Goal: Information Seeking & Learning: Learn about a topic

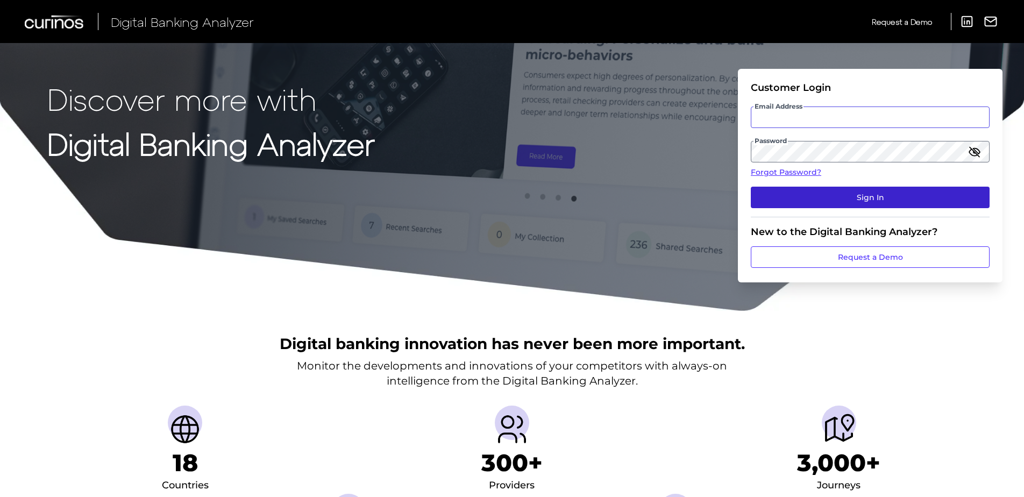
type input "[PERSON_NAME][EMAIL_ADDRESS][PERSON_NAME][DOMAIN_NAME]"
click at [866, 193] on button "Sign In" at bounding box center [870, 198] width 239 height 22
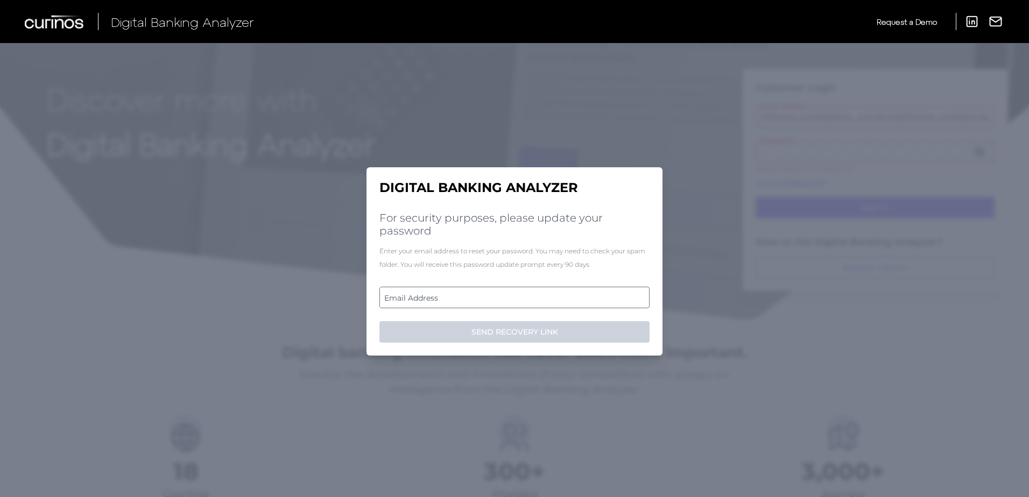
click at [484, 291] on label "Email Address" at bounding box center [514, 297] width 268 height 19
click at [484, 291] on input "email" at bounding box center [514, 298] width 270 height 22
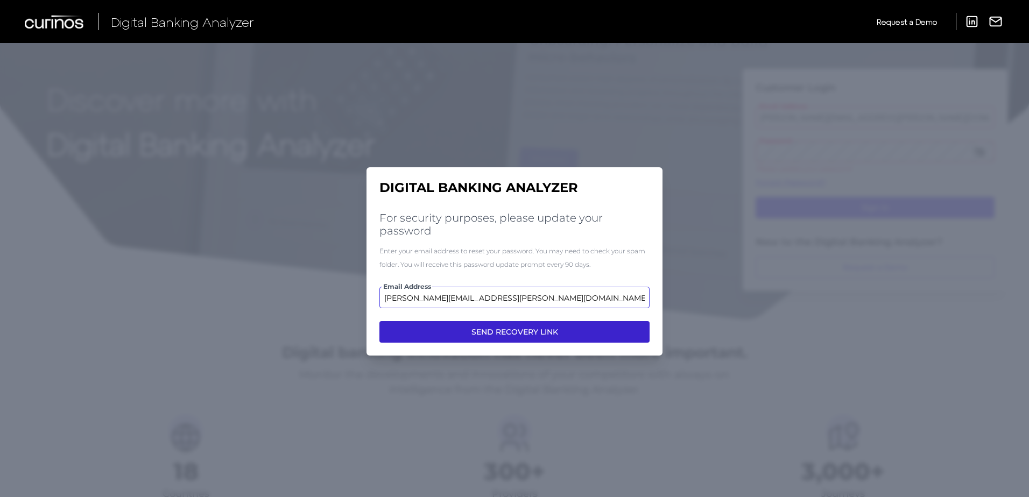
type input "[PERSON_NAME][EMAIL_ADDRESS][PERSON_NAME][DOMAIN_NAME]"
click at [498, 325] on button "SEND RECOVERY LINK" at bounding box center [514, 332] width 270 height 22
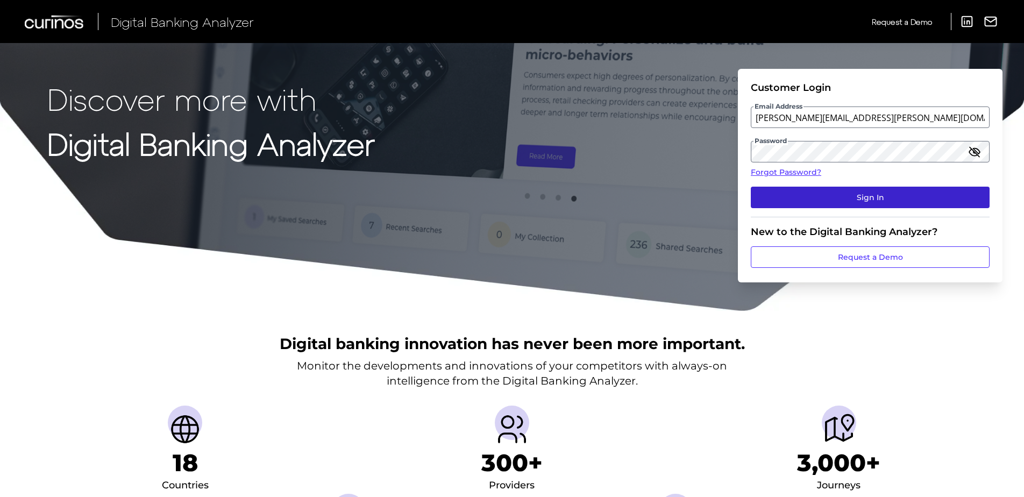
click at [829, 201] on button "Sign In" at bounding box center [870, 198] width 239 height 22
click at [817, 193] on button "Sign In" at bounding box center [870, 198] width 239 height 22
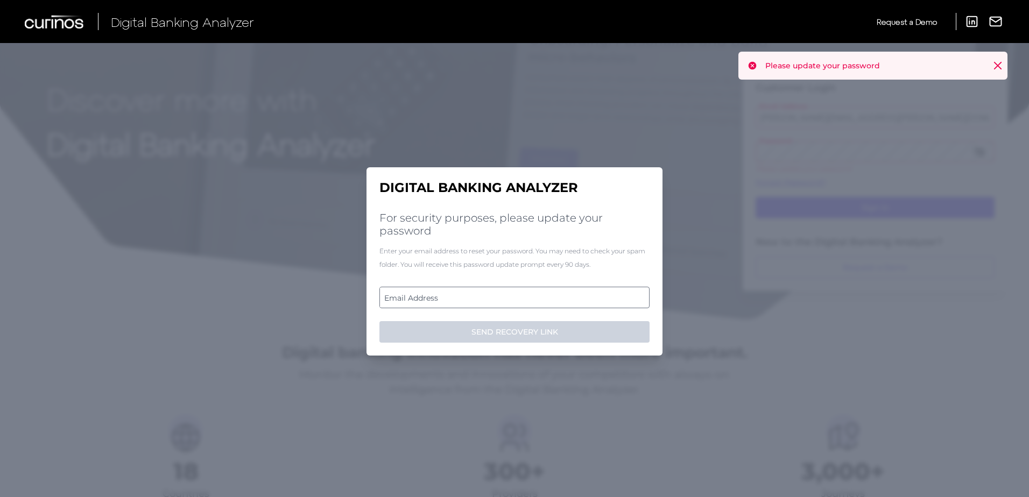
click at [508, 300] on label "Email Address" at bounding box center [514, 297] width 268 height 19
click at [508, 300] on input "email" at bounding box center [514, 298] width 270 height 22
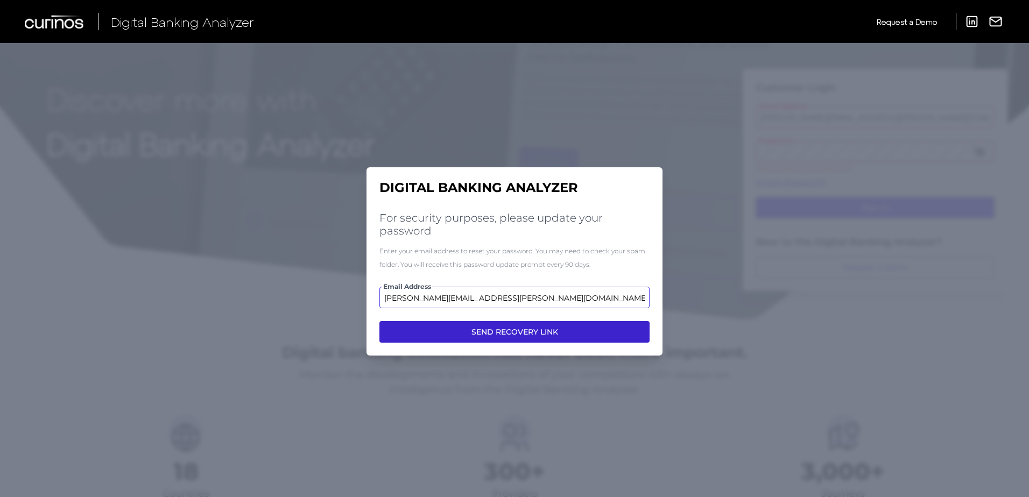
type input "[PERSON_NAME][EMAIL_ADDRESS][PERSON_NAME][DOMAIN_NAME]"
click at [512, 326] on button "SEND RECOVERY LINK" at bounding box center [514, 332] width 270 height 22
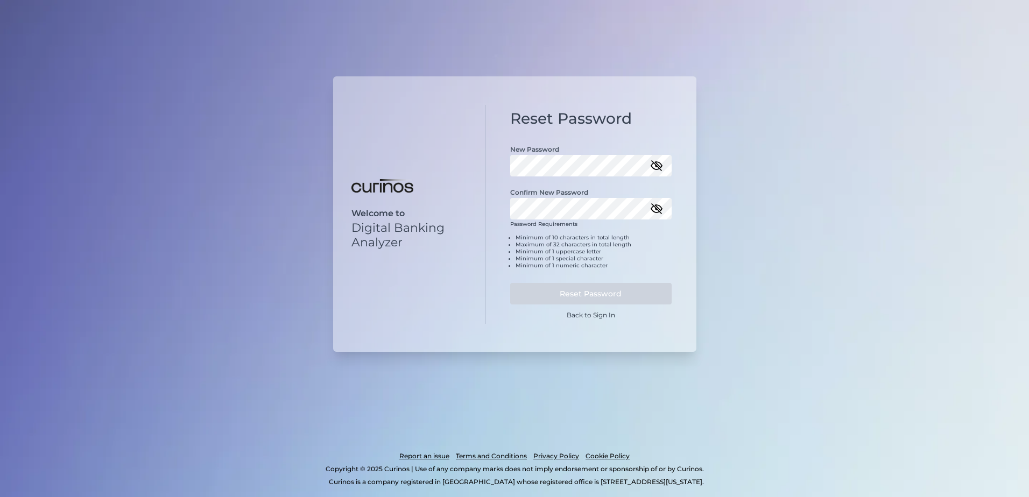
click at [656, 165] on icon "button" at bounding box center [656, 165] width 13 height 13
click at [655, 208] on icon "button" at bounding box center [657, 209] width 10 height 10
click at [610, 296] on button "Reset Password" at bounding box center [590, 294] width 161 height 22
click at [655, 165] on icon "button" at bounding box center [657, 166] width 10 height 10
click at [659, 211] on icon "button" at bounding box center [656, 208] width 13 height 13
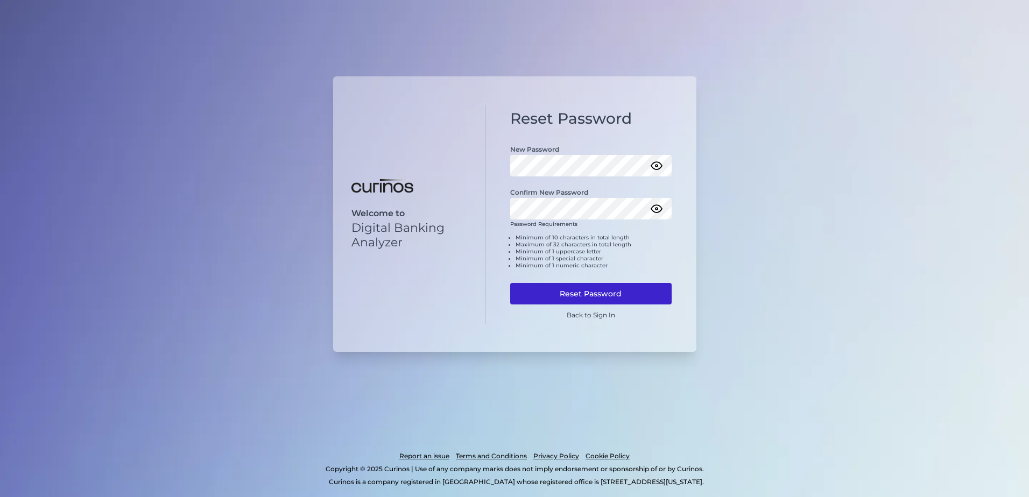
click at [600, 295] on button "Reset Password" at bounding box center [590, 294] width 161 height 22
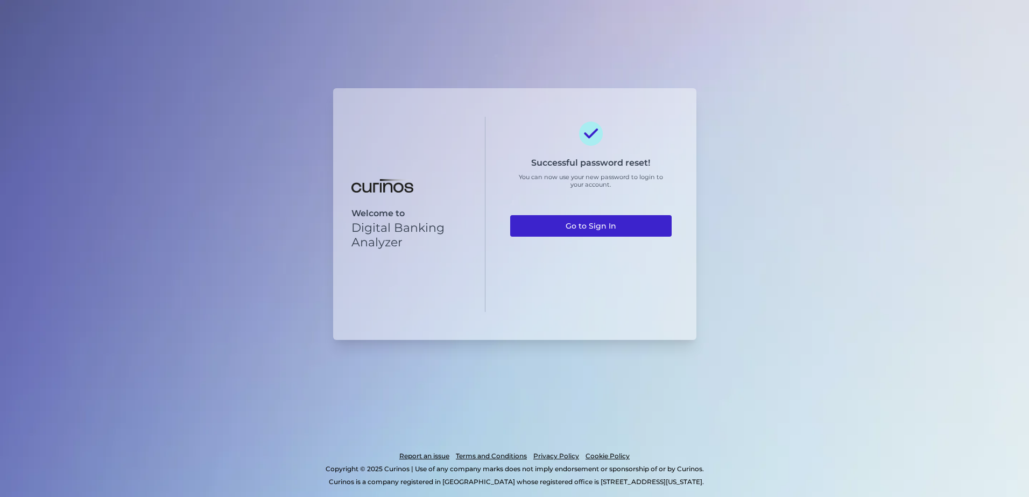
click at [615, 225] on link "Go to Sign In" at bounding box center [590, 226] width 161 height 22
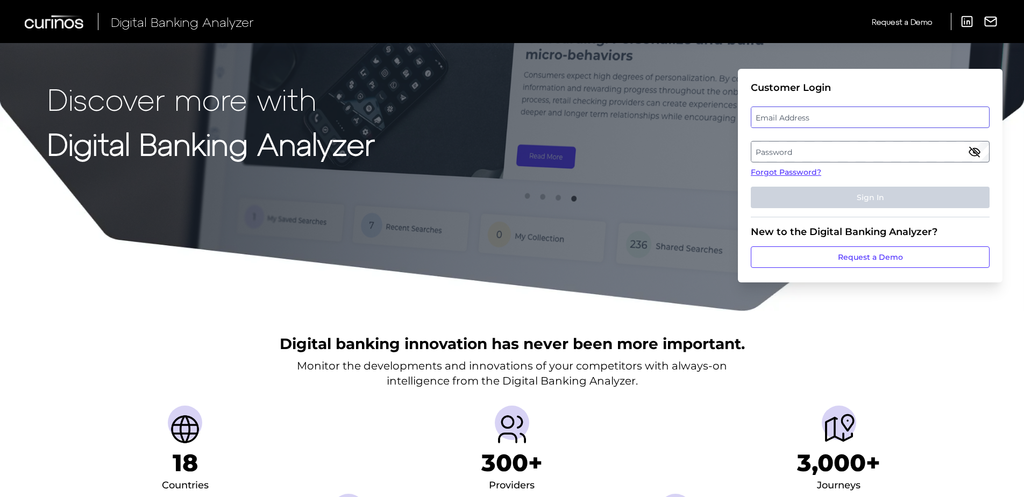
type input "[PERSON_NAME][EMAIL_ADDRESS][PERSON_NAME][DOMAIN_NAME]"
click at [810, 112] on div "Email Address [PERSON_NAME][EMAIL_ADDRESS][PERSON_NAME][DOMAIN_NAME]" at bounding box center [870, 118] width 239 height 22
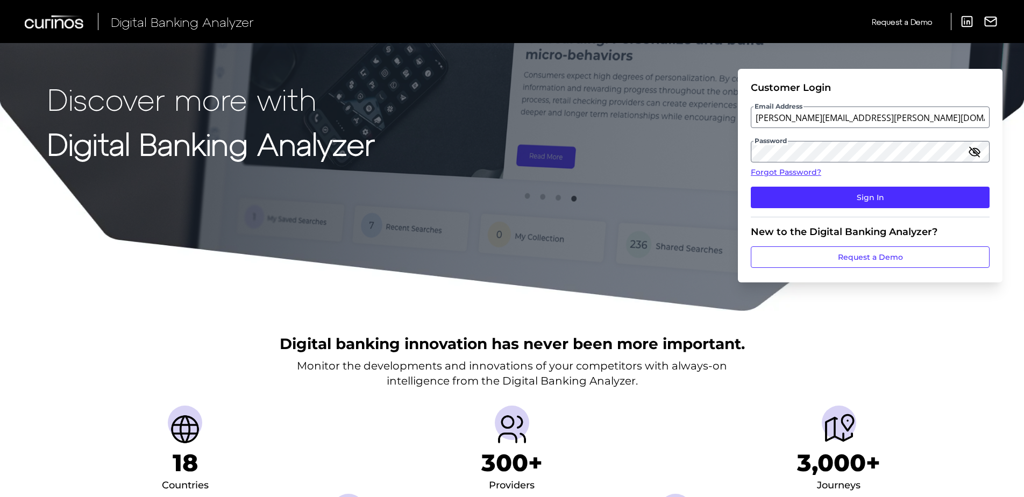
click at [978, 155] on icon "button" at bounding box center [974, 151] width 13 height 13
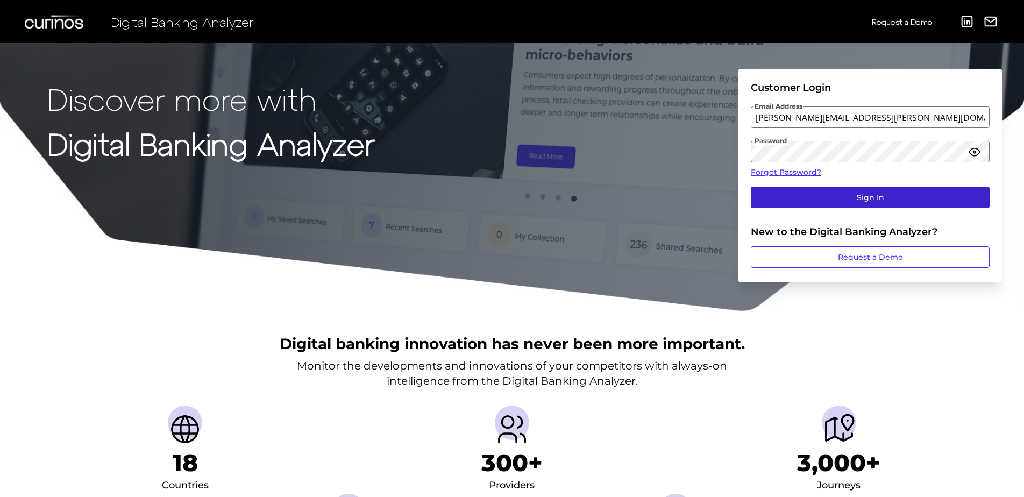
click at [909, 192] on button "Sign In" at bounding box center [870, 198] width 239 height 22
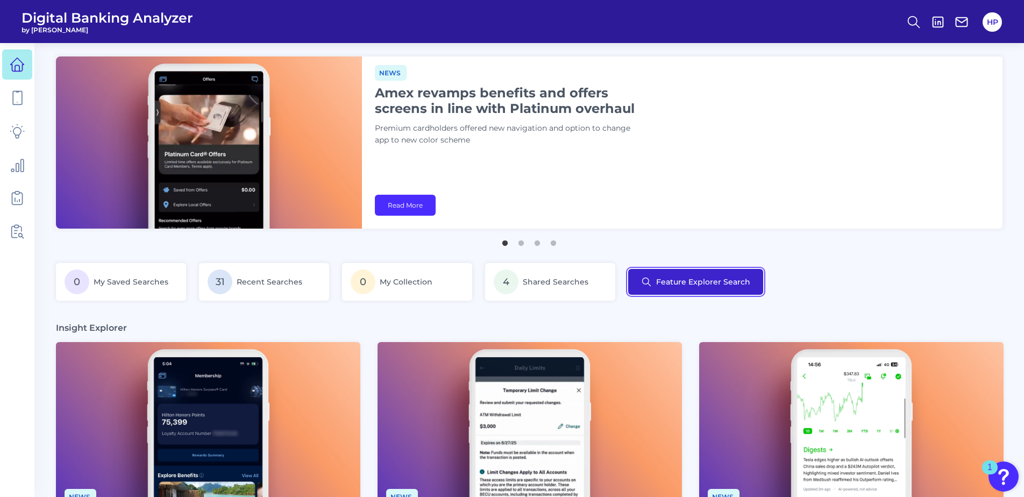
click at [705, 288] on button "Feature Explorer Search" at bounding box center [695, 282] width 135 height 26
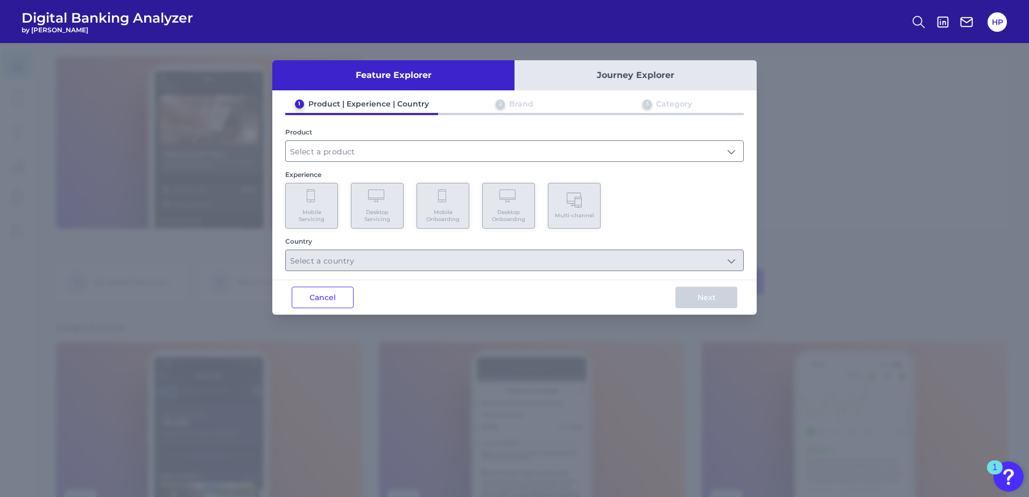
click at [396, 168] on div "1 Product | Experience | Country 2 Brand 3 Category Product Experience Mobile S…" at bounding box center [514, 185] width 484 height 172
click at [398, 153] on input "text" at bounding box center [514, 151] width 457 height 20
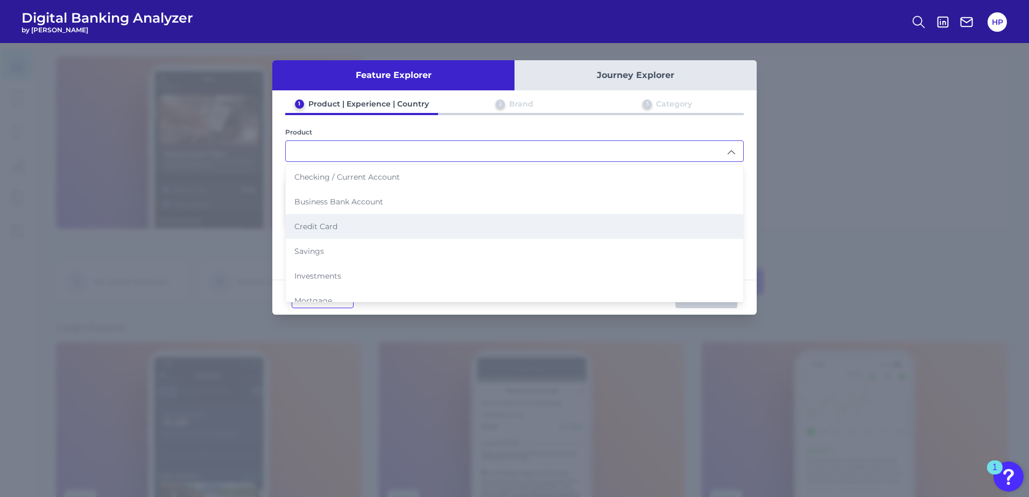
click at [359, 228] on li "Credit Card" at bounding box center [514, 226] width 457 height 25
type input "Credit Card"
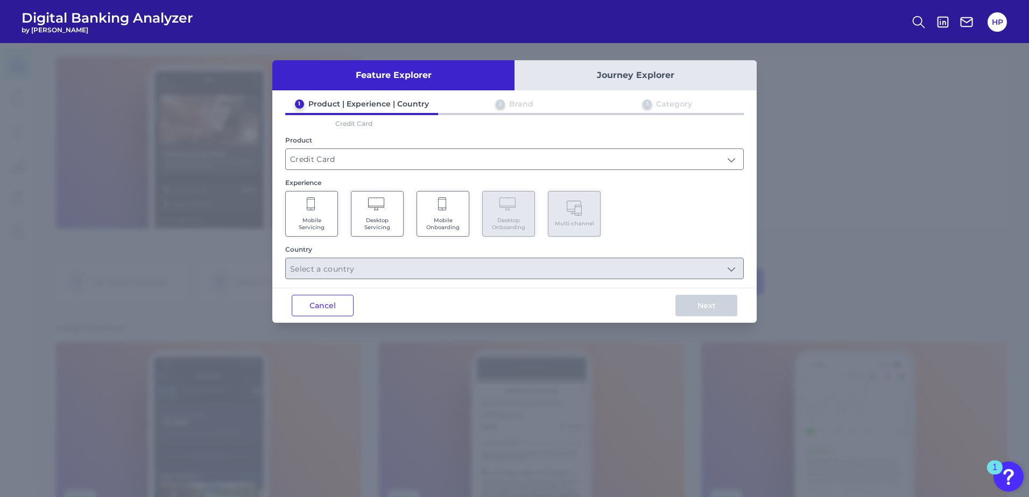
click at [450, 206] on Onboarding "Mobile Onboarding" at bounding box center [442, 214] width 53 height 46
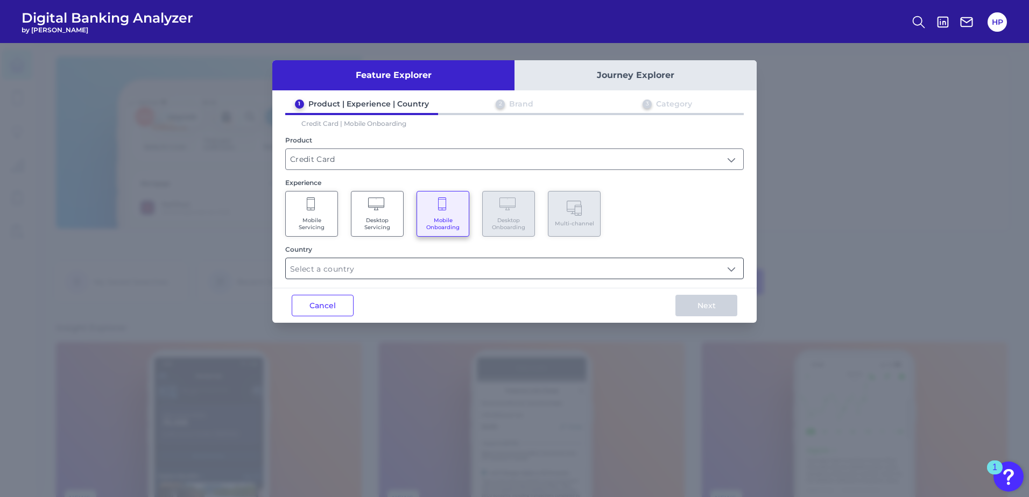
click at [412, 267] on input "text" at bounding box center [514, 268] width 457 height 20
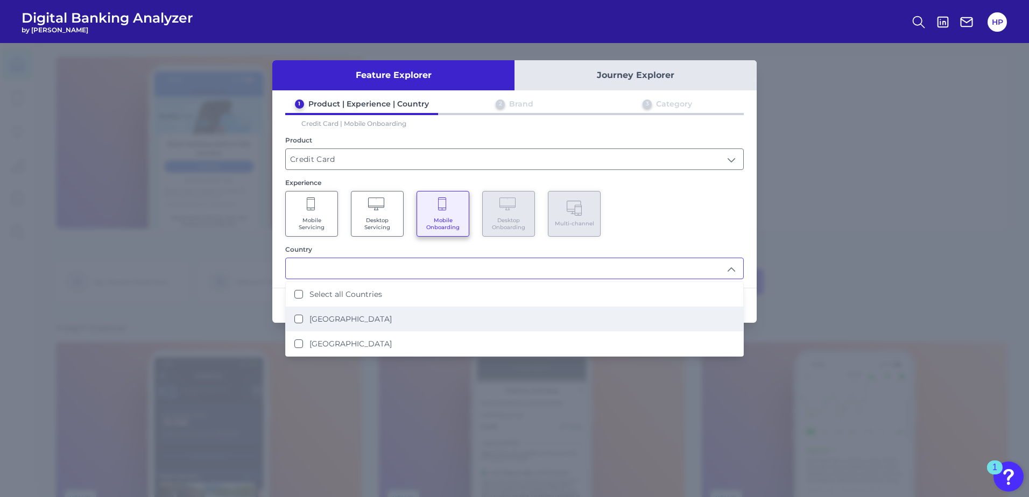
click at [358, 313] on li "[GEOGRAPHIC_DATA]" at bounding box center [514, 319] width 457 height 25
type input "[GEOGRAPHIC_DATA]"
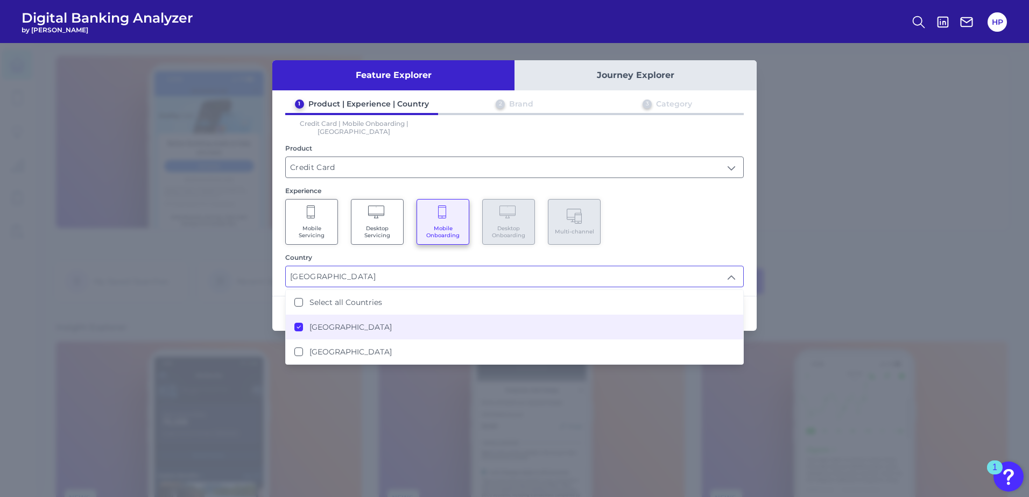
click at [678, 266] on input "[GEOGRAPHIC_DATA]" at bounding box center [514, 276] width 457 height 20
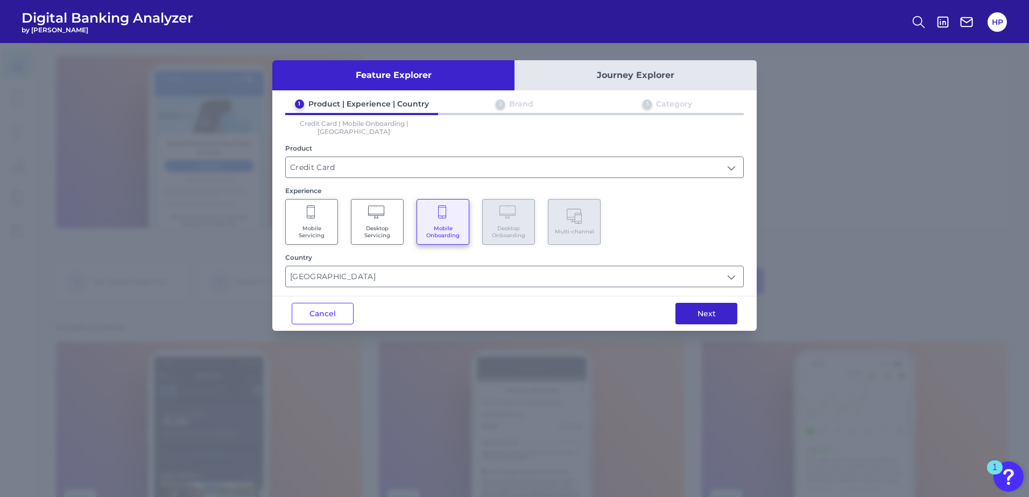
click at [730, 303] on button "Next" at bounding box center [706, 314] width 62 height 22
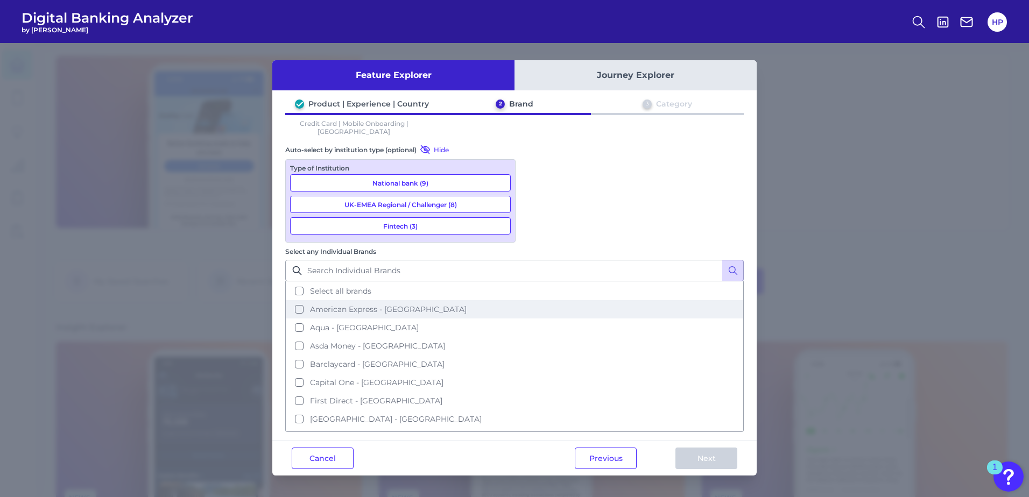
click at [532, 300] on button "American Express - [GEOGRAPHIC_DATA]" at bounding box center [514, 309] width 456 height 18
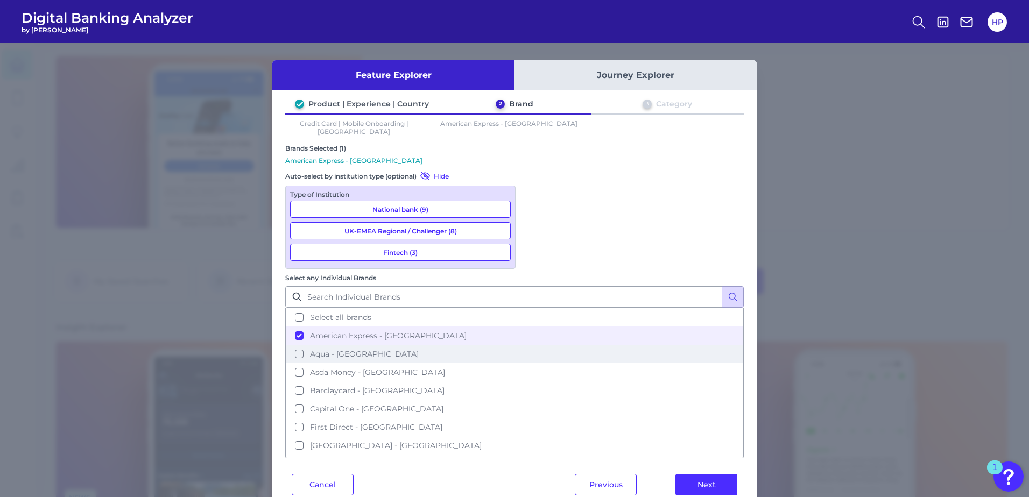
click at [532, 345] on button "Aqua - [GEOGRAPHIC_DATA]" at bounding box center [514, 354] width 456 height 18
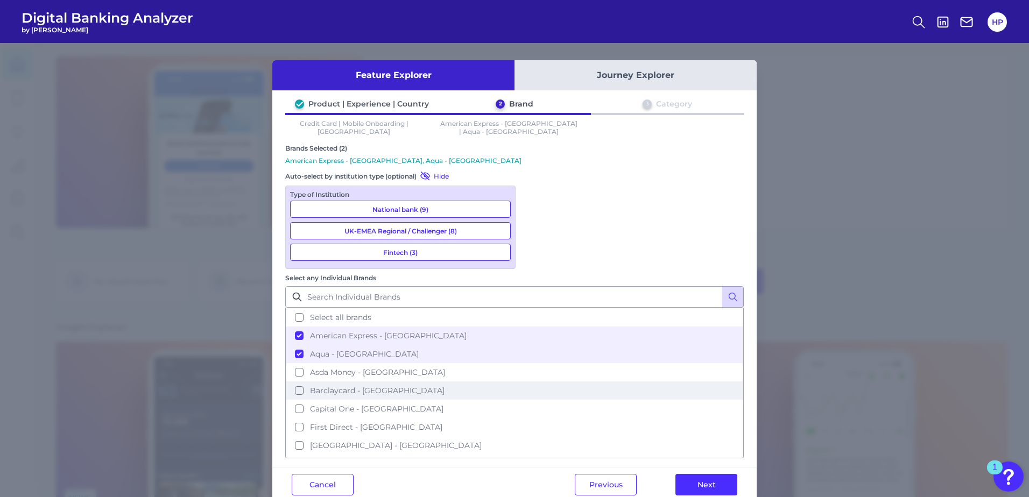
click at [533, 381] on button "Barclaycard - [GEOGRAPHIC_DATA]" at bounding box center [514, 390] width 456 height 18
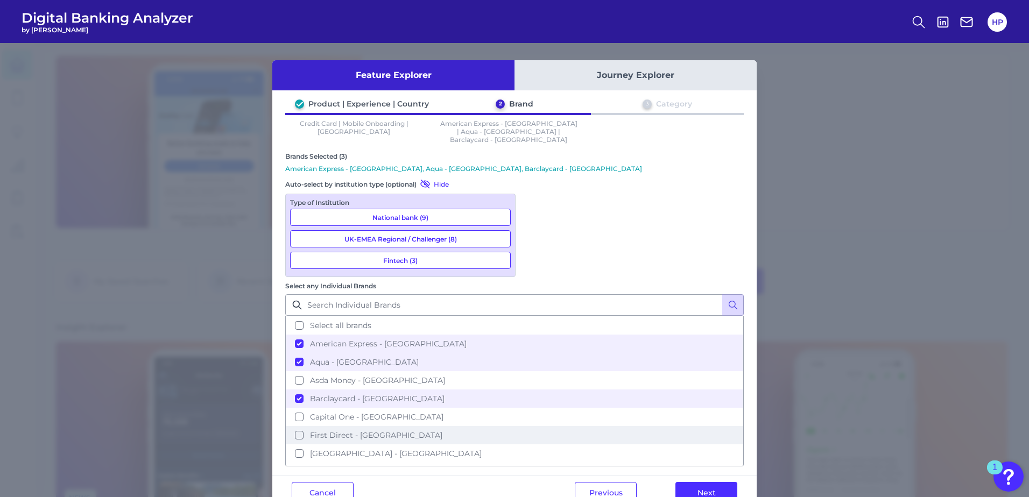
click at [530, 426] on button "First Direct - [GEOGRAPHIC_DATA]" at bounding box center [514, 435] width 456 height 18
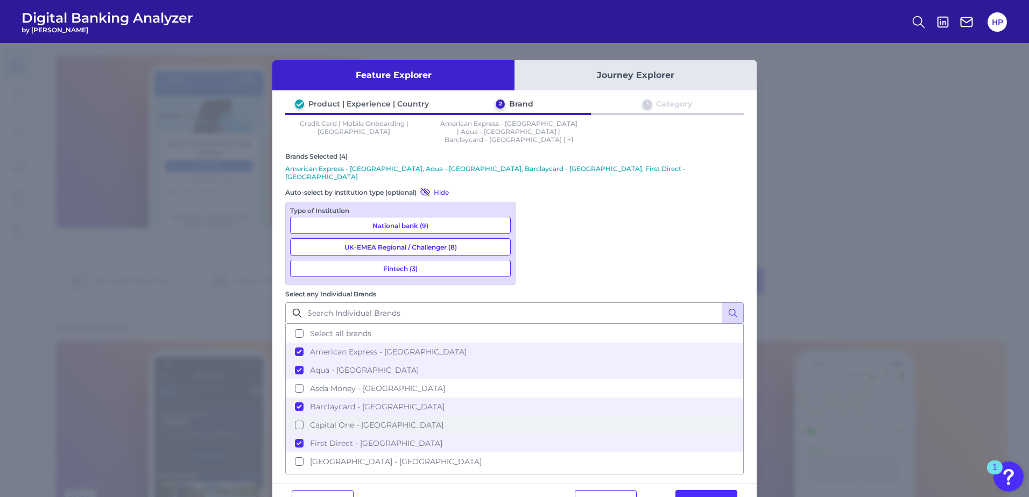
click at [533, 416] on button "Capital One - [GEOGRAPHIC_DATA]" at bounding box center [514, 425] width 456 height 18
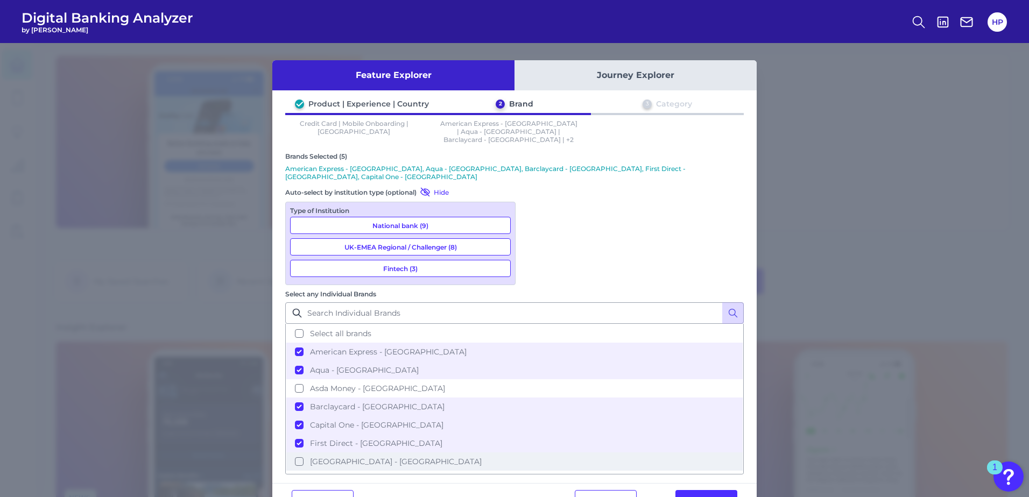
click at [533, 452] on button "[GEOGRAPHIC_DATA] - [GEOGRAPHIC_DATA]" at bounding box center [514, 461] width 456 height 18
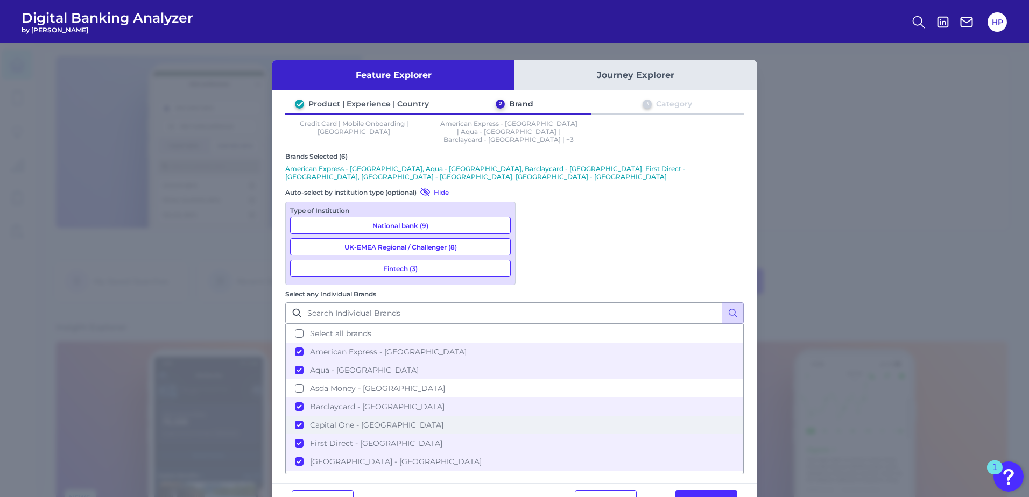
scroll to position [108, 0]
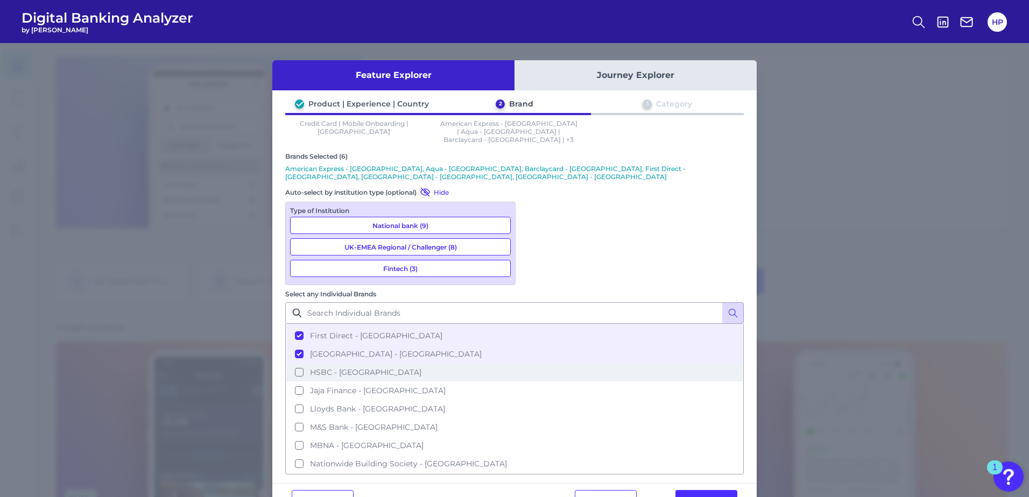
click at [535, 363] on button "HSBC - [GEOGRAPHIC_DATA]" at bounding box center [514, 372] width 456 height 18
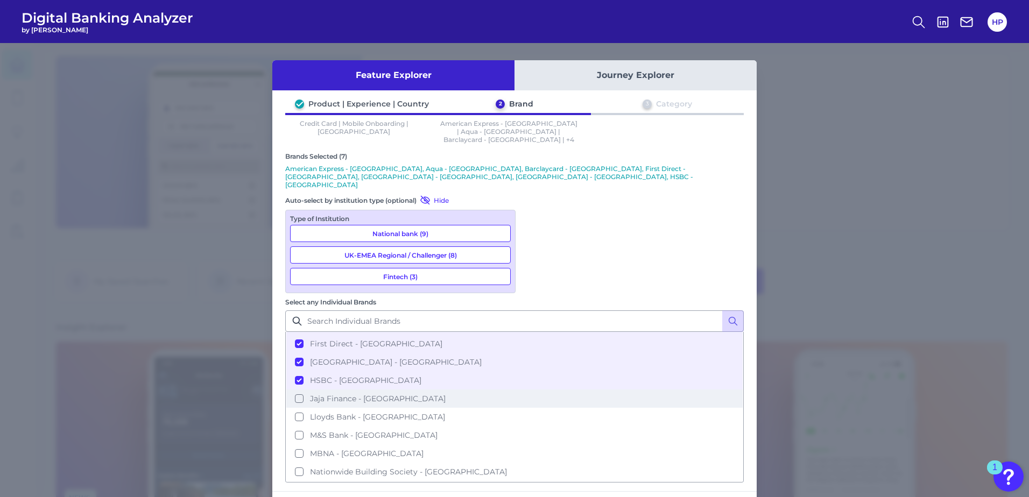
click at [530, 390] on button "Jaja Finance - [GEOGRAPHIC_DATA]" at bounding box center [514, 399] width 456 height 18
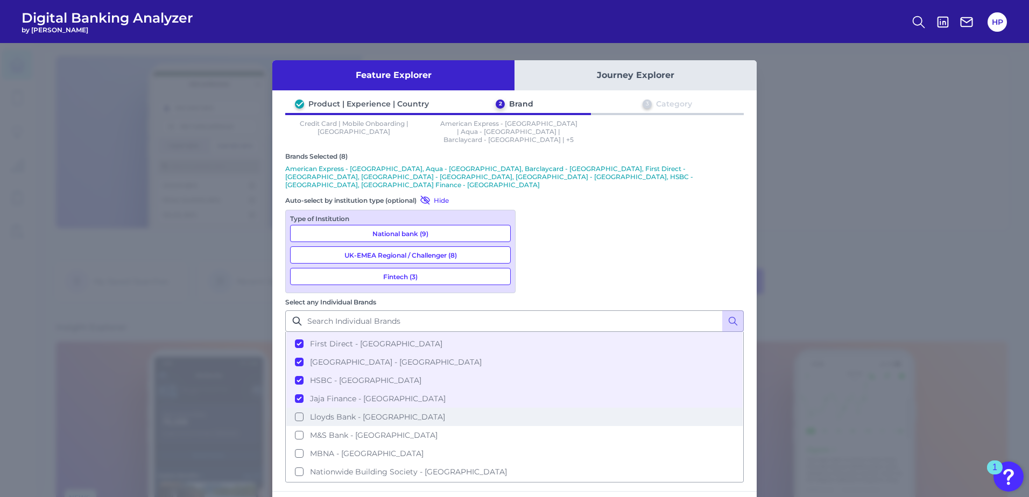
click at [536, 408] on button "Lloyds Bank - [GEOGRAPHIC_DATA]" at bounding box center [514, 417] width 456 height 18
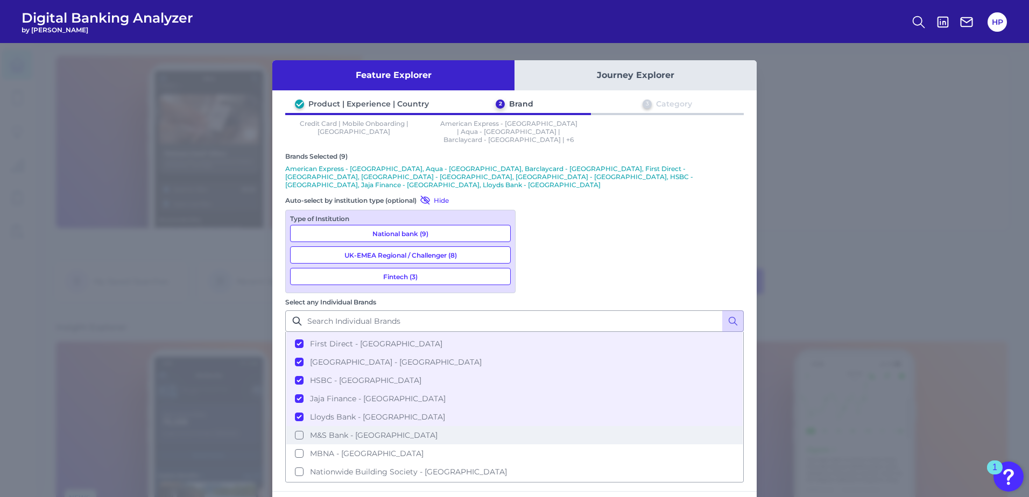
click at [531, 426] on button "M&S Bank - [GEOGRAPHIC_DATA]" at bounding box center [514, 435] width 456 height 18
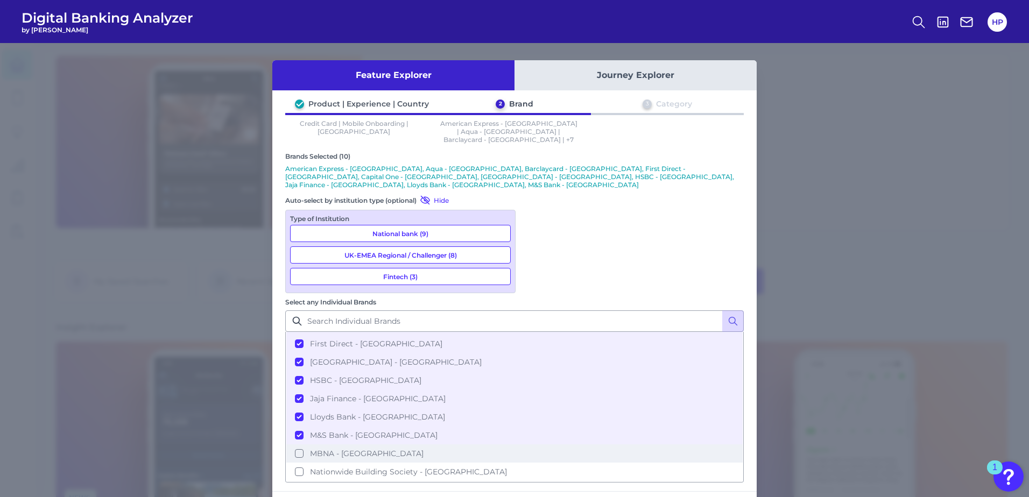
click at [530, 444] on button "MBNA - [GEOGRAPHIC_DATA]" at bounding box center [514, 453] width 456 height 18
click at [535, 463] on button "Nationwide Building Society - [GEOGRAPHIC_DATA]" at bounding box center [514, 472] width 456 height 18
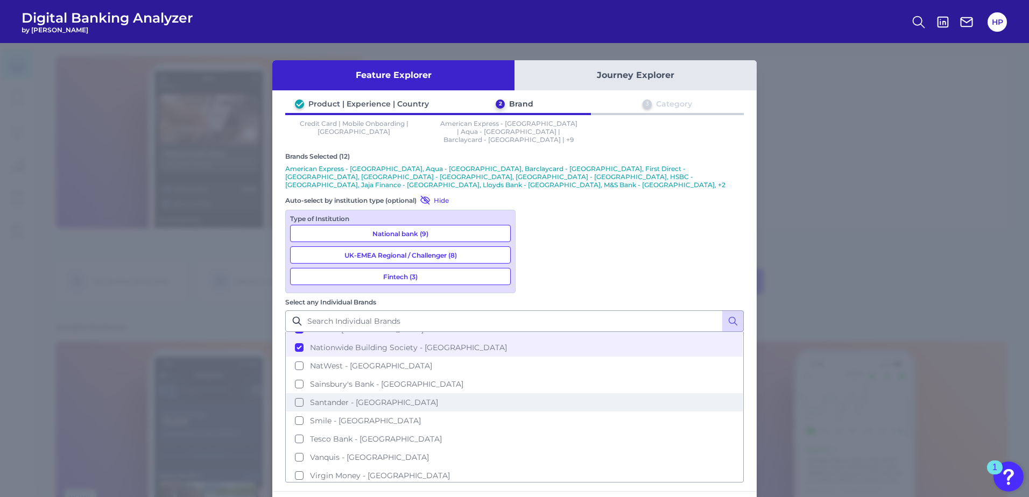
scroll to position [235, 0]
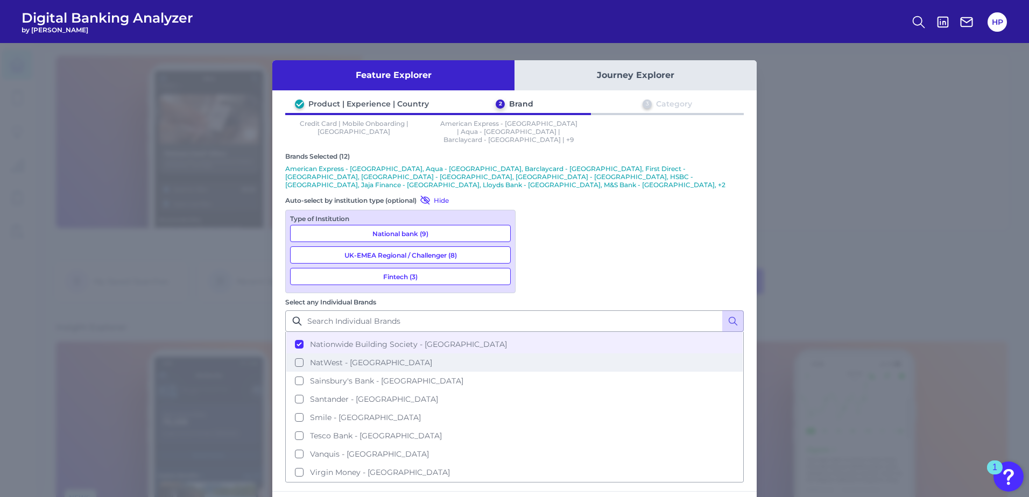
click at [530, 353] on button "NatWest - [GEOGRAPHIC_DATA]" at bounding box center [514, 362] width 456 height 18
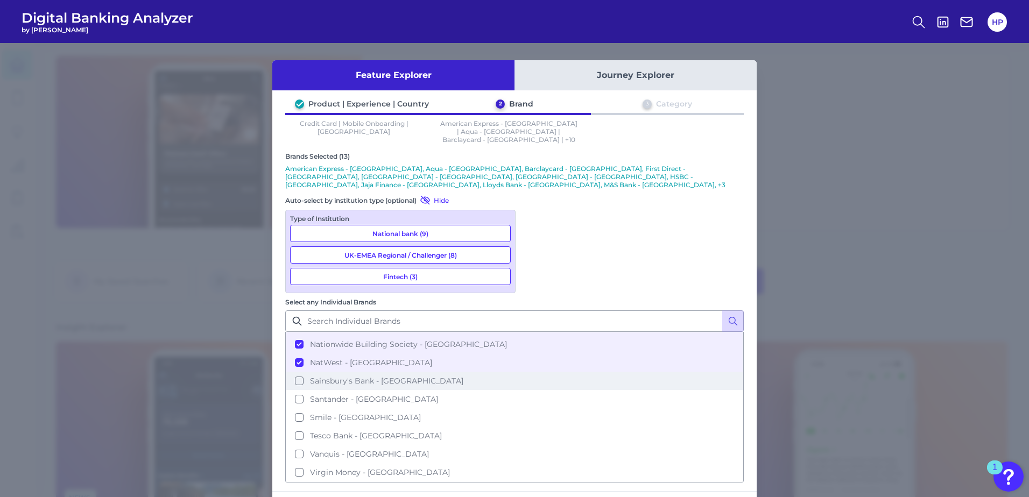
click at [531, 372] on button "Sainsbury's Bank - [GEOGRAPHIC_DATA]" at bounding box center [514, 381] width 456 height 18
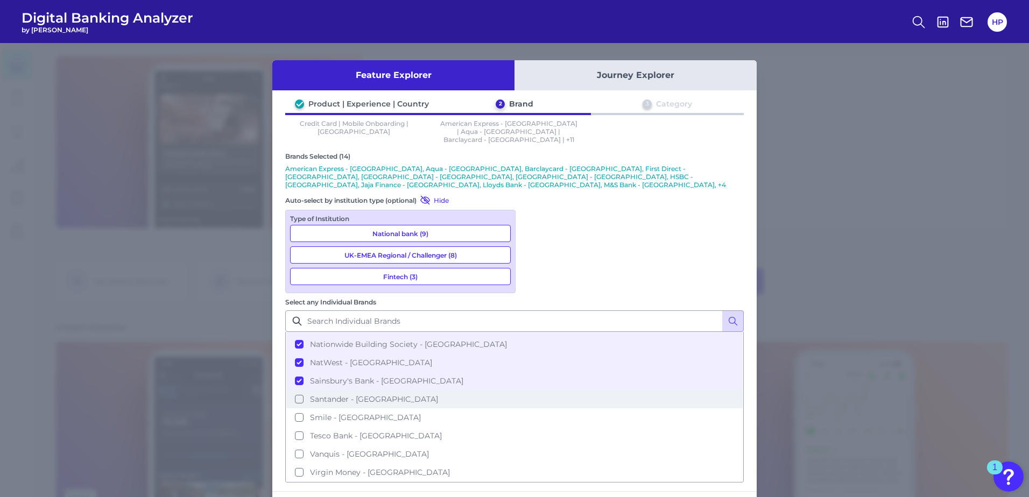
click at [534, 390] on button "Santander - [GEOGRAPHIC_DATA]" at bounding box center [514, 399] width 456 height 18
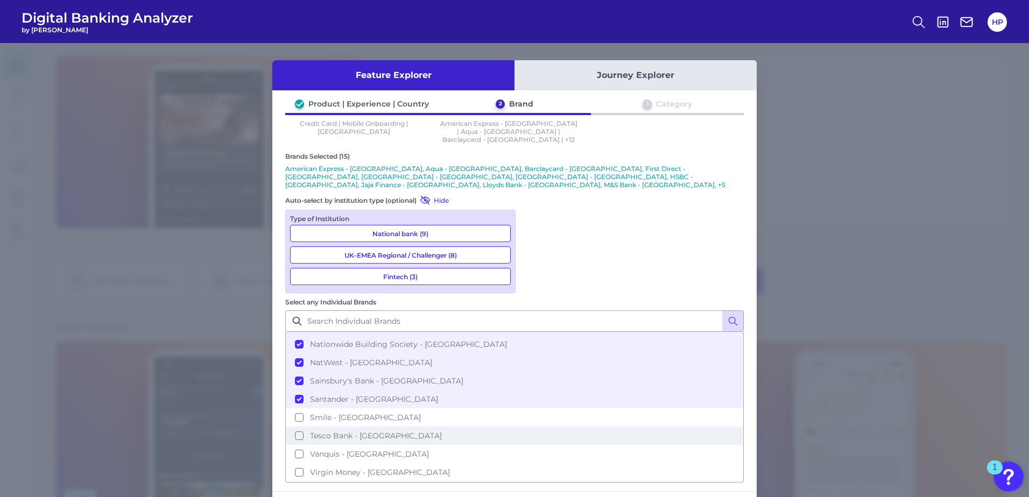
click at [532, 427] on button "Tesco Bank - [GEOGRAPHIC_DATA]" at bounding box center [514, 436] width 456 height 18
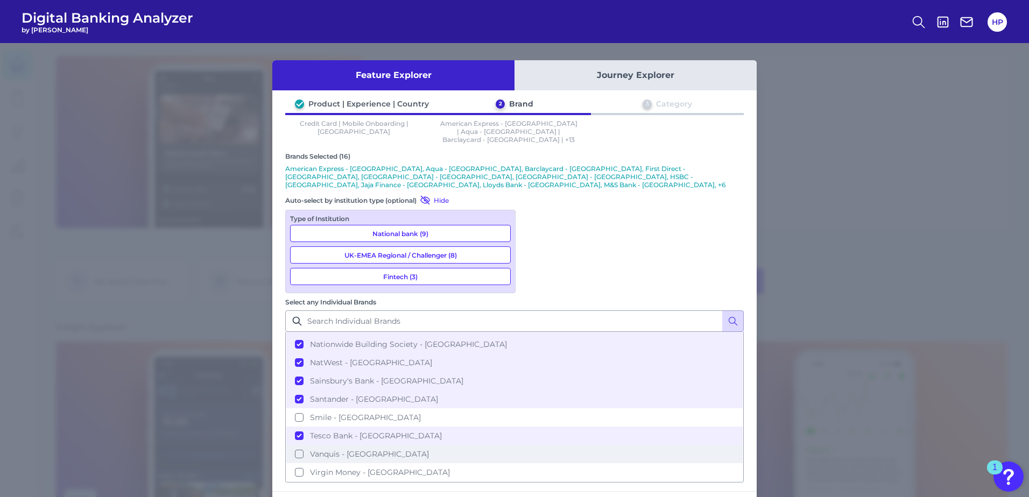
click at [535, 445] on button "Vanquis - [GEOGRAPHIC_DATA]" at bounding box center [514, 454] width 456 height 18
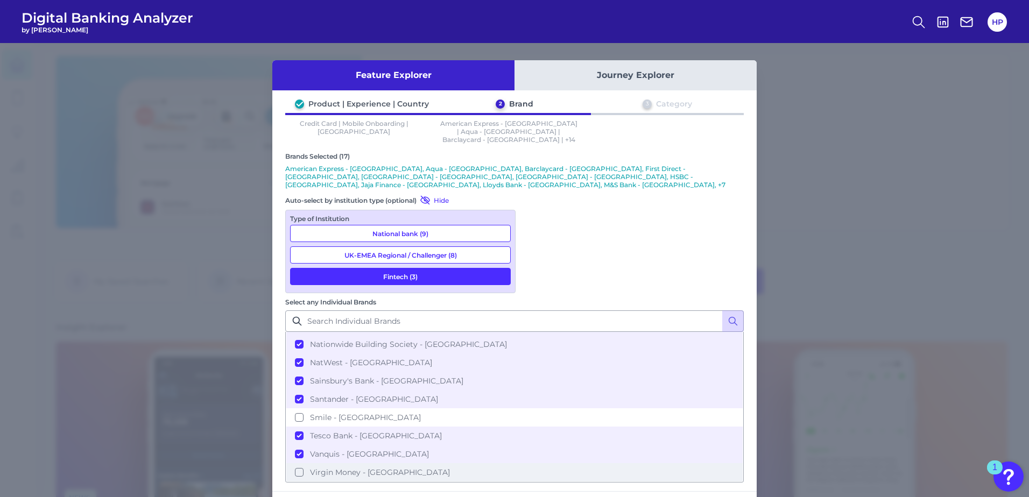
click at [534, 463] on button "Virgin Money - [GEOGRAPHIC_DATA]" at bounding box center [514, 472] width 456 height 18
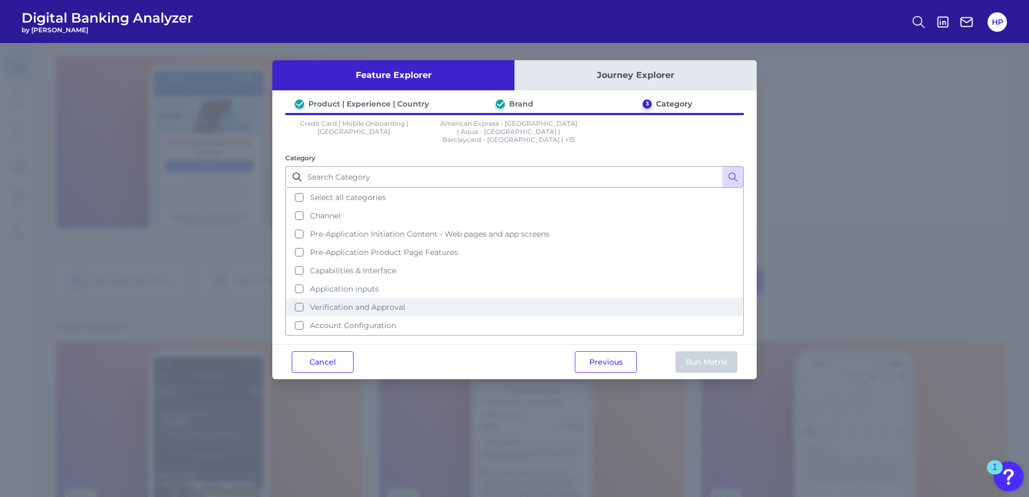
click at [399, 302] on span "Verification and Approval" at bounding box center [357, 307] width 95 height 10
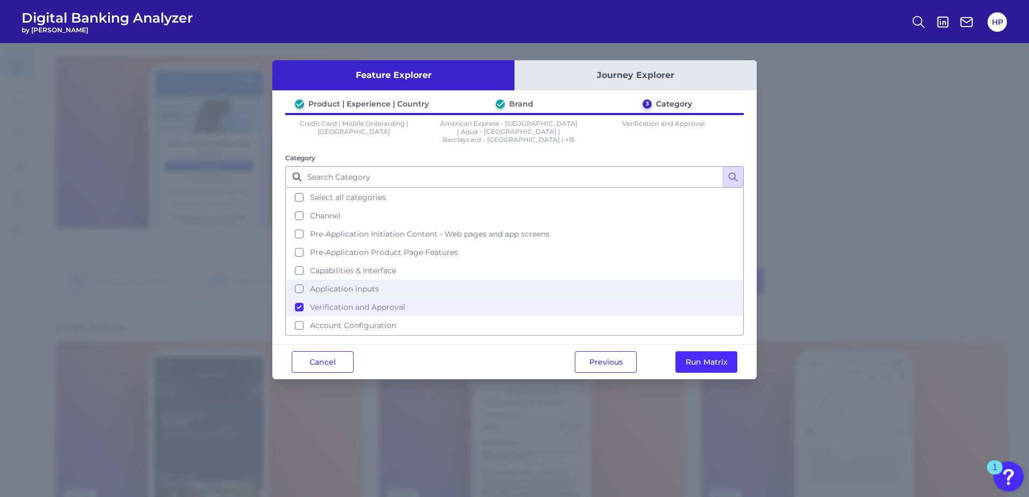
click at [378, 284] on span "Application inputs" at bounding box center [344, 289] width 69 height 10
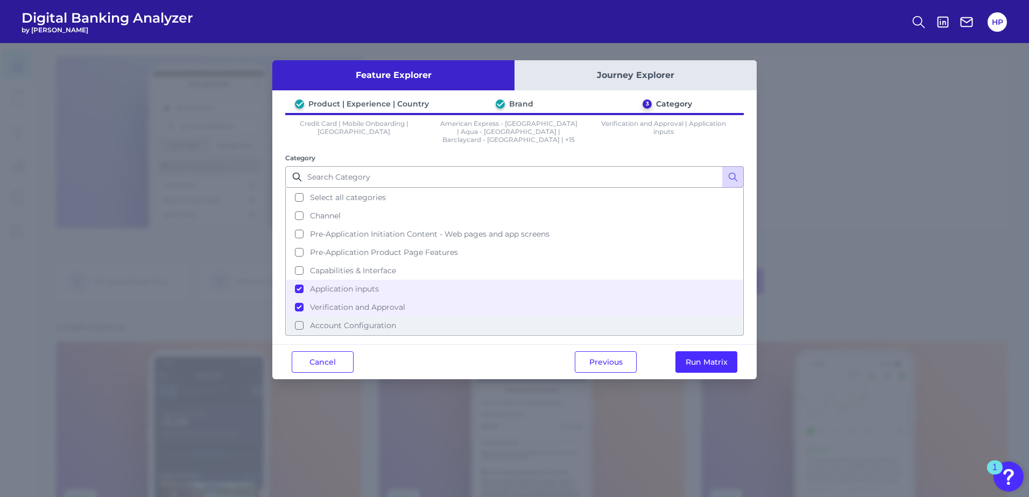
click at [380, 322] on button "Account Configuration" at bounding box center [514, 325] width 456 height 18
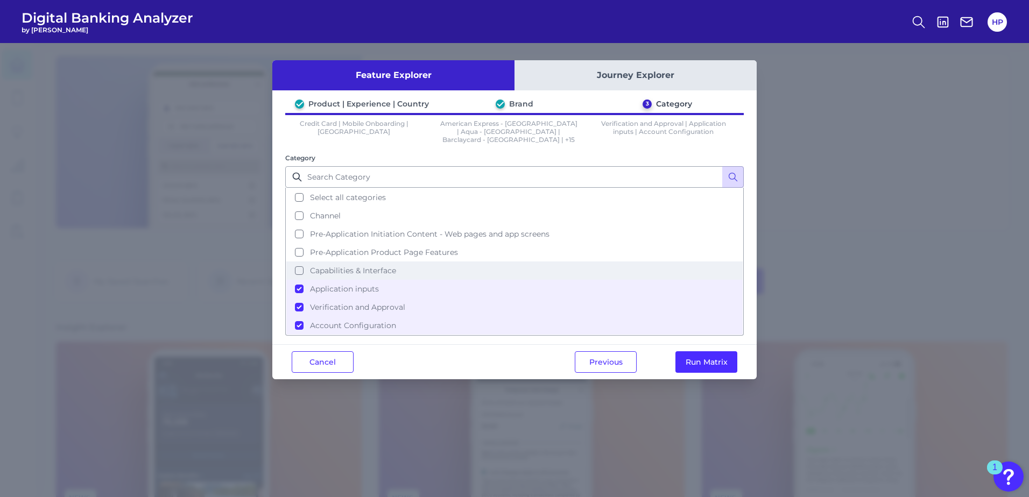
click at [381, 268] on button "Capabilities & Interface" at bounding box center [514, 270] width 456 height 18
click at [700, 356] on button "Run Matrix" at bounding box center [706, 362] width 62 height 22
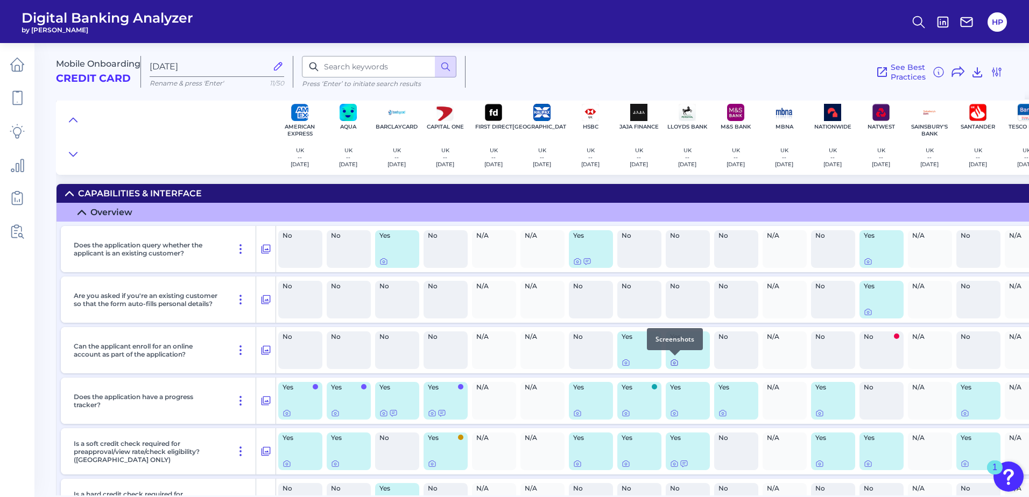
click at [674, 363] on icon at bounding box center [674, 362] width 9 height 9
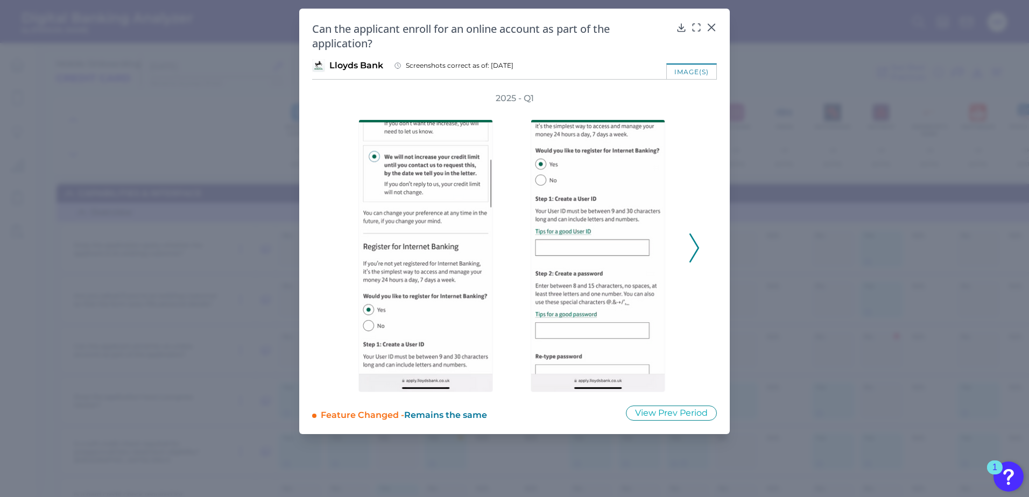
click at [695, 238] on icon at bounding box center [694, 247] width 10 height 29
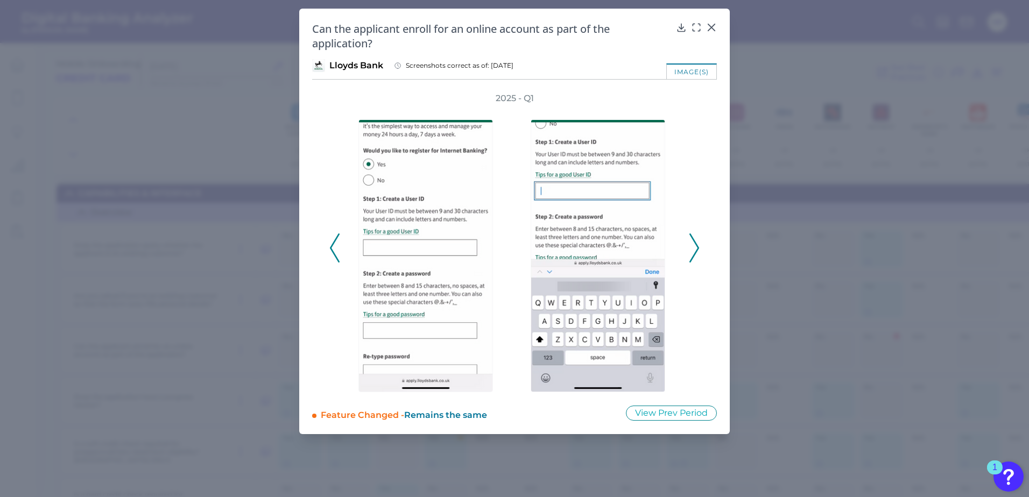
click at [695, 238] on icon at bounding box center [694, 247] width 10 height 29
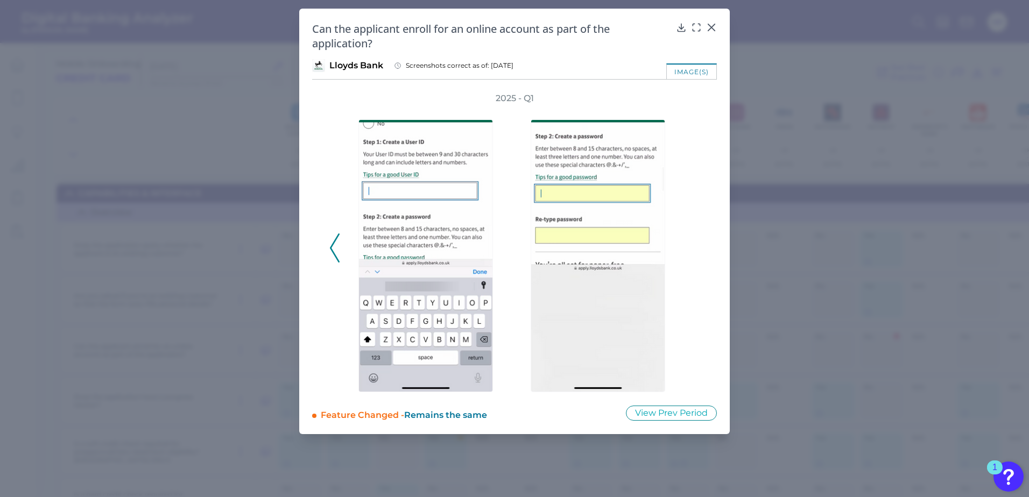
click at [695, 238] on div "2025 - Q1" at bounding box center [514, 243] width 370 height 300
click at [334, 253] on polyline at bounding box center [334, 248] width 8 height 27
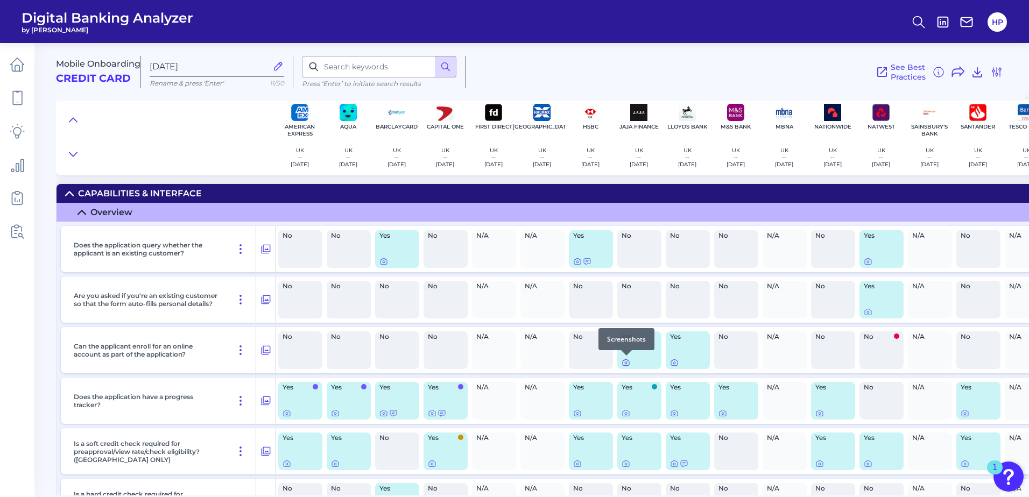
click at [627, 364] on icon at bounding box center [626, 363] width 2 height 2
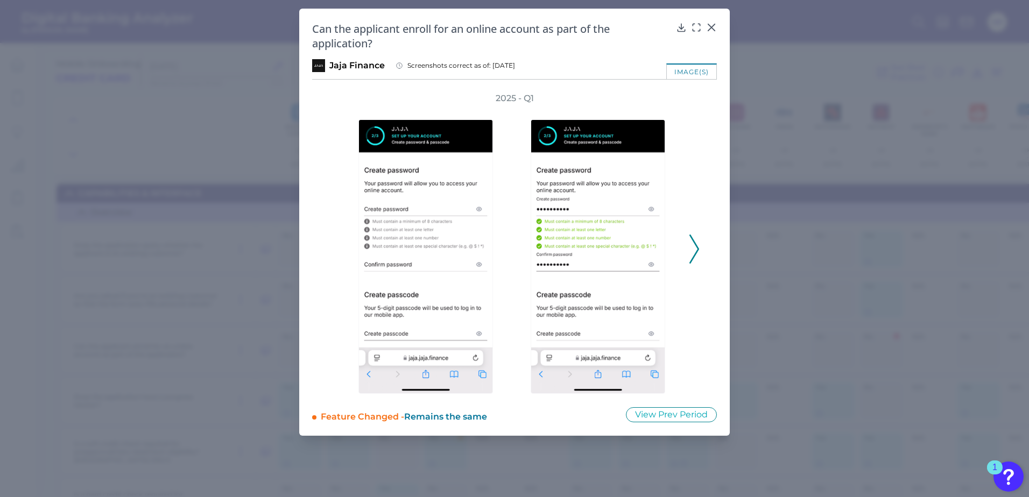
click at [697, 247] on polyline at bounding box center [694, 248] width 8 height 27
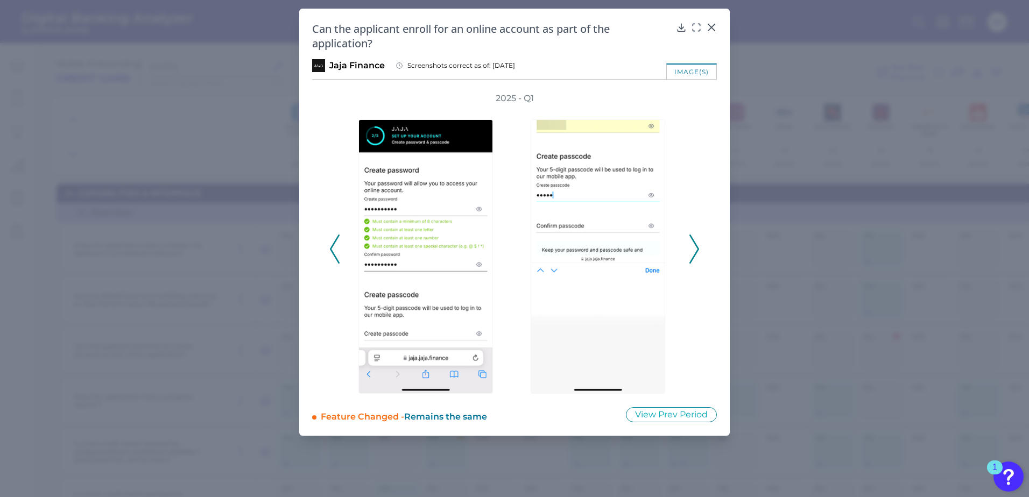
click at [697, 247] on polyline at bounding box center [694, 248] width 8 height 27
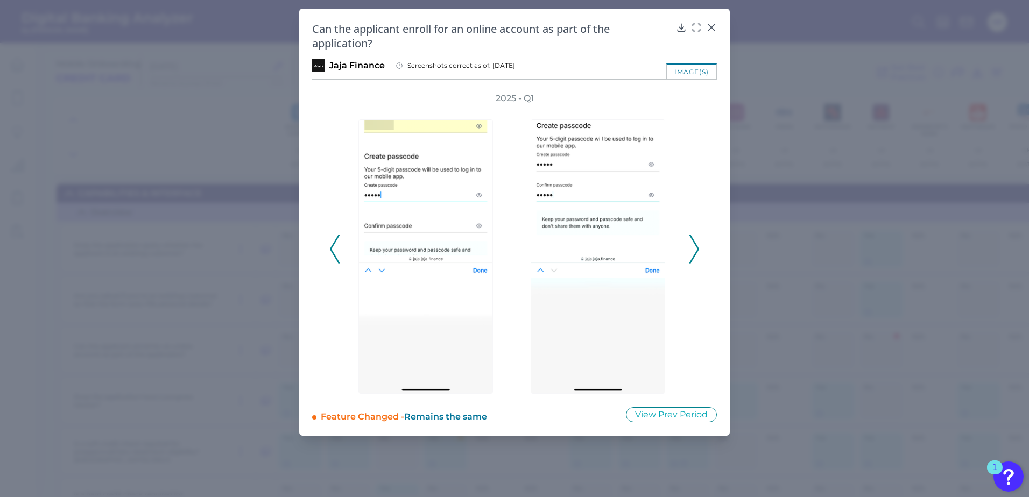
click at [697, 247] on polyline at bounding box center [694, 248] width 8 height 27
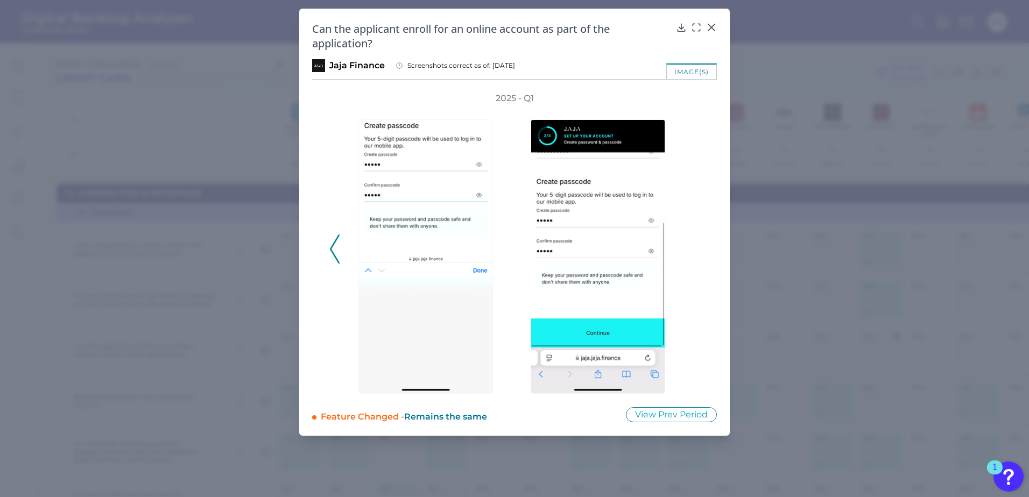
click at [334, 259] on icon at bounding box center [335, 249] width 10 height 29
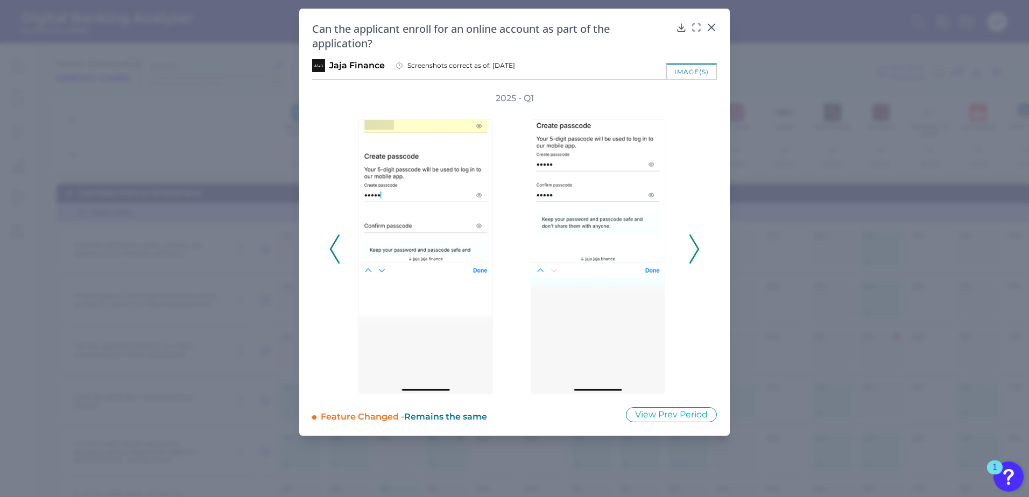
click at [337, 254] on icon at bounding box center [335, 249] width 10 height 29
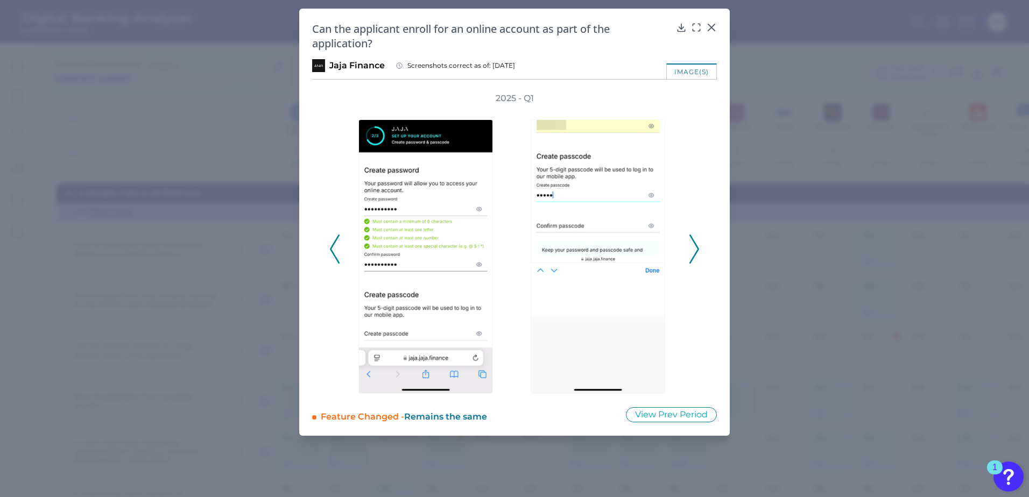
click at [337, 254] on icon at bounding box center [335, 249] width 10 height 29
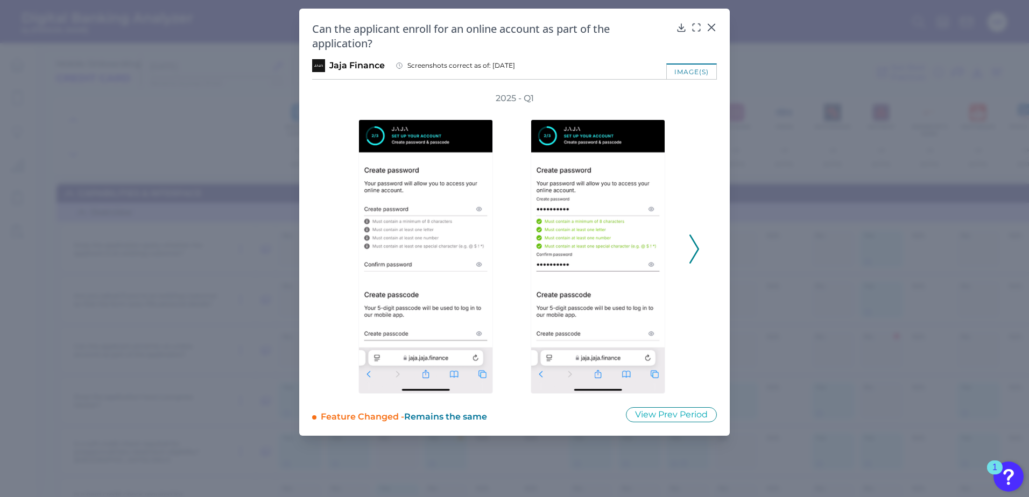
click at [693, 249] on icon at bounding box center [694, 249] width 10 height 29
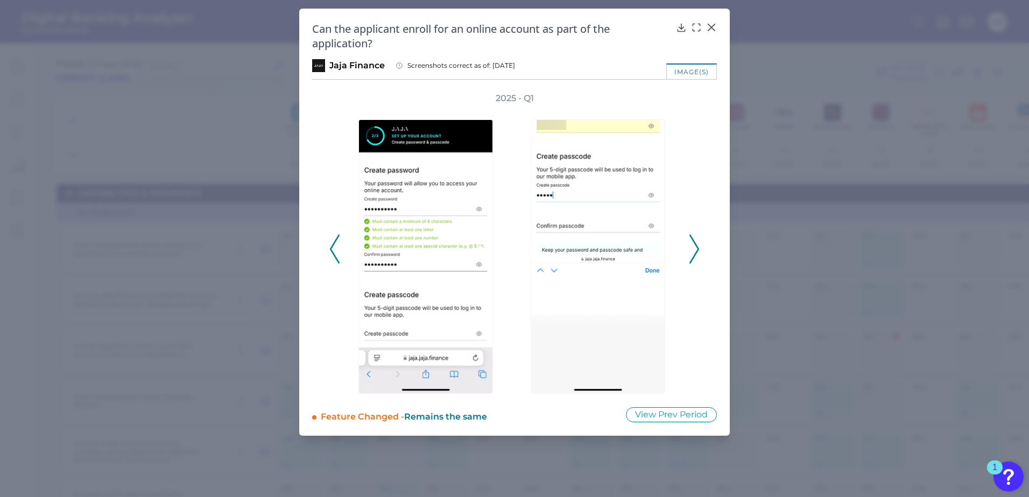
click at [693, 249] on icon at bounding box center [694, 249] width 10 height 29
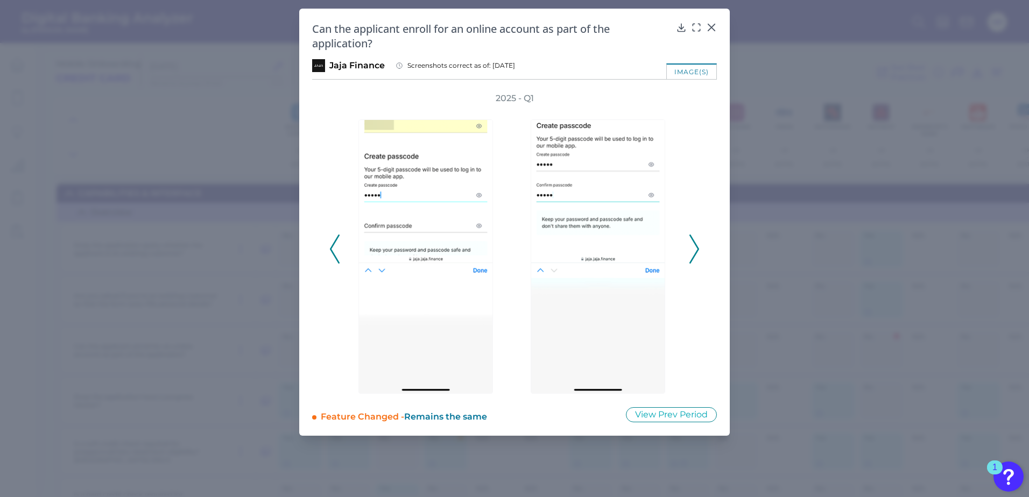
click at [693, 249] on icon at bounding box center [694, 249] width 10 height 29
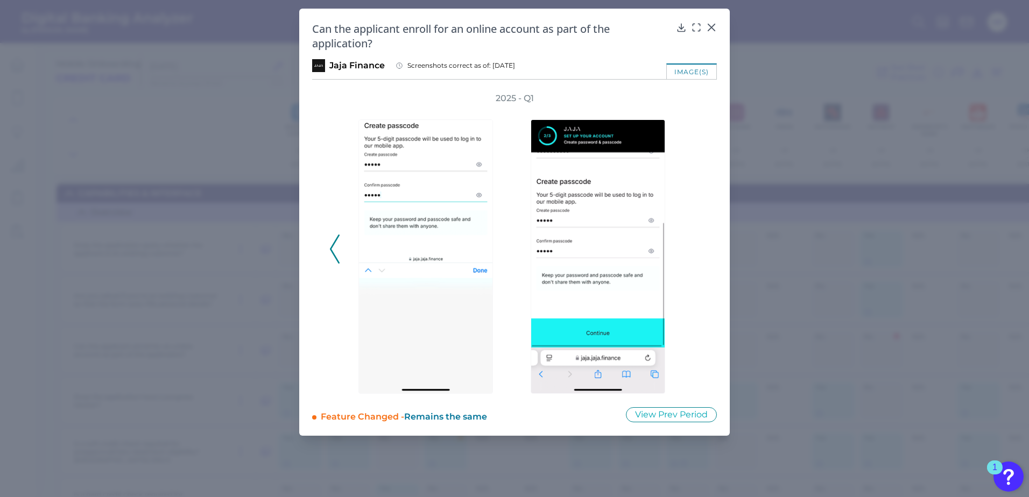
click at [693, 249] on div "2025 - Q1" at bounding box center [514, 243] width 370 height 301
click at [339, 258] on icon at bounding box center [335, 249] width 10 height 29
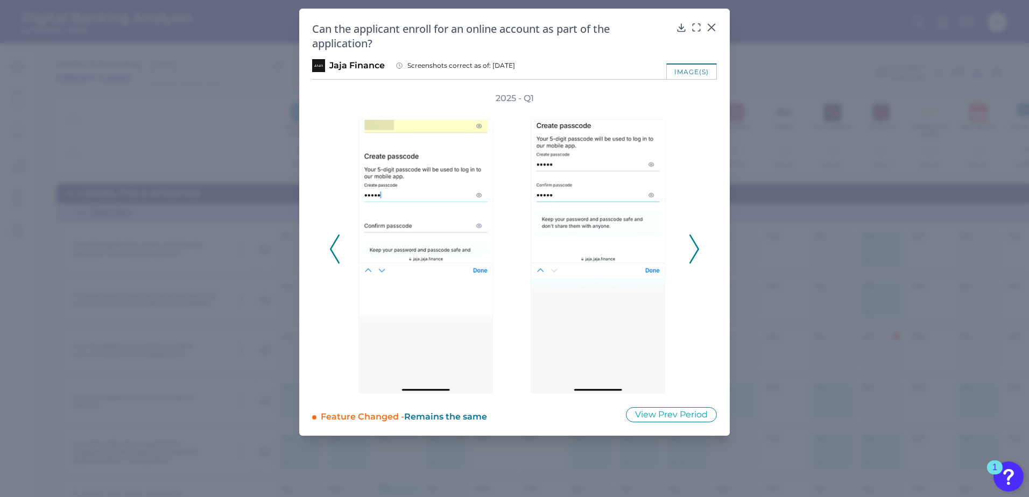
click at [339, 257] on icon at bounding box center [335, 249] width 10 height 29
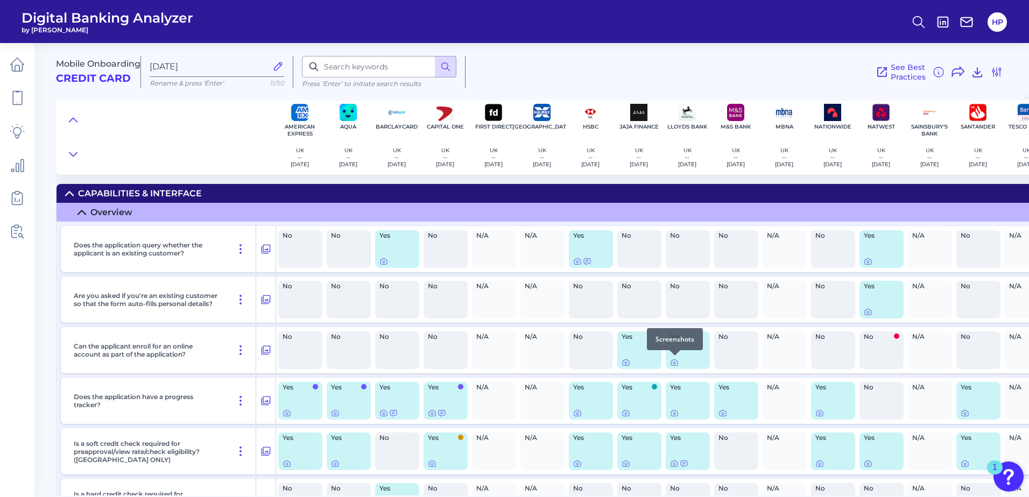
click at [675, 360] on div at bounding box center [674, 355] width 11 height 11
click at [674, 362] on icon at bounding box center [674, 362] width 9 height 9
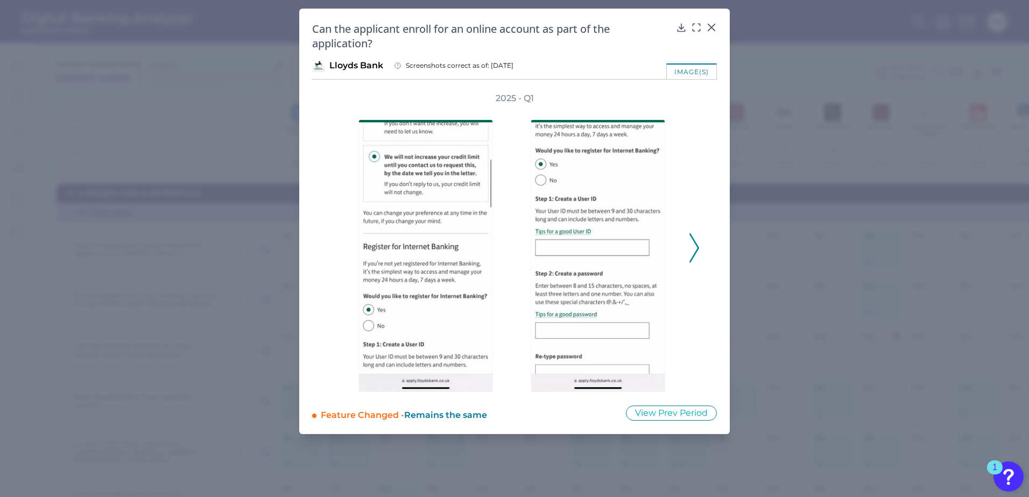
click at [694, 246] on icon at bounding box center [694, 247] width 10 height 29
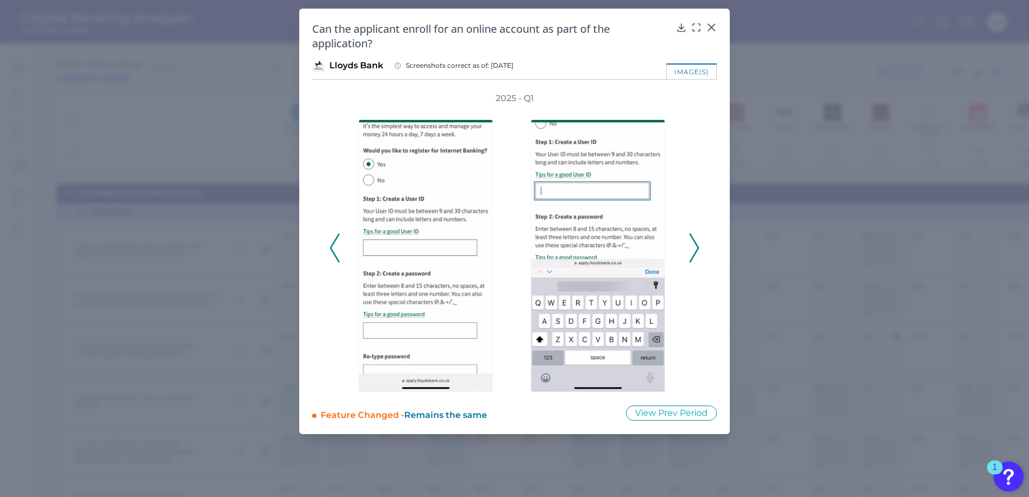
click at [694, 246] on icon at bounding box center [694, 247] width 10 height 29
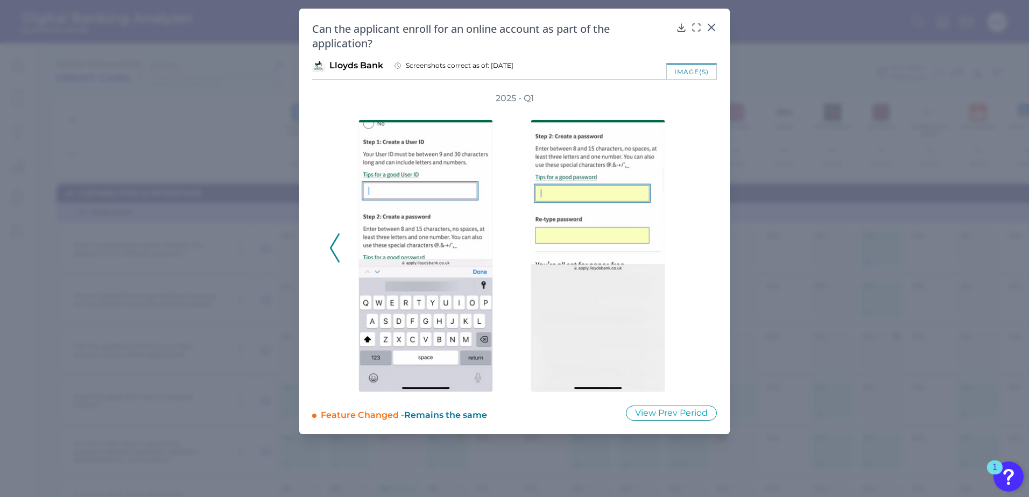
click at [694, 246] on div "2025 - Q1" at bounding box center [514, 243] width 370 height 300
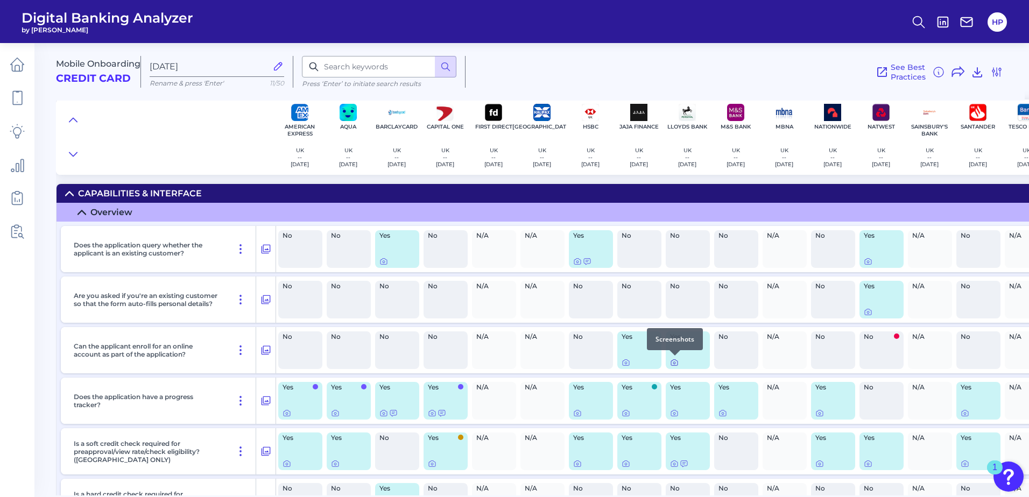
click at [678, 362] on icon at bounding box center [674, 362] width 9 height 9
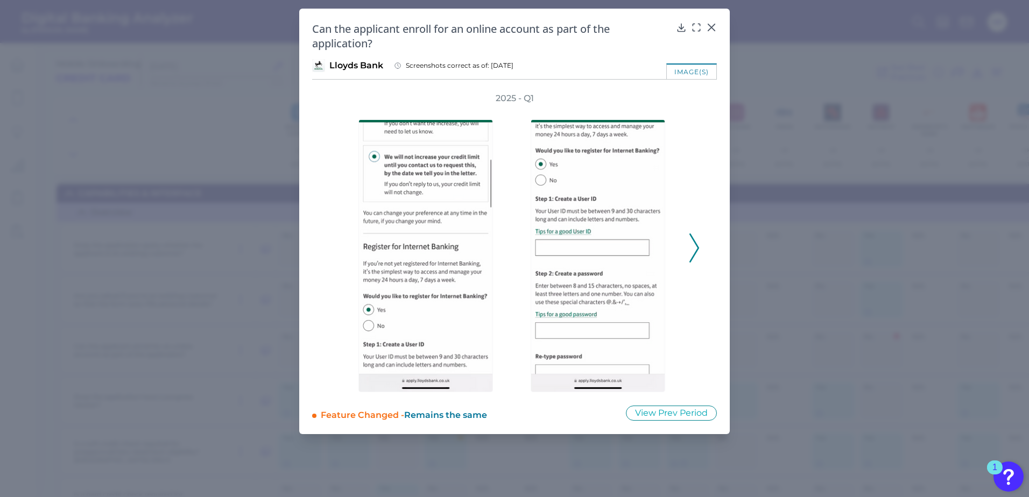
click at [692, 250] on icon at bounding box center [694, 247] width 10 height 29
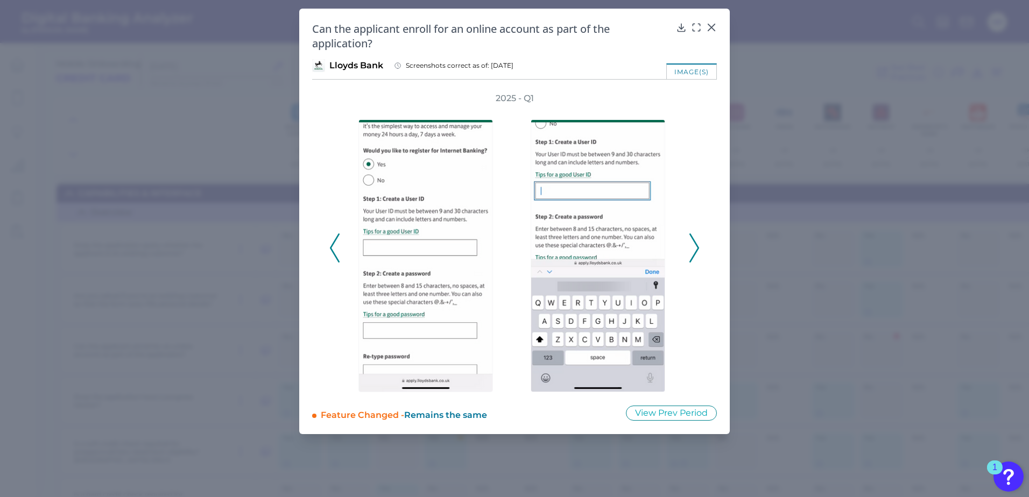
click at [692, 250] on icon at bounding box center [694, 247] width 10 height 29
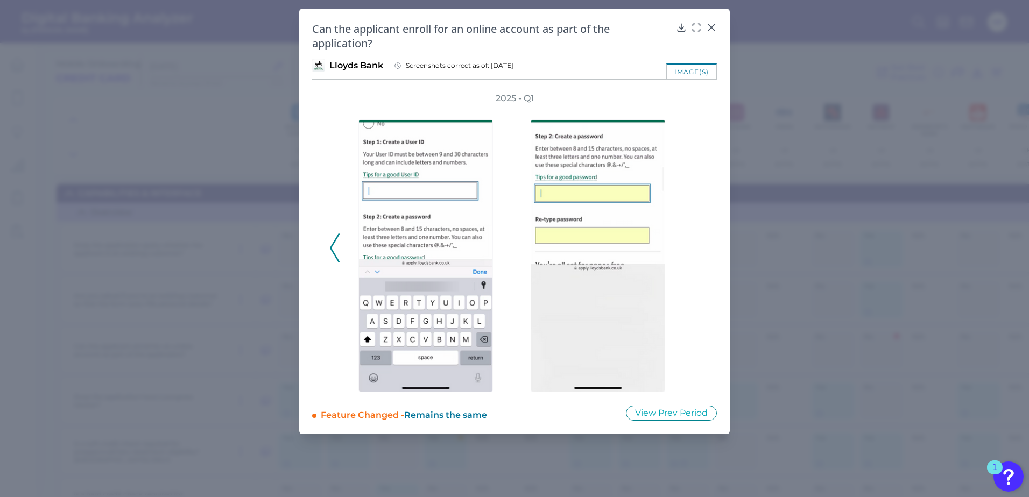
click at [692, 250] on div "2025 - Q1" at bounding box center [514, 243] width 370 height 300
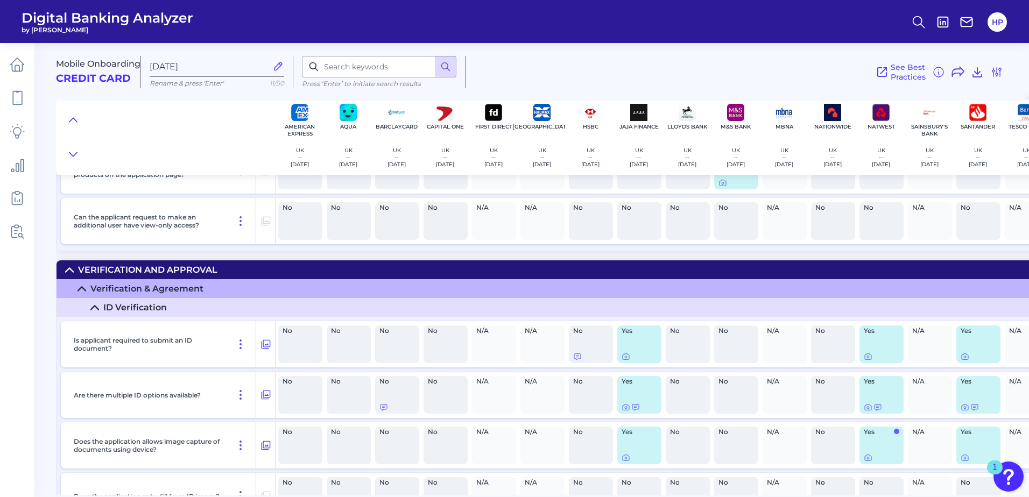
scroll to position [2905, 0]
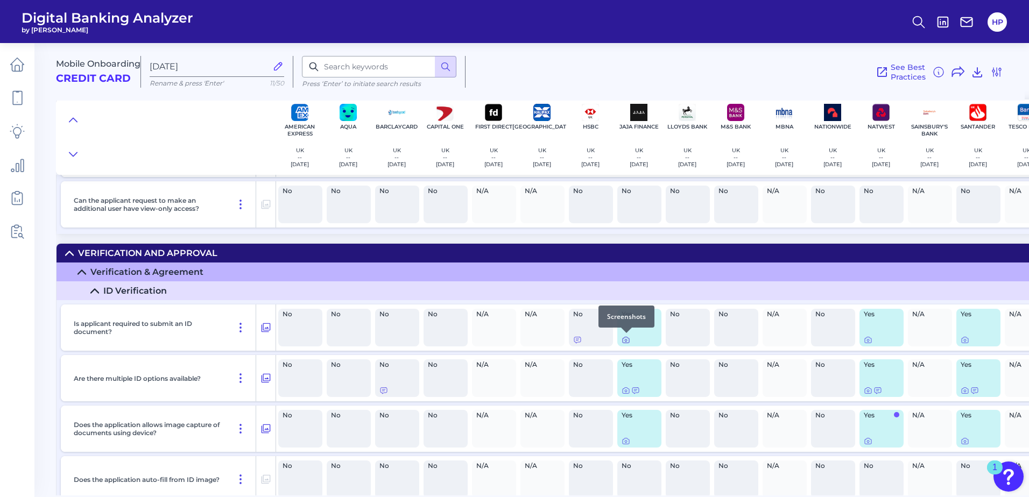
click at [627, 342] on icon at bounding box center [625, 340] width 9 height 9
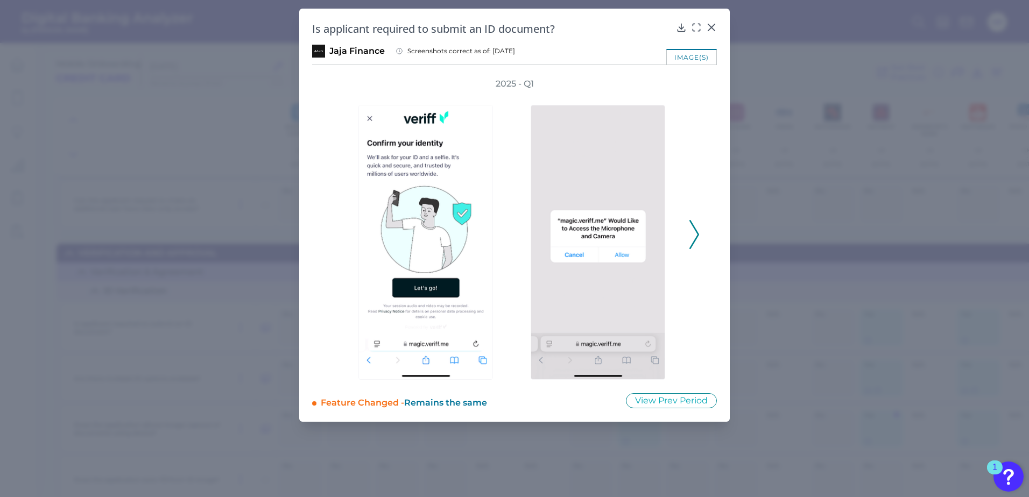
click at [692, 236] on icon at bounding box center [694, 234] width 10 height 29
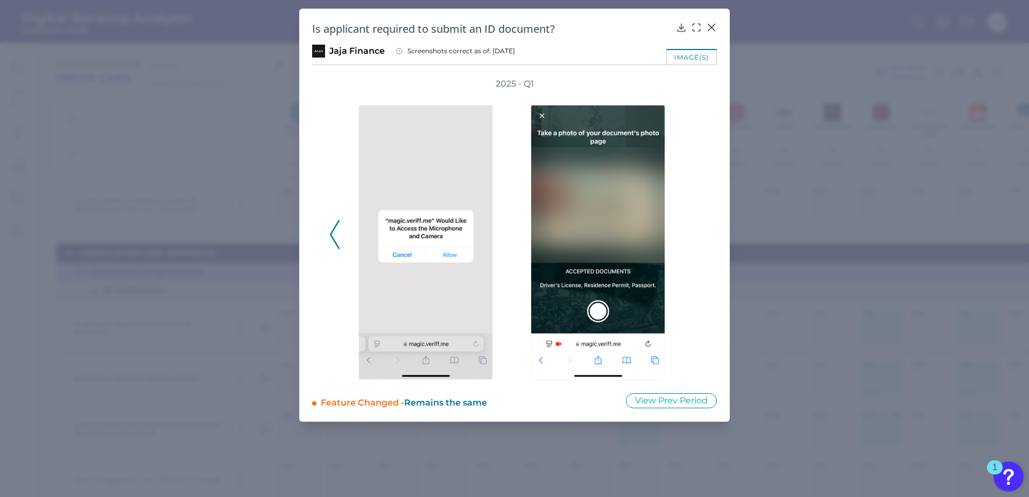
click at [692, 236] on div "2025 - Q1" at bounding box center [514, 229] width 370 height 302
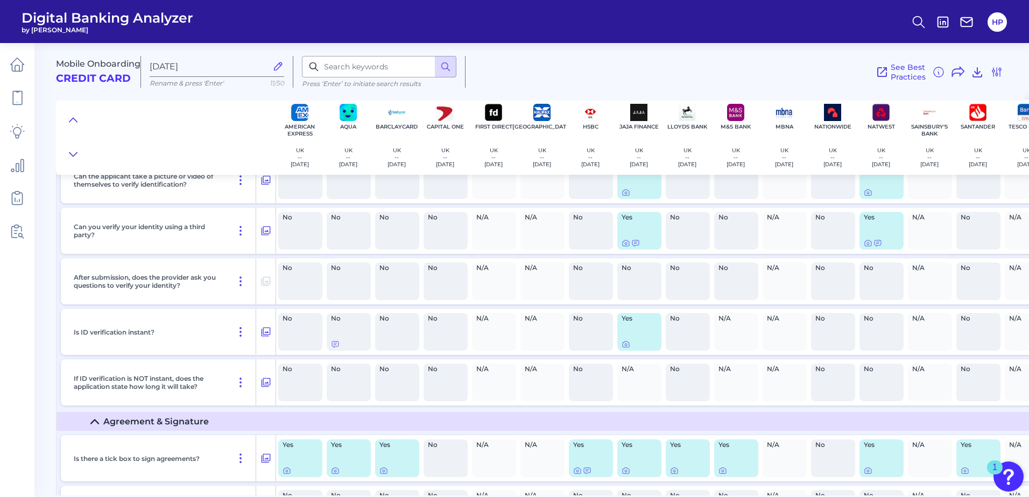
scroll to position [3336, 0]
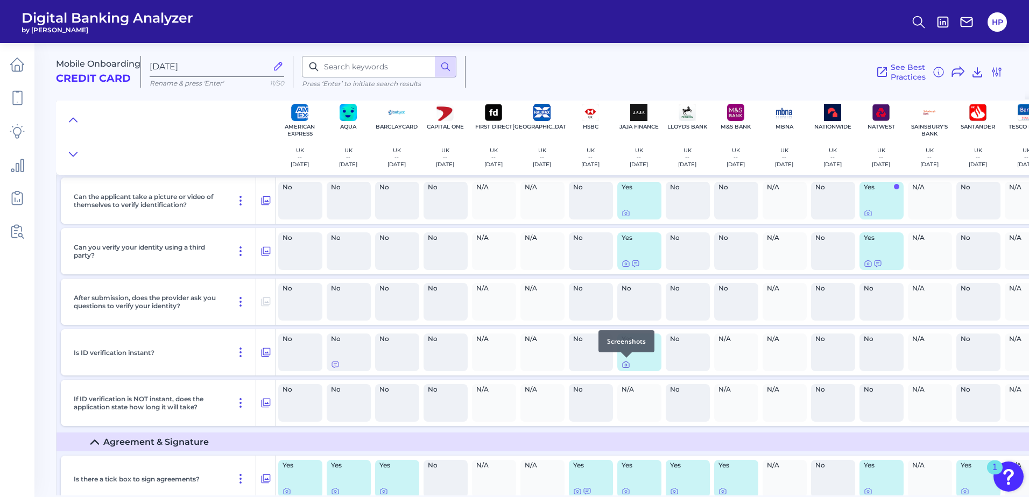
click at [628, 368] on icon at bounding box center [625, 364] width 9 height 9
click at [870, 263] on icon at bounding box center [868, 263] width 9 height 9
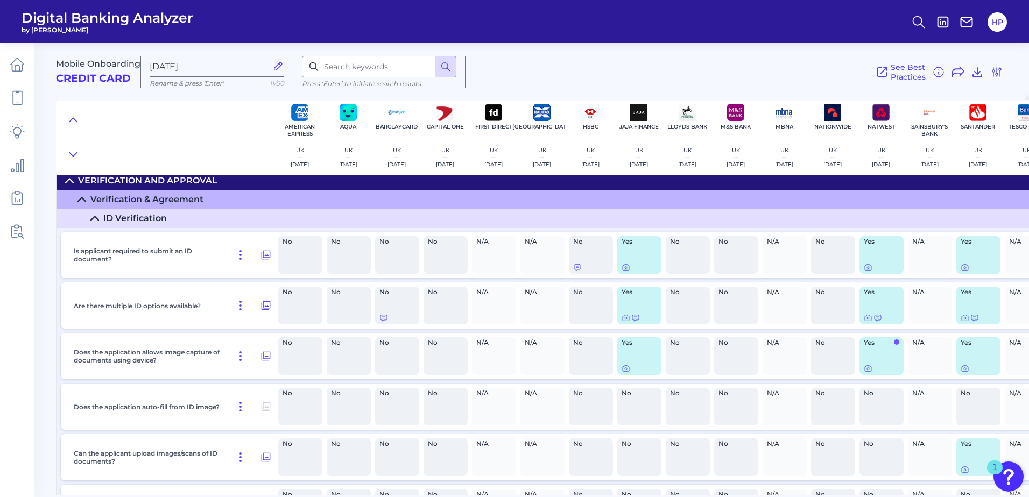
scroll to position [2959, 0]
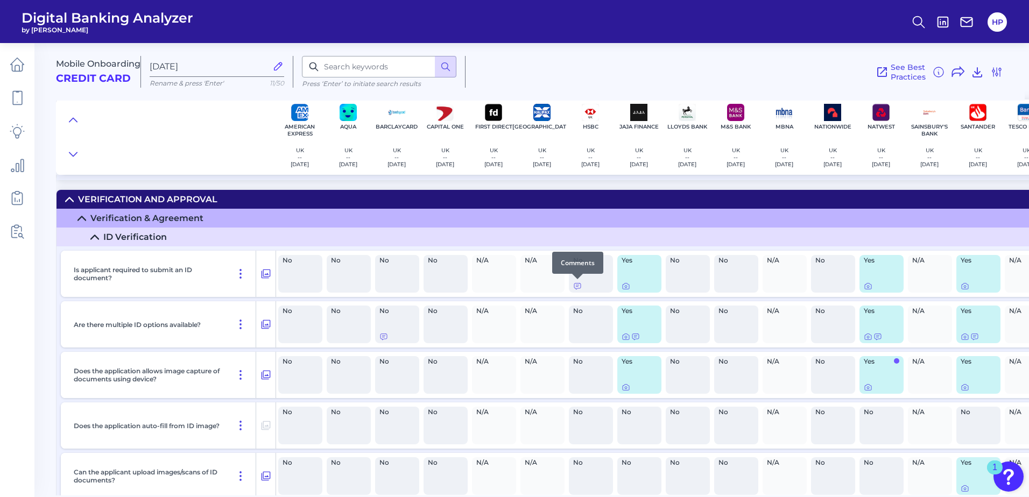
click at [581, 283] on div at bounding box center [577, 279] width 11 height 11
click at [579, 286] on icon at bounding box center [577, 286] width 9 height 9
click at [626, 287] on icon at bounding box center [625, 286] width 9 height 9
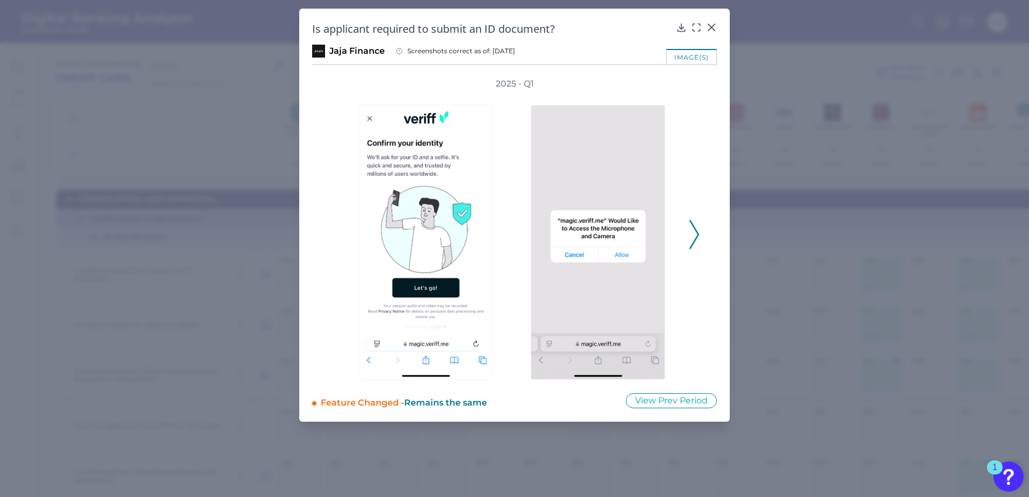
click at [693, 242] on polyline at bounding box center [694, 234] width 8 height 27
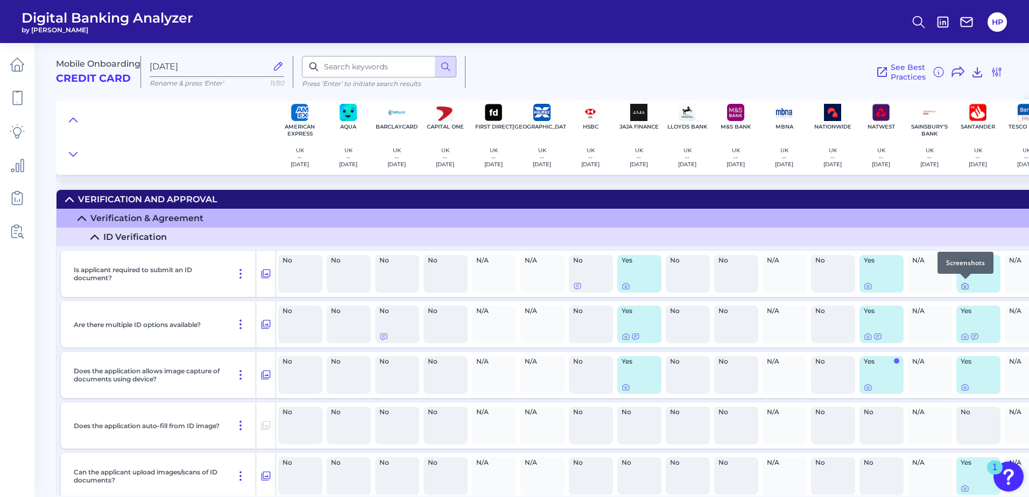
click at [966, 288] on icon at bounding box center [964, 286] width 9 height 9
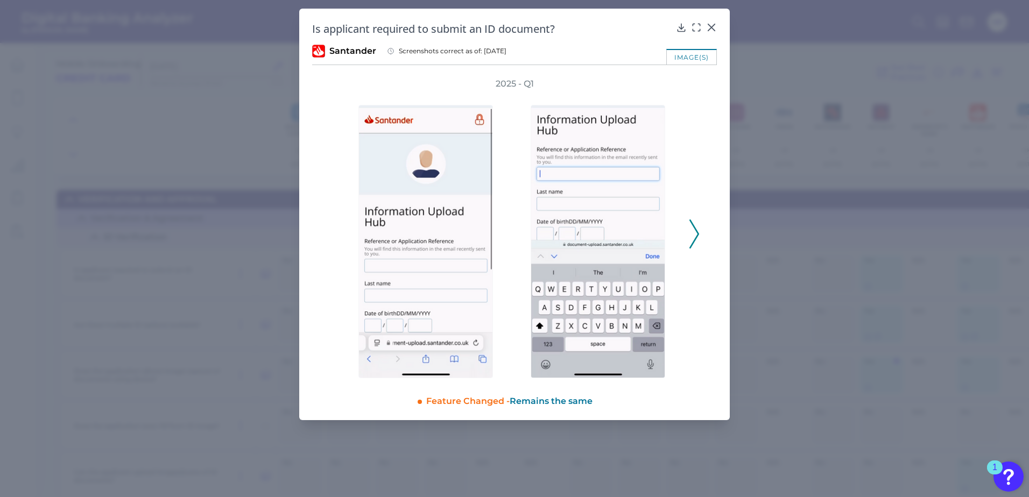
click at [698, 244] on icon at bounding box center [694, 234] width 10 height 29
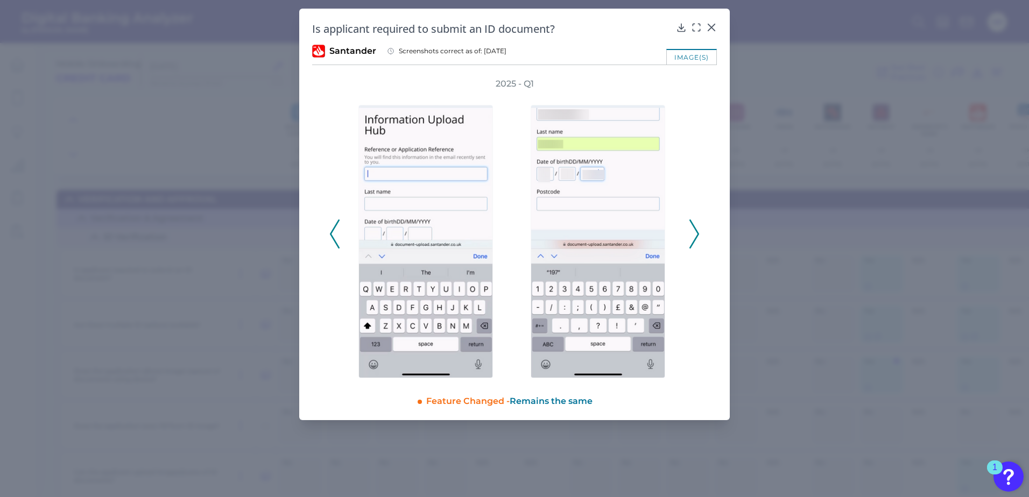
click at [698, 244] on icon at bounding box center [694, 234] width 10 height 29
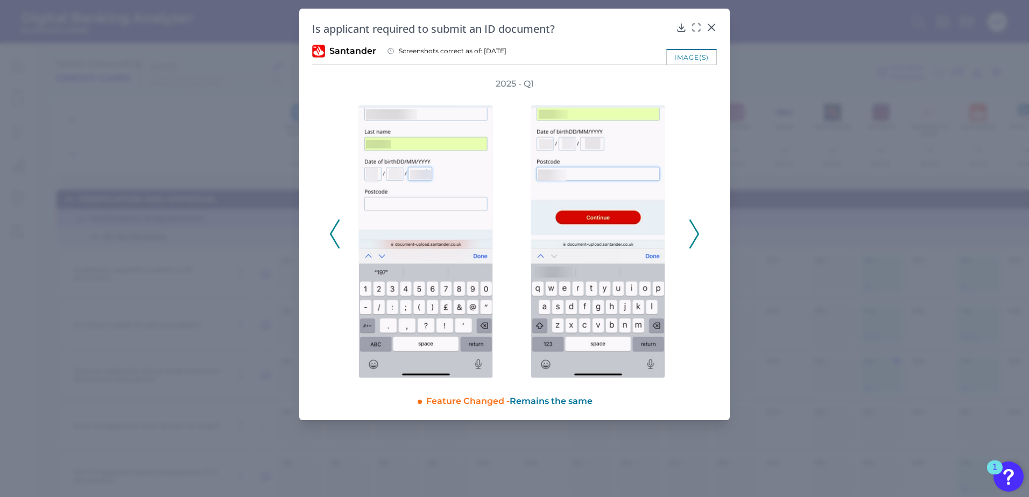
click at [698, 244] on icon at bounding box center [694, 234] width 10 height 29
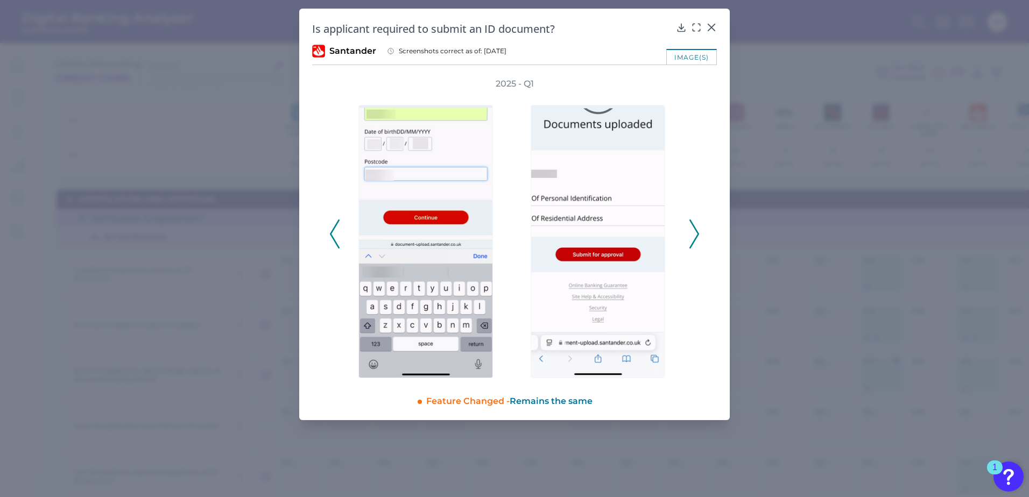
click at [698, 244] on icon at bounding box center [694, 234] width 10 height 29
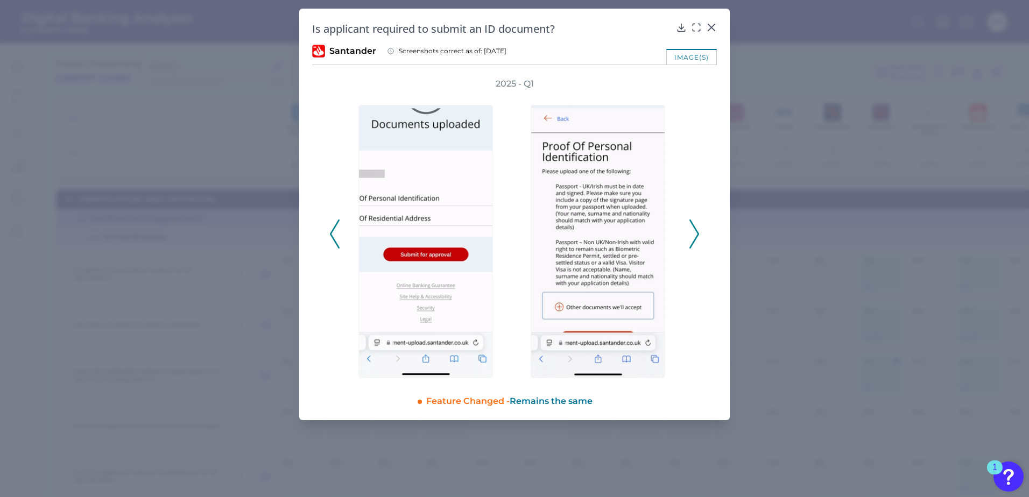
click at [698, 244] on icon at bounding box center [694, 234] width 10 height 29
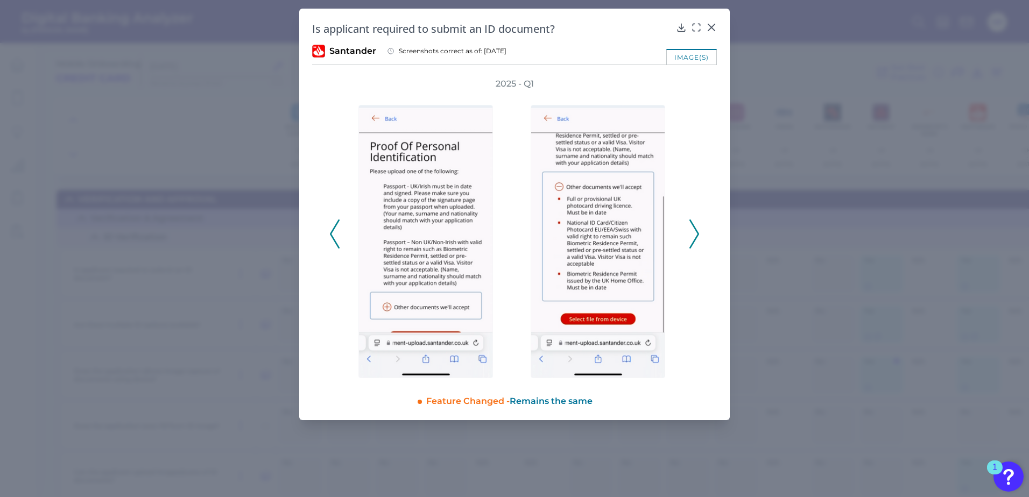
click at [698, 244] on icon at bounding box center [694, 234] width 10 height 29
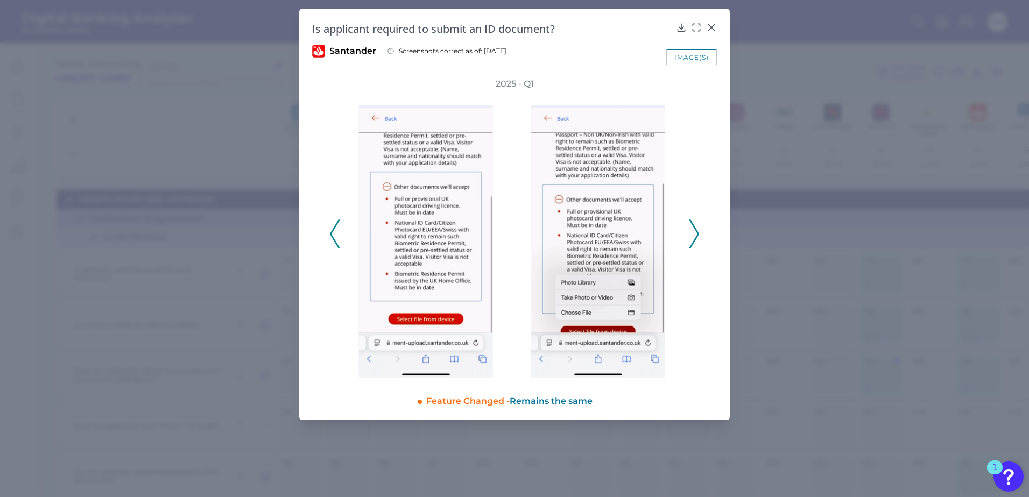
click at [698, 244] on icon at bounding box center [694, 234] width 10 height 29
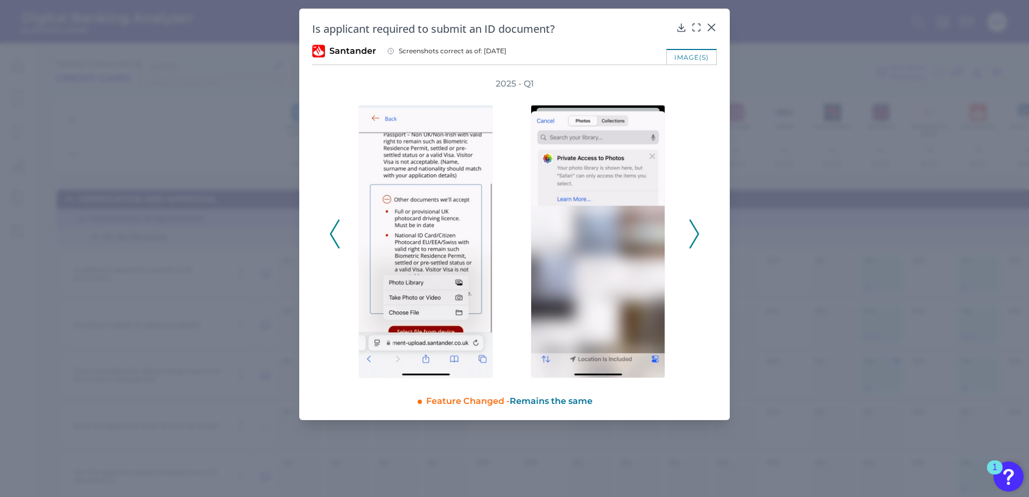
click at [698, 244] on icon at bounding box center [694, 234] width 10 height 29
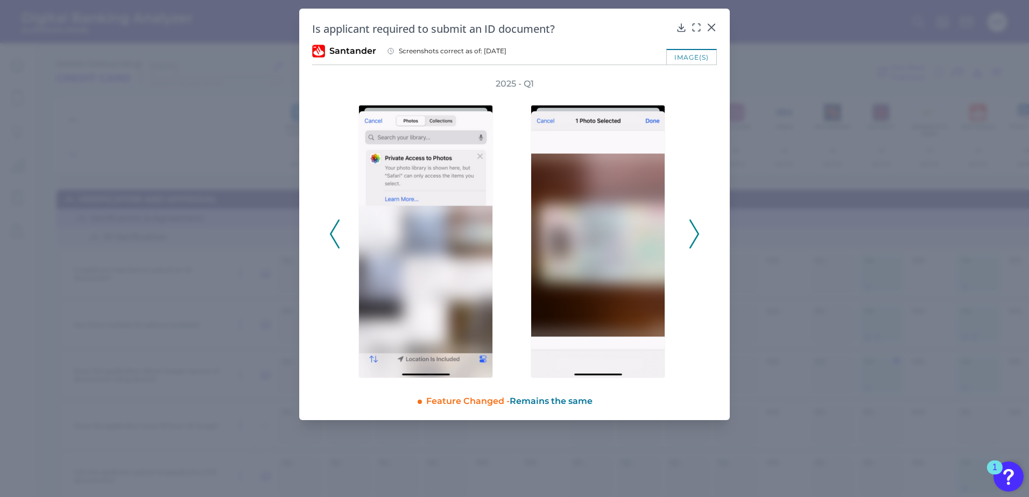
click at [698, 244] on icon at bounding box center [694, 234] width 10 height 29
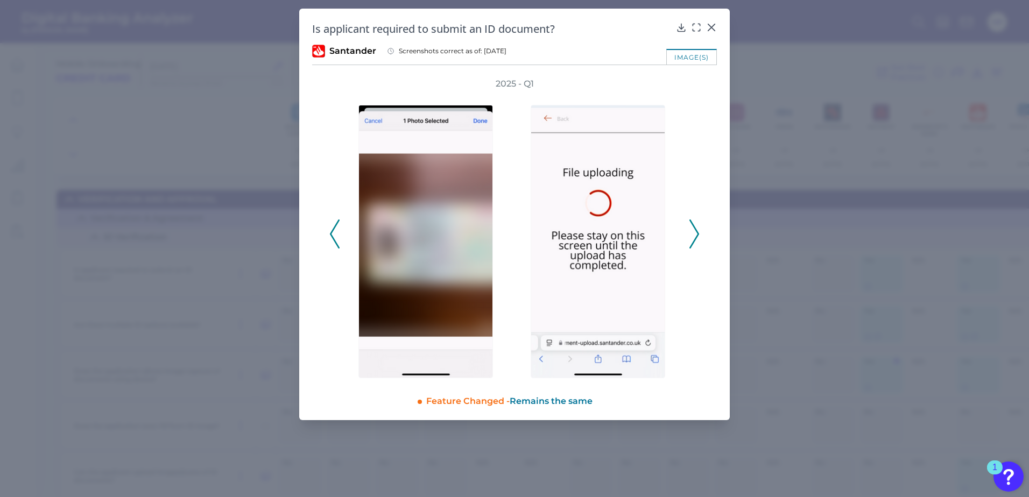
click at [698, 244] on icon at bounding box center [694, 234] width 10 height 29
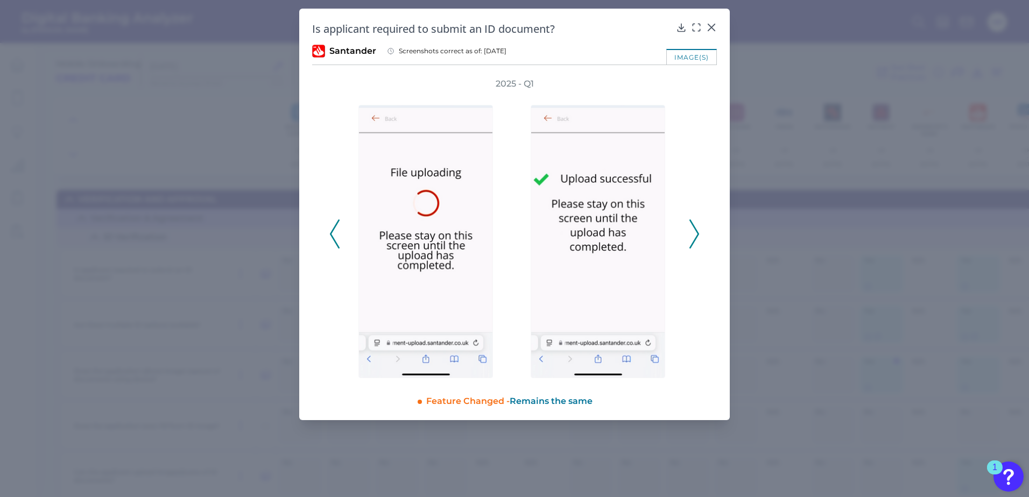
click at [698, 244] on icon at bounding box center [694, 234] width 10 height 29
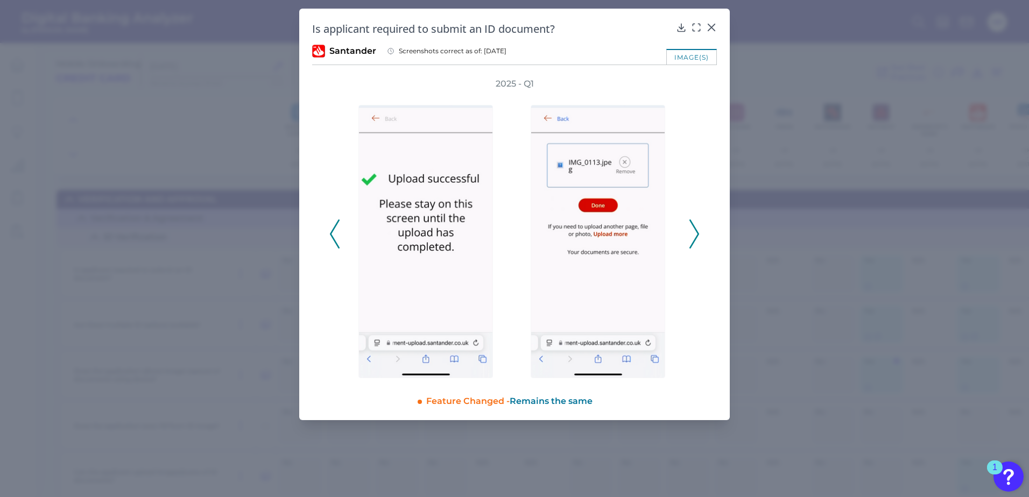
click at [698, 244] on icon at bounding box center [694, 234] width 10 height 29
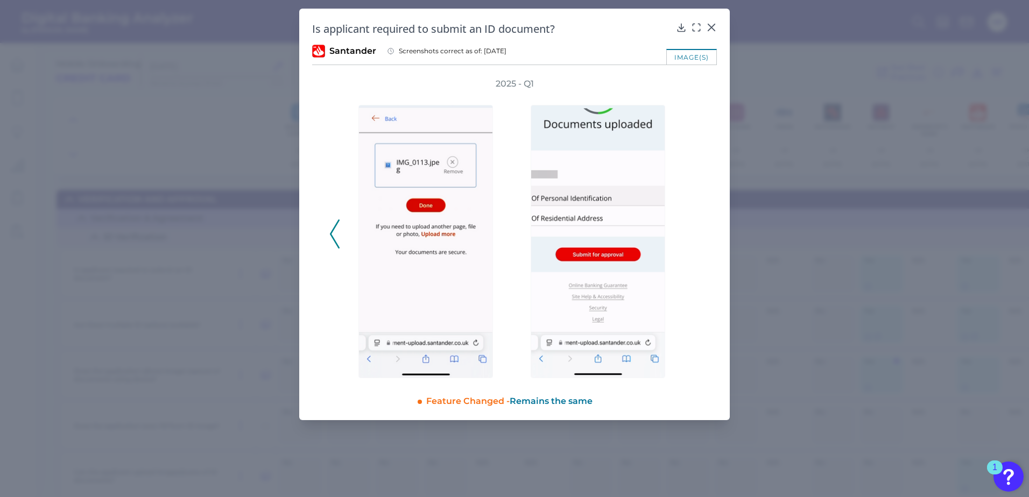
click at [698, 244] on div "2025 - Q1" at bounding box center [514, 228] width 370 height 300
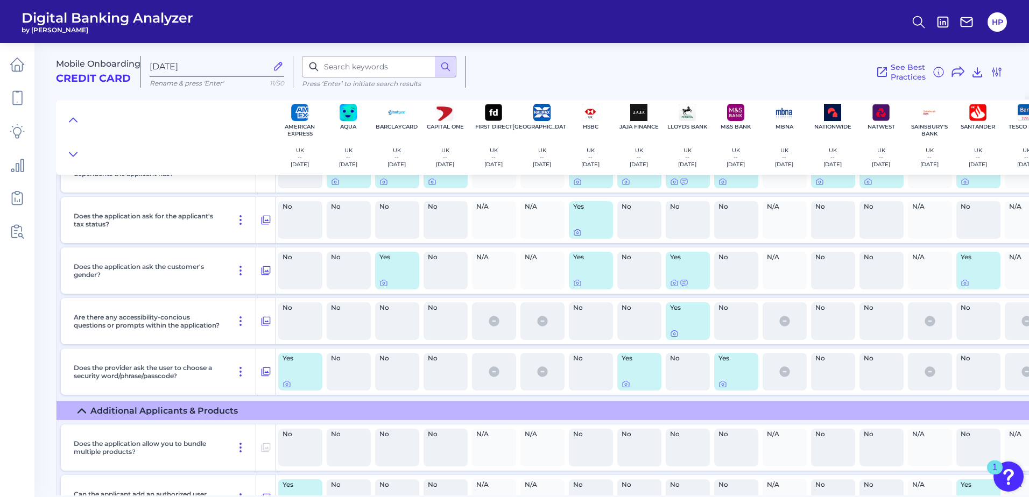
scroll to position [2529, 0]
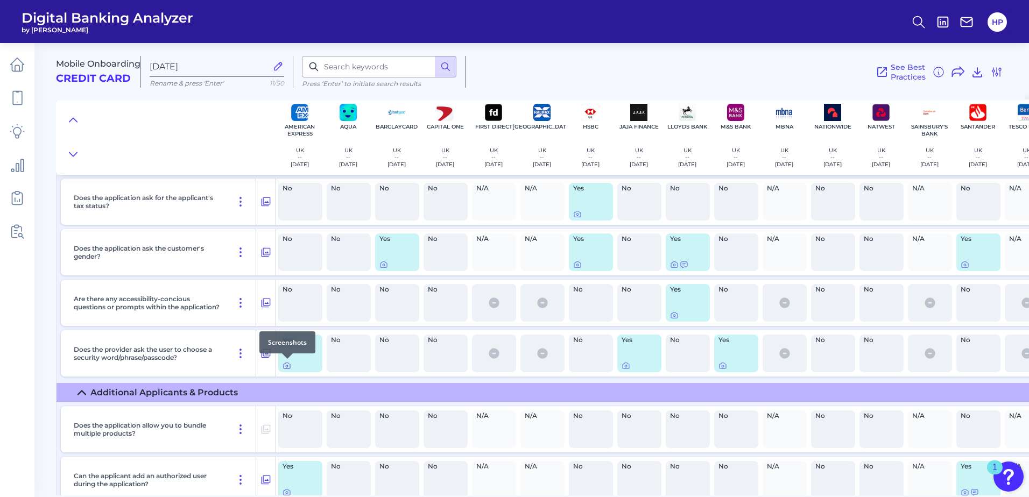
click at [290, 367] on icon at bounding box center [287, 366] width 6 height 6
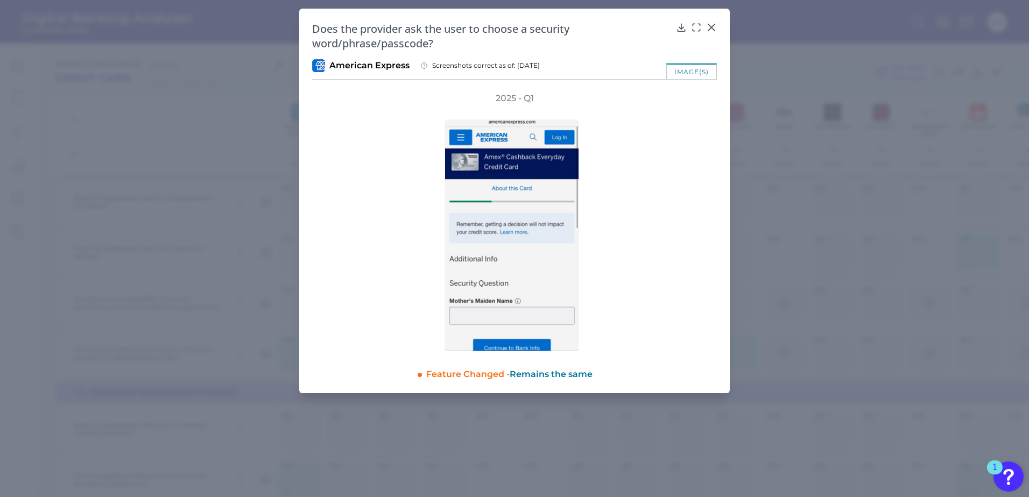
click at [643, 287] on div at bounding box center [515, 227] width 334 height 247
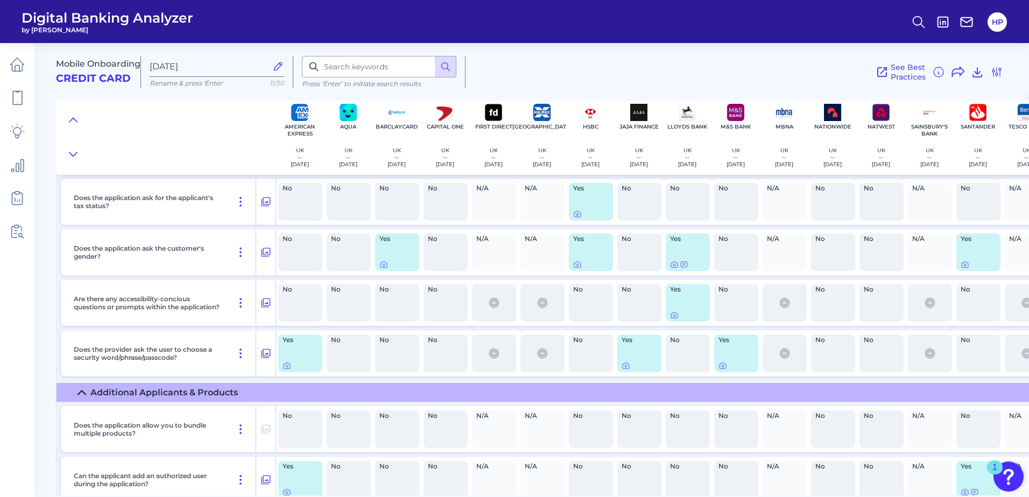
click at [631, 365] on div at bounding box center [639, 366] width 36 height 9
click at [625, 366] on icon at bounding box center [625, 366] width 9 height 9
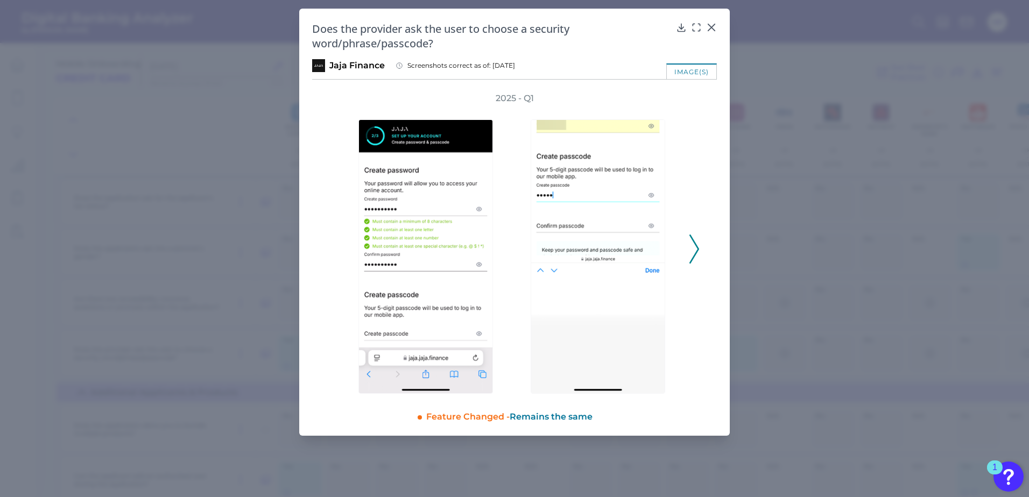
click at [708, 243] on div "2025 - Q1" at bounding box center [514, 243] width 405 height 301
click at [706, 243] on div "2025 - Q1" at bounding box center [514, 243] width 405 height 301
click at [675, 258] on div at bounding box center [600, 248] width 161 height 289
click at [698, 247] on icon at bounding box center [694, 249] width 10 height 29
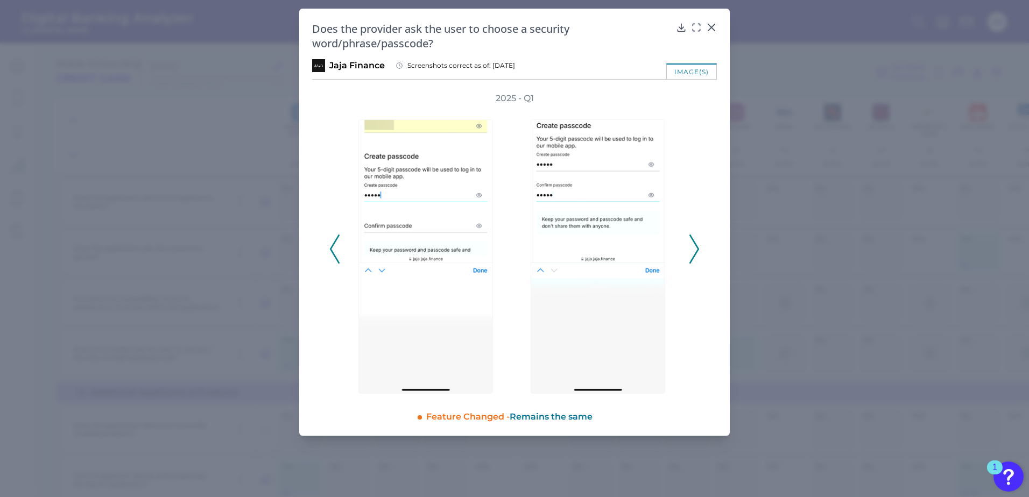
click at [698, 247] on icon at bounding box center [694, 249] width 10 height 29
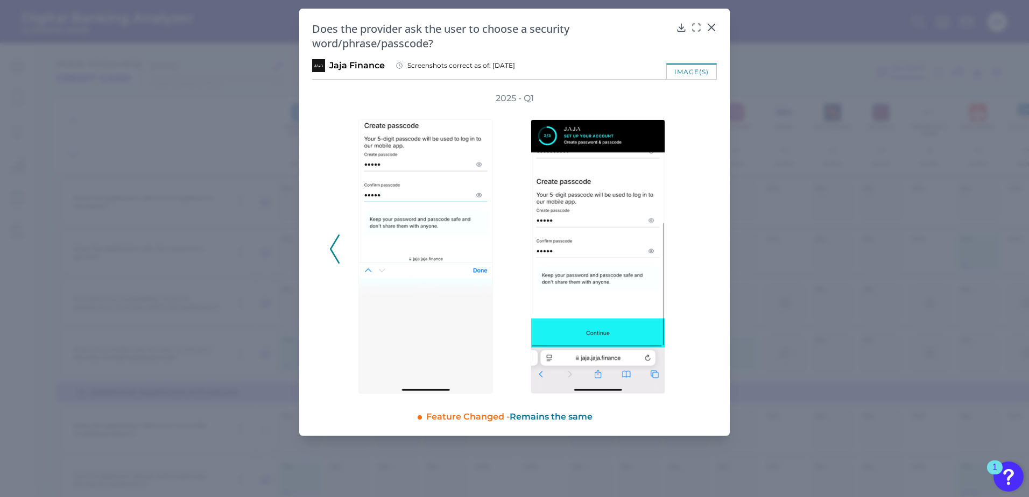
click at [698, 247] on div "2025 - Q1" at bounding box center [514, 243] width 370 height 301
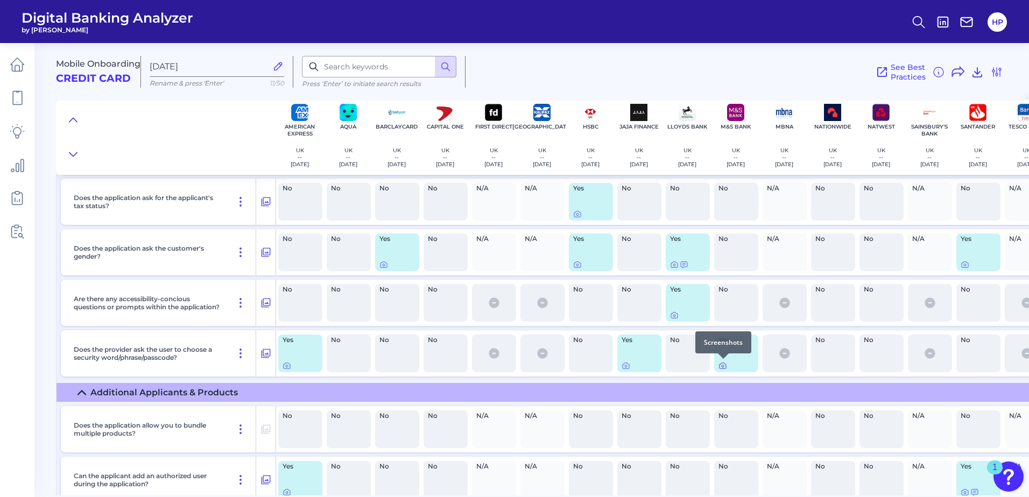
click at [723, 366] on icon at bounding box center [722, 366] width 9 height 9
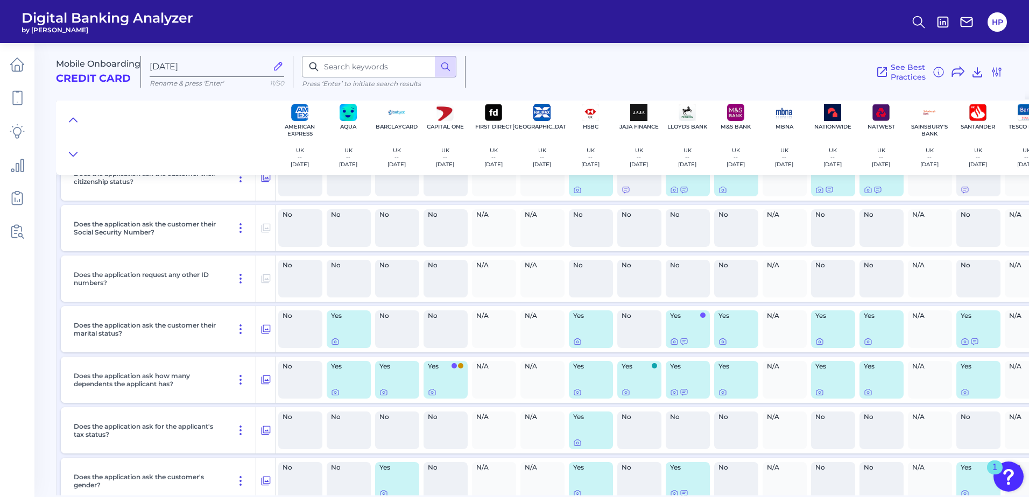
scroll to position [2260, 0]
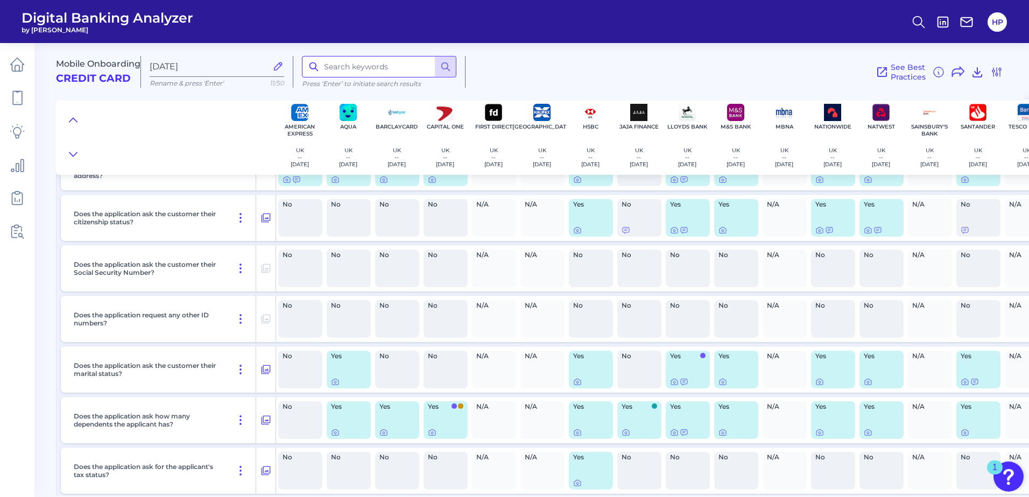
click at [340, 68] on input at bounding box center [379, 67] width 154 height 22
type input "two factor"
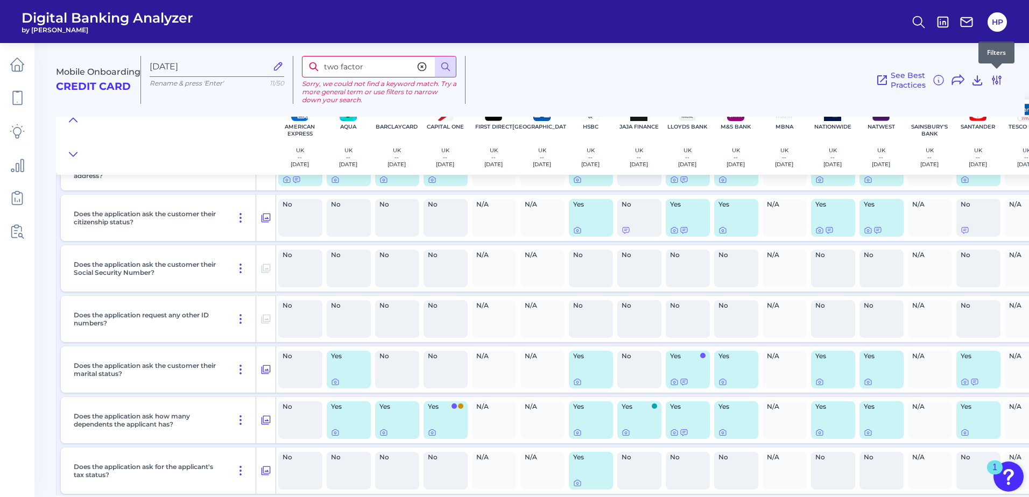
click at [997, 80] on icon at bounding box center [996, 80] width 13 height 13
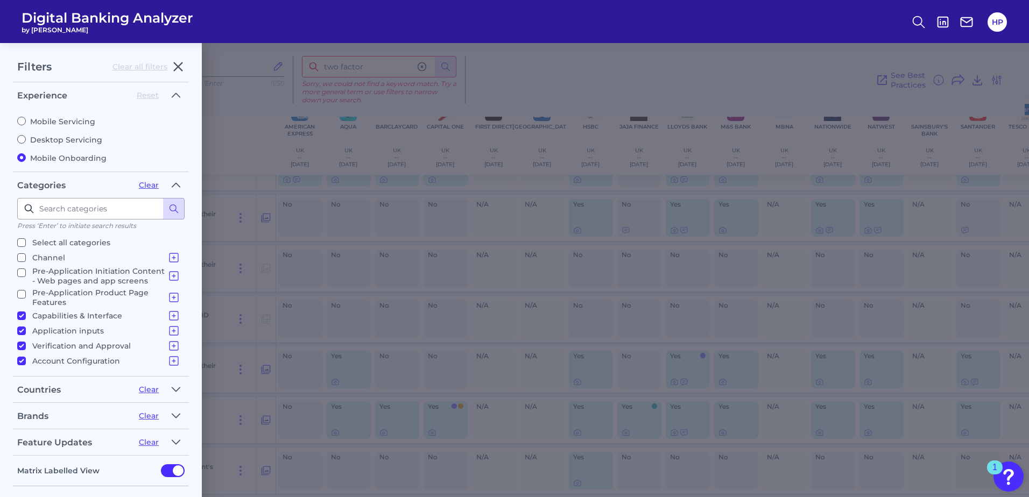
click at [29, 297] on label "Pre-Application Product Page Features Product Selection Eligibility Additional …" at bounding box center [98, 297] width 163 height 19
click at [26, 297] on input "Pre-Application Product Page Features Product Selection Eligibility Additional …" at bounding box center [21, 294] width 9 height 9
checkbox input "true"
click at [27, 278] on label "Pre-Application Initiation Content - Web pages and app screens Pre-Application …" at bounding box center [98, 275] width 163 height 19
click at [26, 277] on input "Pre-Application Initiation Content - Web pages and app screens Pre-Application …" at bounding box center [21, 272] width 9 height 9
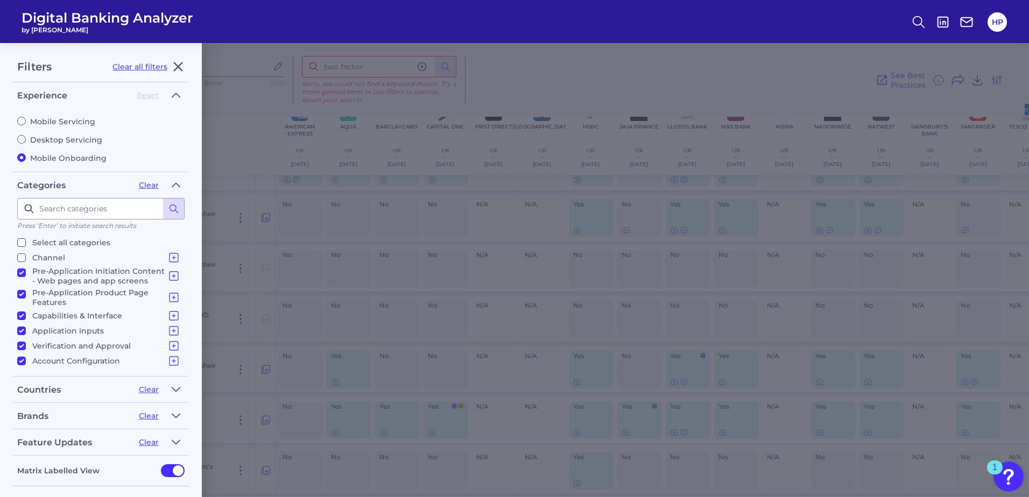
checkbox input "true"
click at [25, 264] on li "Pre-Application Initiation Content - Web pages and app screens Pre-Application …" at bounding box center [100, 275] width 167 height 22
click at [20, 253] on label "Channel Channel" at bounding box center [98, 257] width 163 height 13
click at [20, 253] on input "Channel Channel" at bounding box center [21, 257] width 9 height 9
checkbox input "true"
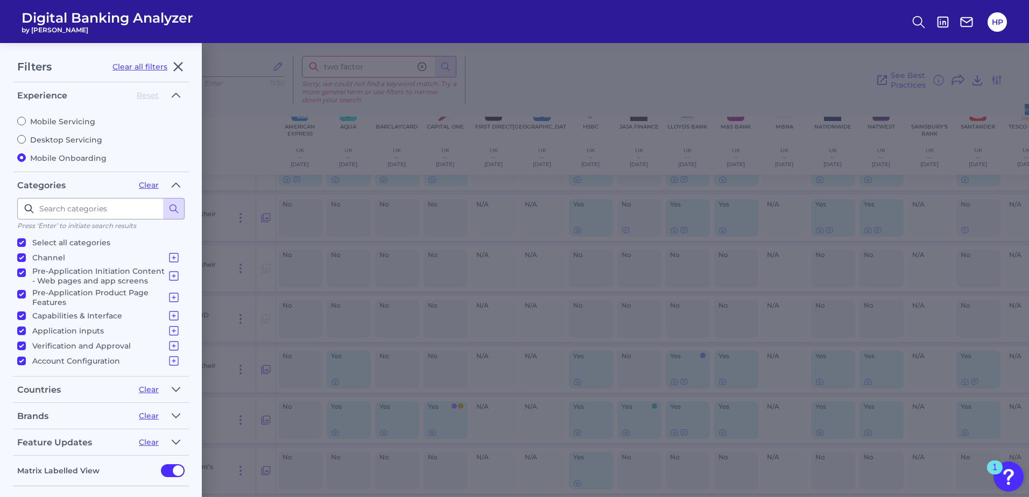
checkbox input "true"
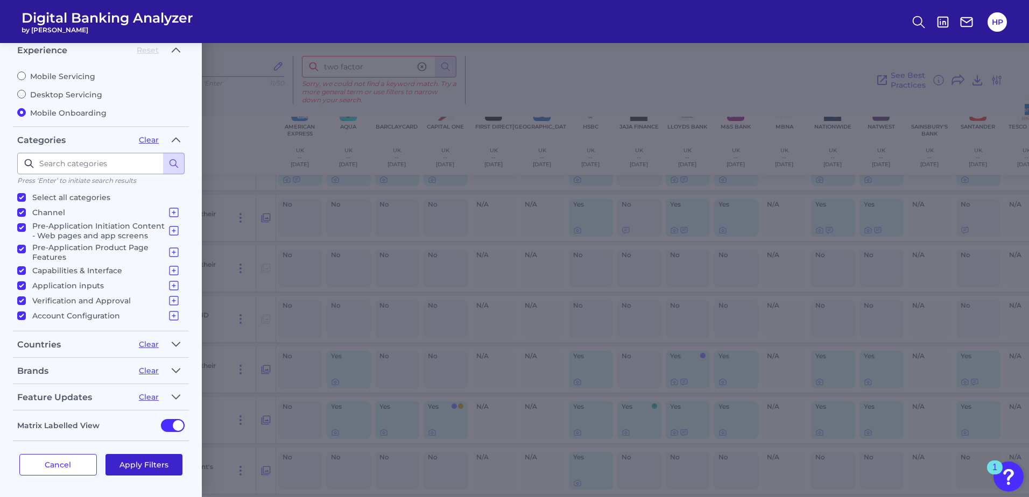
click at [153, 466] on button "Apply Filters" at bounding box center [143, 465] width 77 height 22
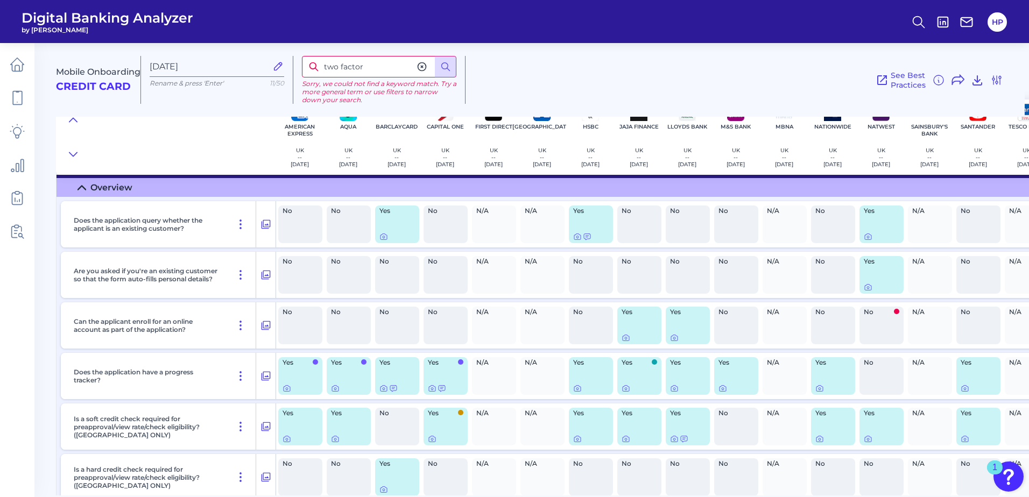
scroll to position [4495, 0]
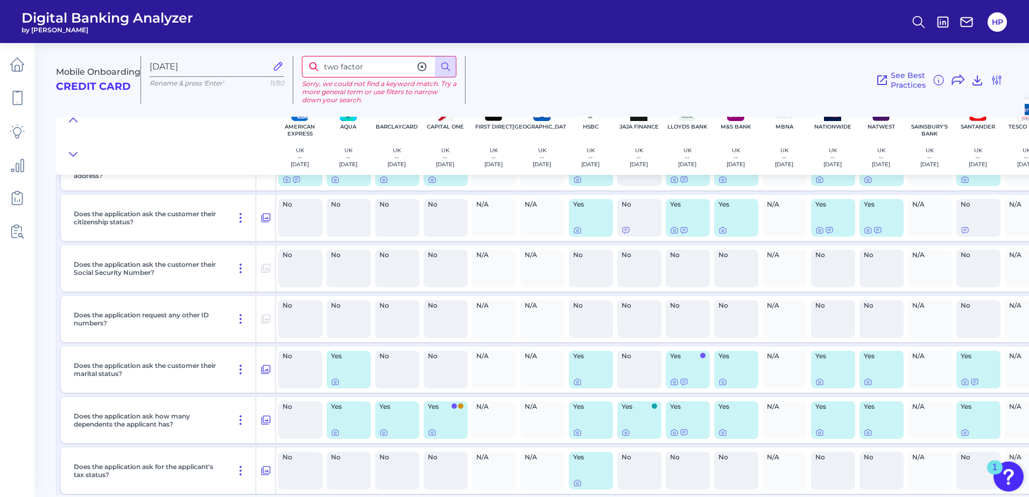
click at [379, 67] on input "two factor" at bounding box center [379, 67] width 154 height 22
click at [443, 63] on circle at bounding box center [445, 66] width 6 height 6
drag, startPoint x: 383, startPoint y: 76, endPoint x: 284, endPoint y: 59, distance: 100.4
click at [284, 59] on div "Mobile Onboarding Credit Card [DATE] Rename & press 'Enter' 11/50 two factor So…" at bounding box center [540, 75] width 968 height 82
type input "a"
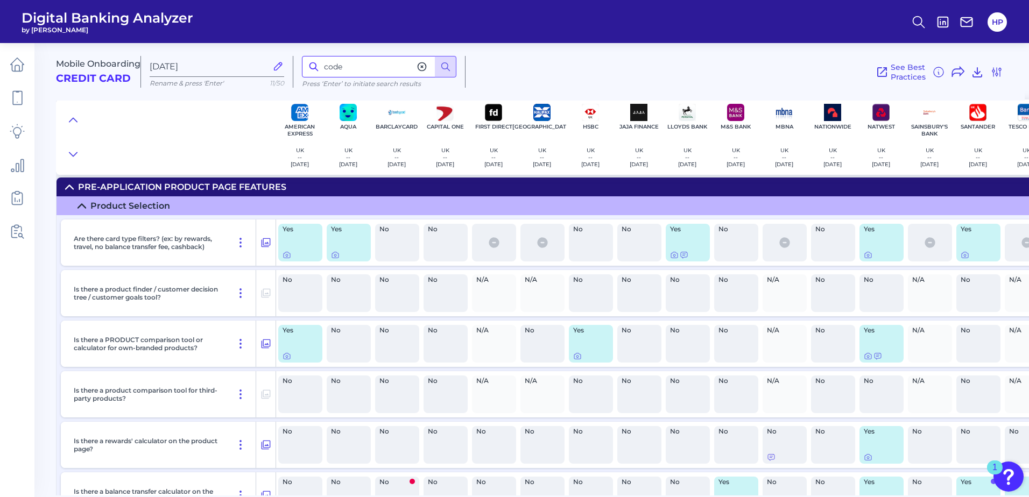
scroll to position [1076, 0]
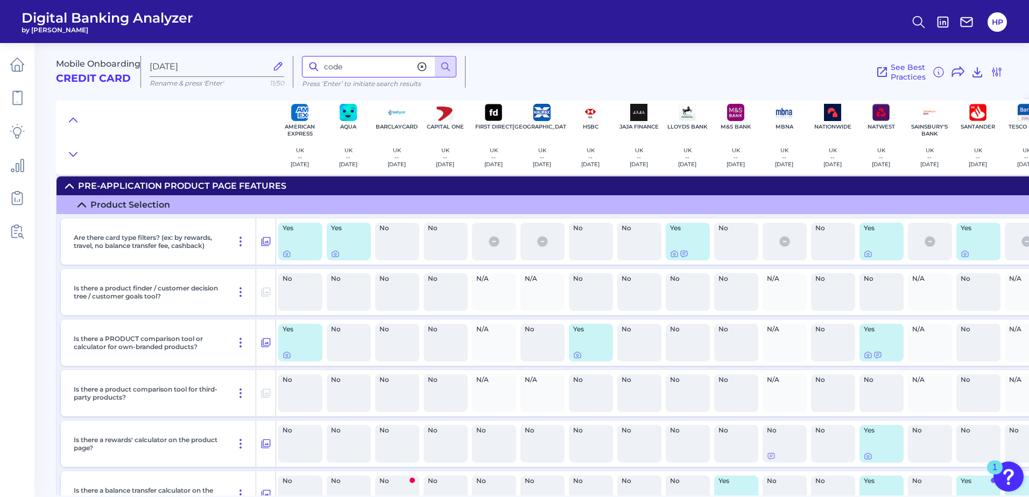
drag, startPoint x: 361, startPoint y: 64, endPoint x: 296, endPoint y: 83, distance: 67.3
click at [296, 83] on div "code Press ‘Enter’ to initiate search results" at bounding box center [379, 72] width 172 height 32
type input "account"
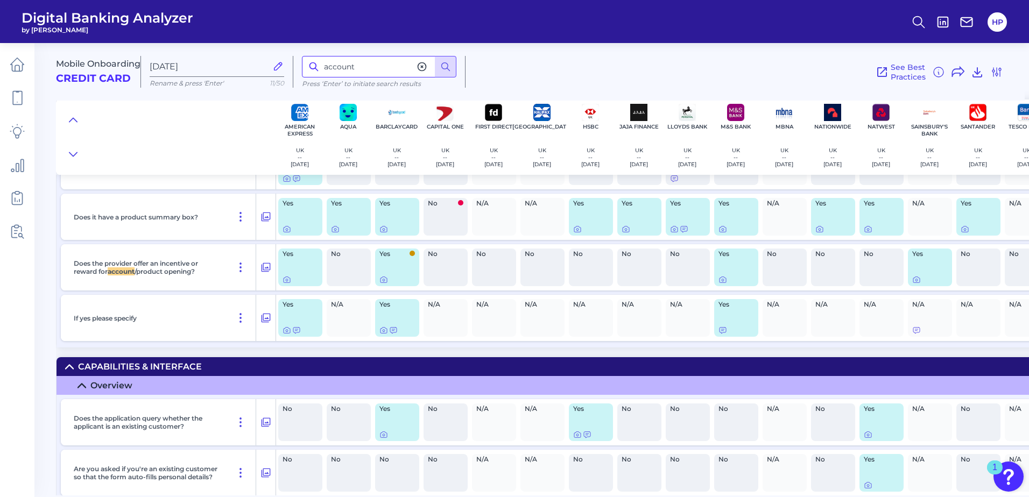
scroll to position [2066, 0]
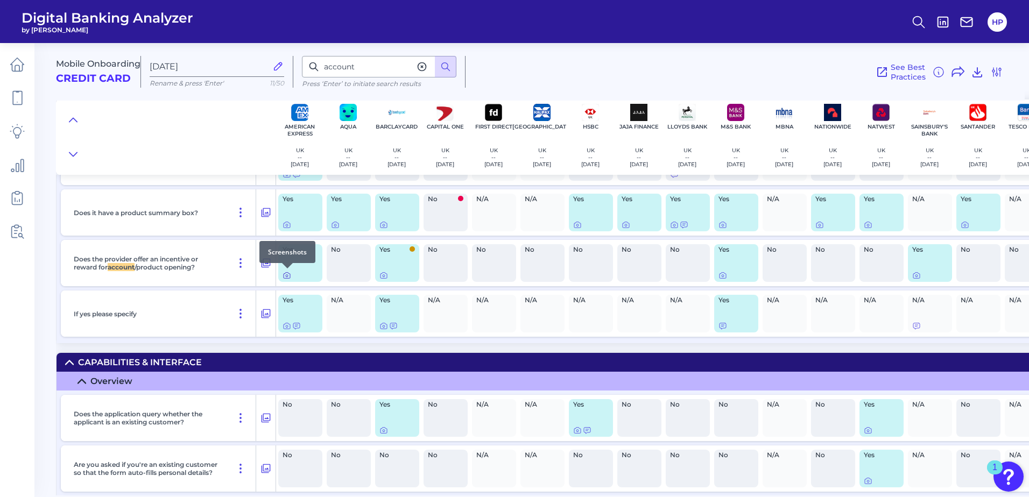
click at [286, 275] on icon at bounding box center [287, 276] width 2 height 2
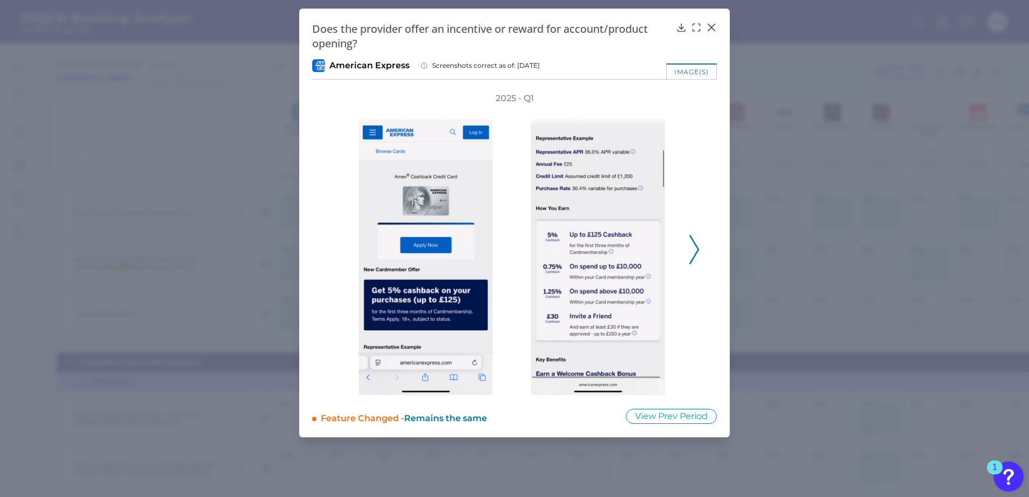
click at [705, 253] on div "2025 - Q1" at bounding box center [514, 244] width 405 height 303
click at [697, 256] on icon at bounding box center [694, 249] width 10 height 29
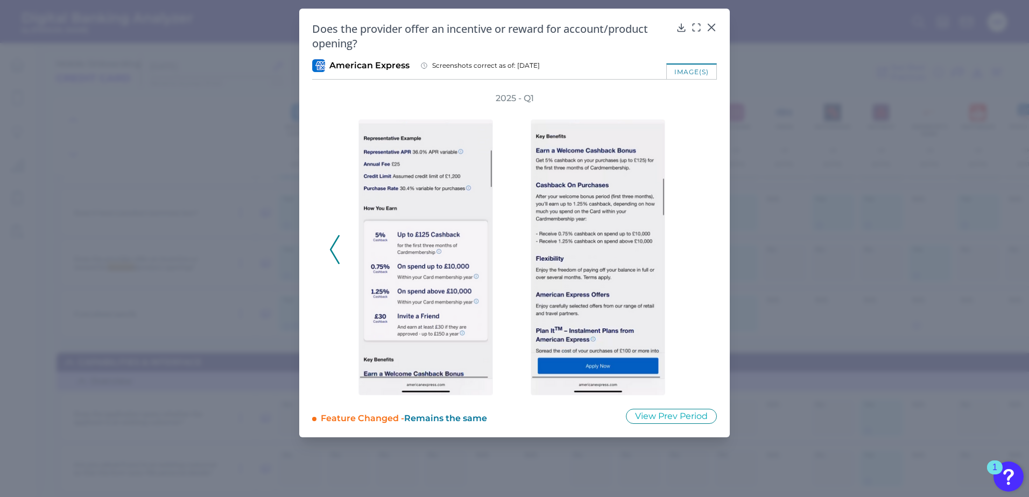
click at [697, 256] on div "2025 - Q1" at bounding box center [514, 244] width 370 height 303
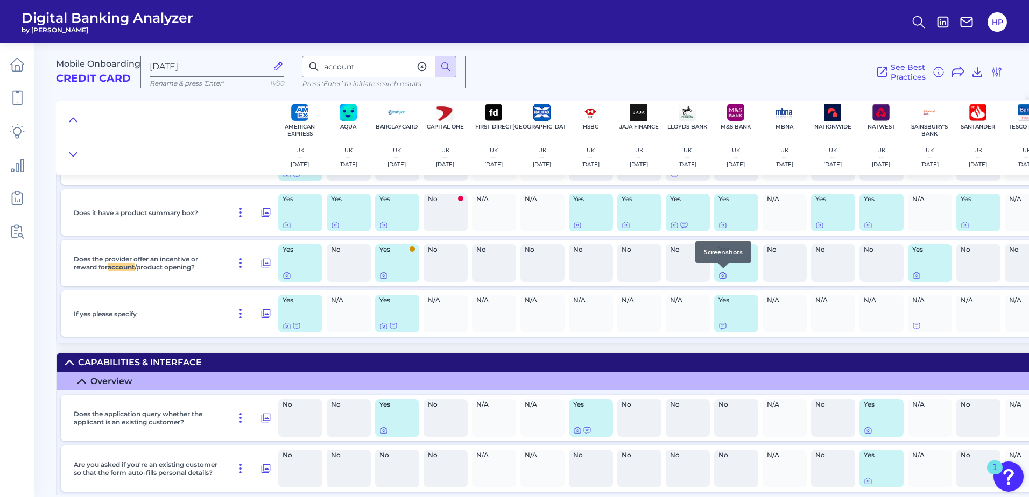
click at [720, 275] on icon at bounding box center [722, 275] width 9 height 9
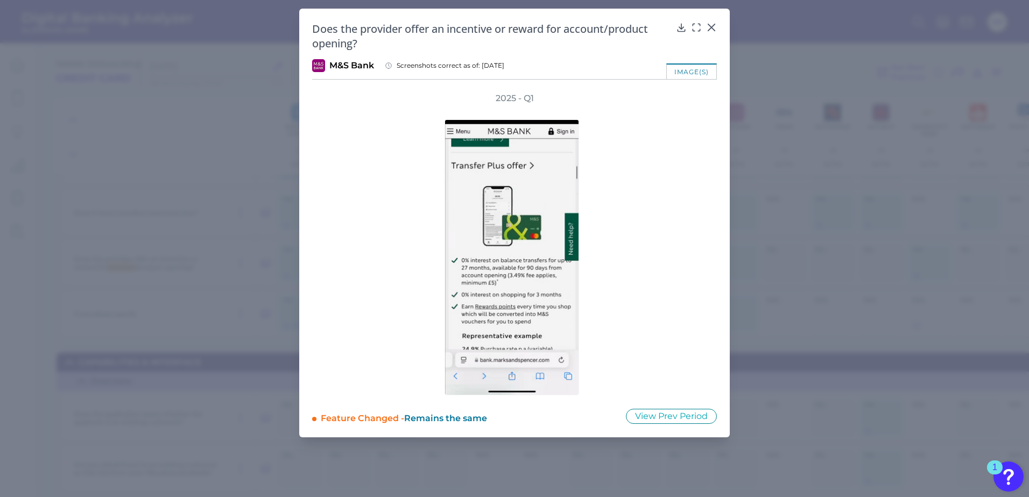
click at [662, 282] on div at bounding box center [515, 249] width 334 height 291
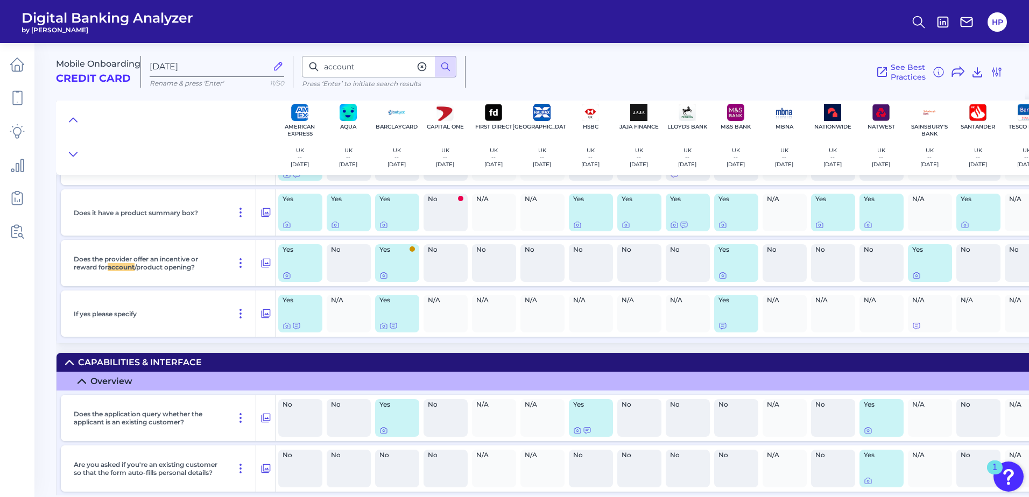
scroll to position [2326, 0]
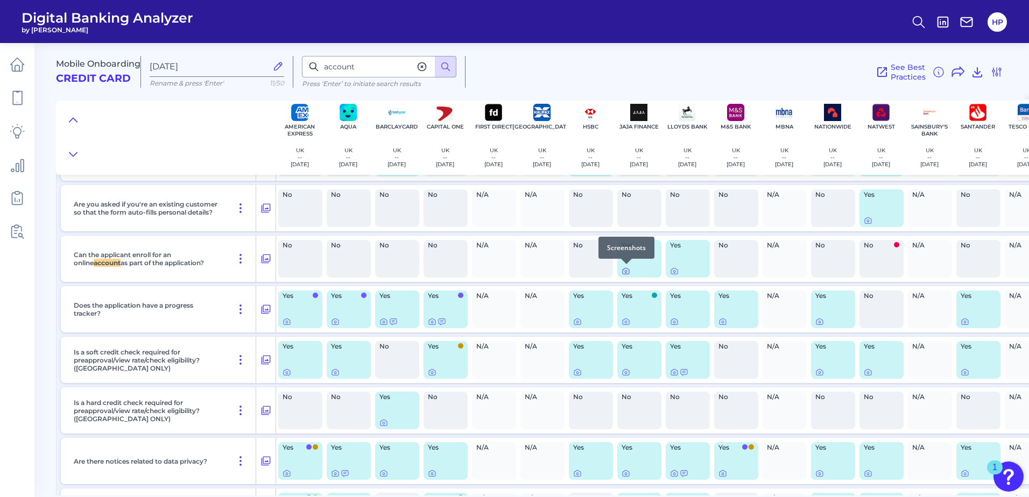
click at [623, 272] on icon at bounding box center [625, 271] width 9 height 9
click at [674, 270] on icon at bounding box center [674, 271] width 9 height 9
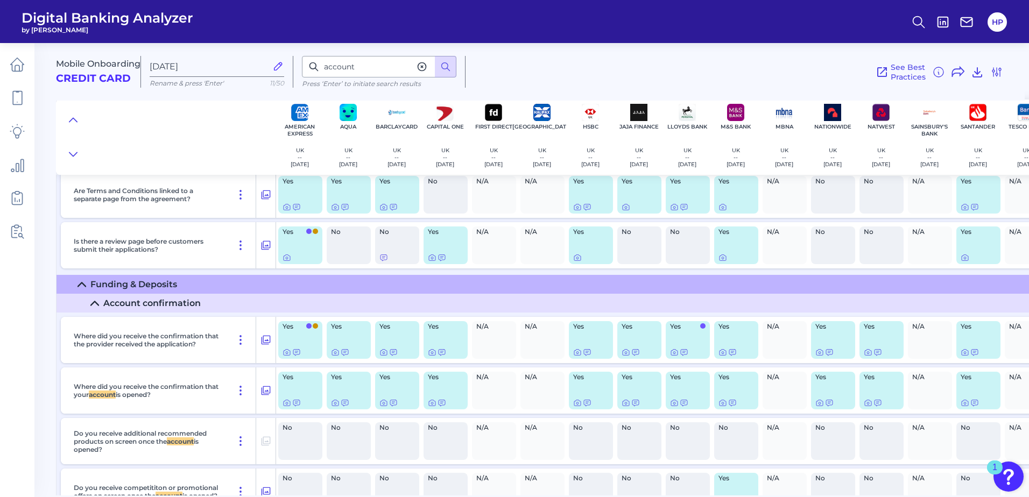
scroll to position [6252, 0]
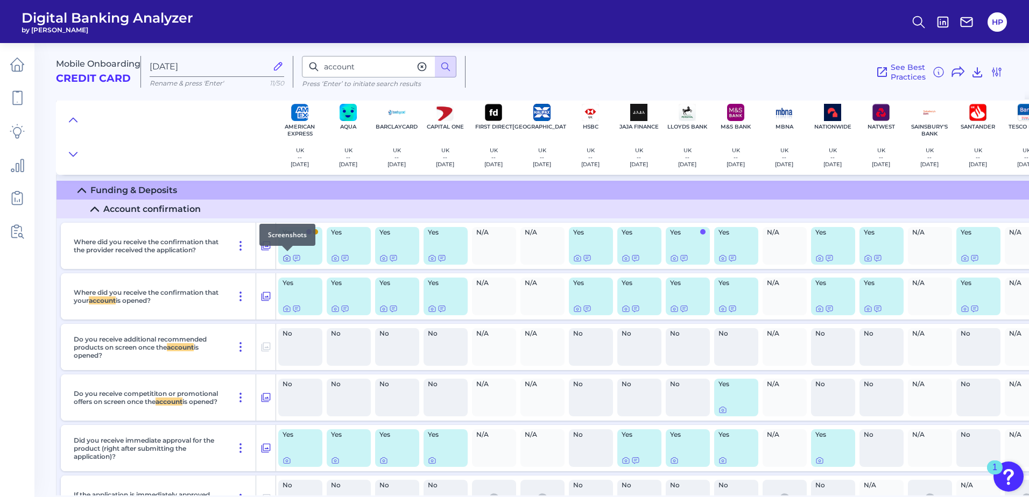
click at [285, 259] on icon at bounding box center [286, 258] width 9 height 9
click at [285, 312] on icon at bounding box center [286, 309] width 9 height 9
click at [335, 309] on icon at bounding box center [335, 309] width 9 height 9
click at [383, 309] on icon at bounding box center [384, 309] width 2 height 2
click at [434, 312] on icon at bounding box center [432, 309] width 6 height 6
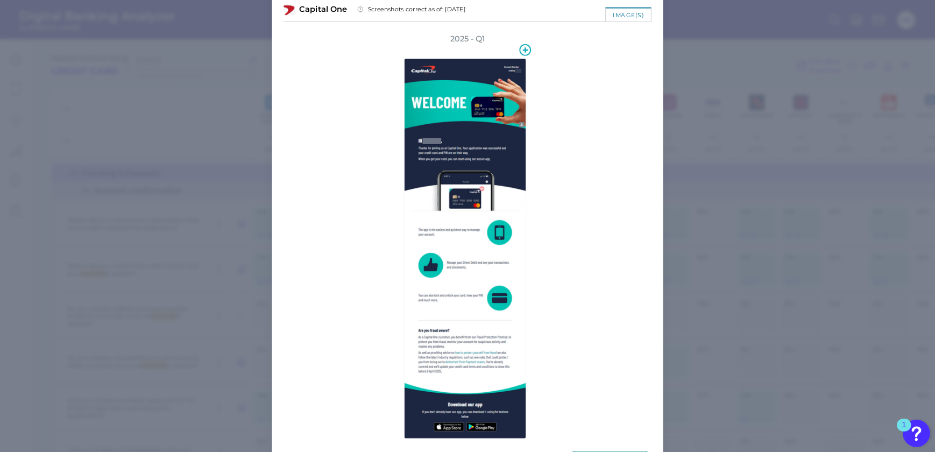
scroll to position [0, 0]
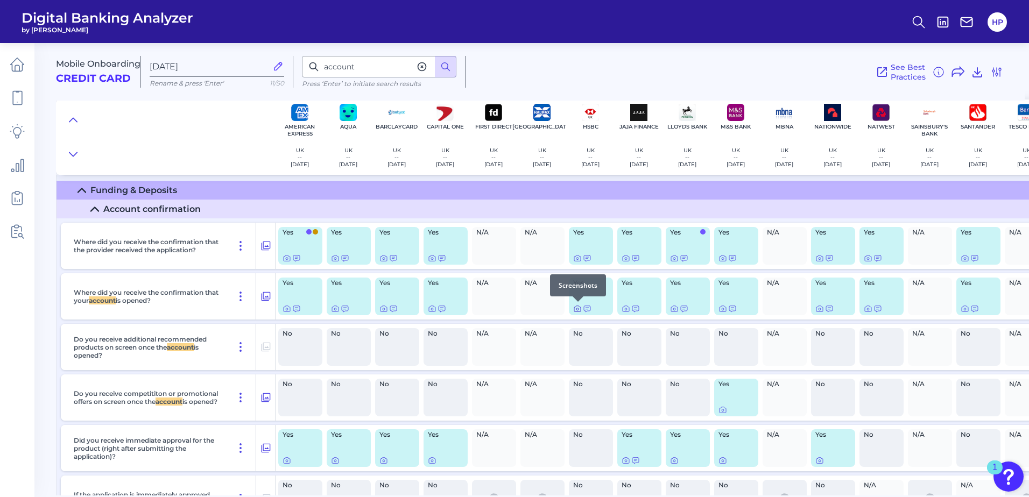
click at [578, 308] on icon at bounding box center [577, 309] width 2 height 2
click at [622, 309] on icon at bounding box center [625, 309] width 6 height 6
click at [673, 307] on icon at bounding box center [674, 309] width 9 height 9
click at [722, 309] on icon at bounding box center [722, 309] width 9 height 9
click at [822, 309] on icon at bounding box center [819, 309] width 9 height 9
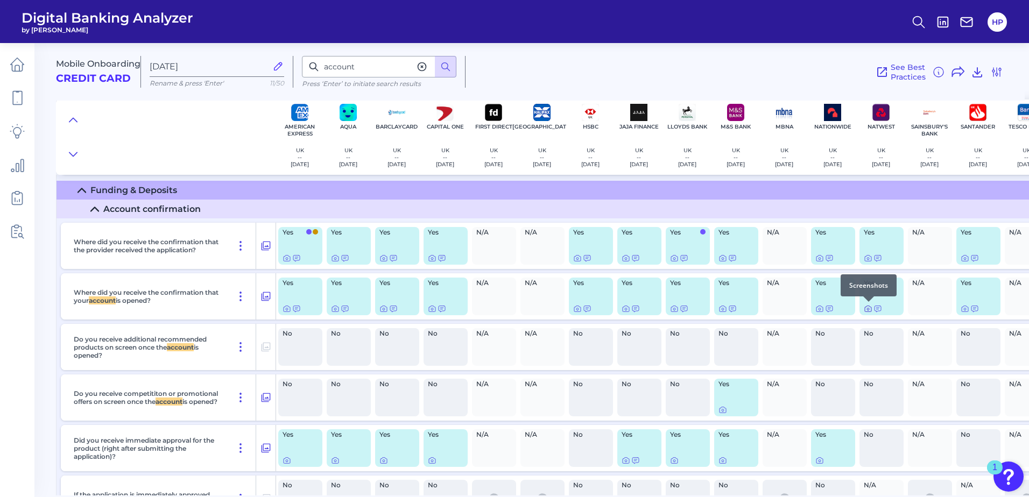
click at [864, 311] on icon at bounding box center [868, 309] width 9 height 9
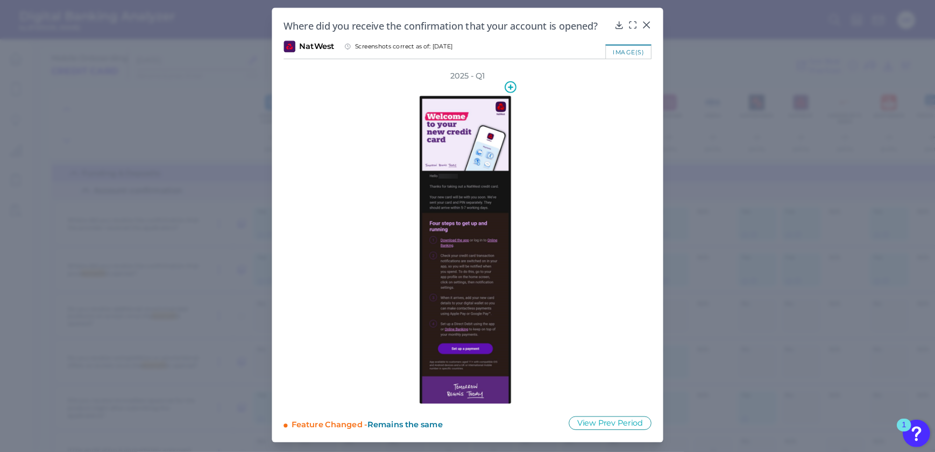
scroll to position [45, 0]
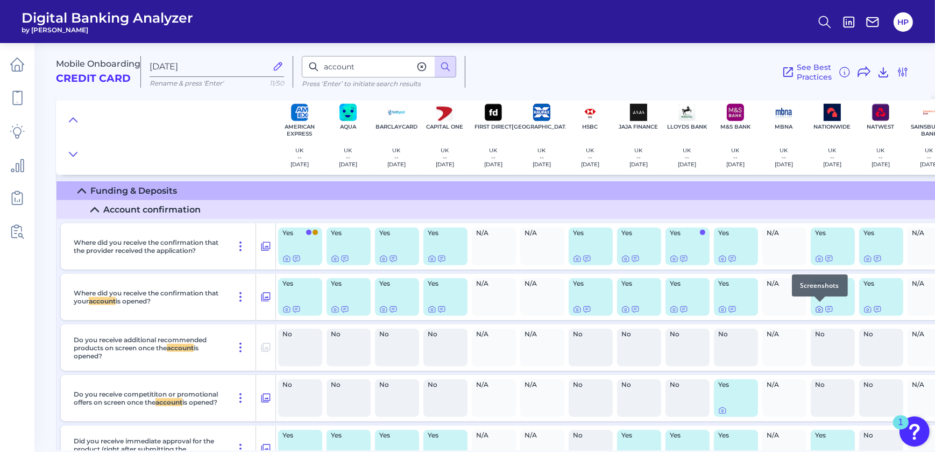
click at [822, 309] on icon at bounding box center [819, 309] width 9 height 9
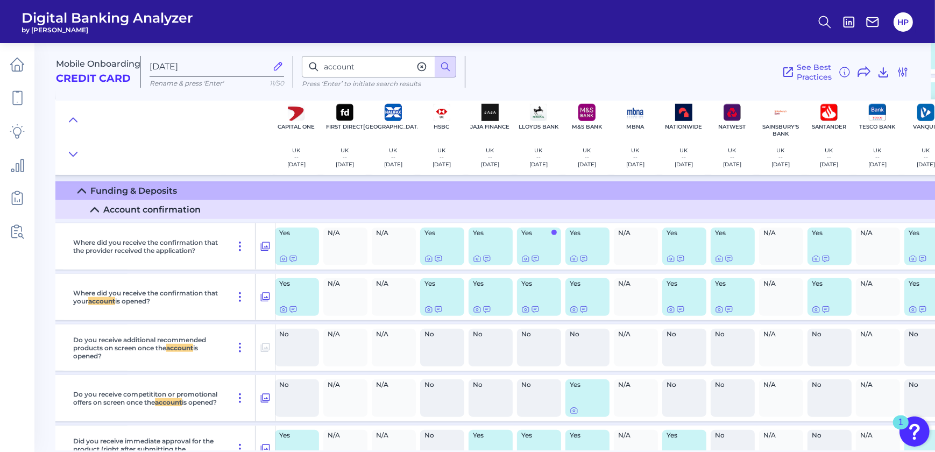
scroll to position [6252, 149]
click at [812, 308] on icon at bounding box center [815, 310] width 6 height 6
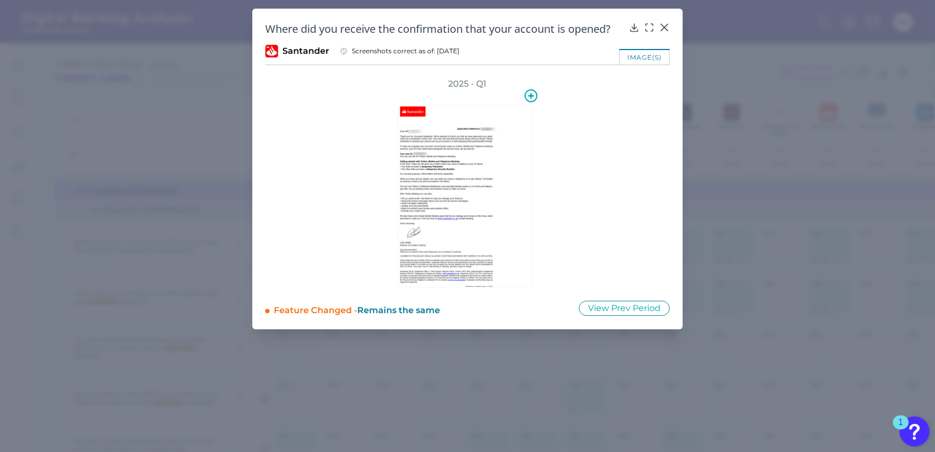
click at [466, 202] on img at bounding box center [465, 196] width 135 height 182
click at [649, 24] on icon at bounding box center [649, 27] width 11 height 11
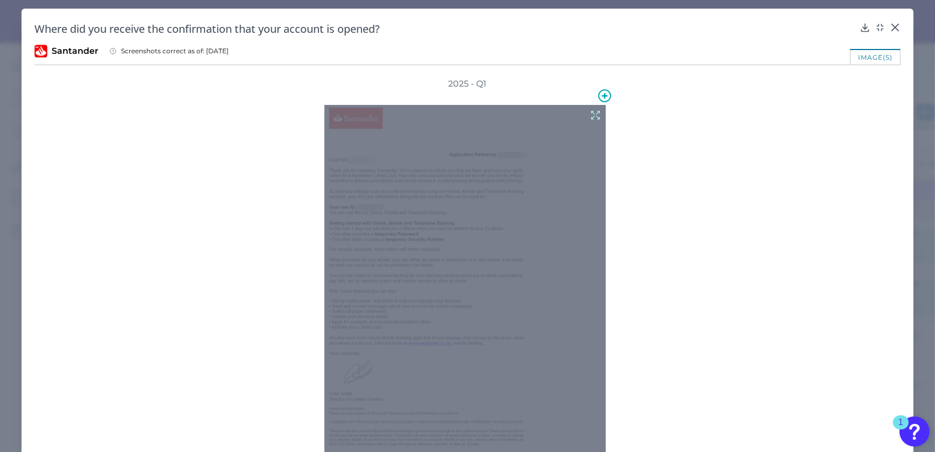
click at [590, 115] on icon at bounding box center [596, 115] width 12 height 12
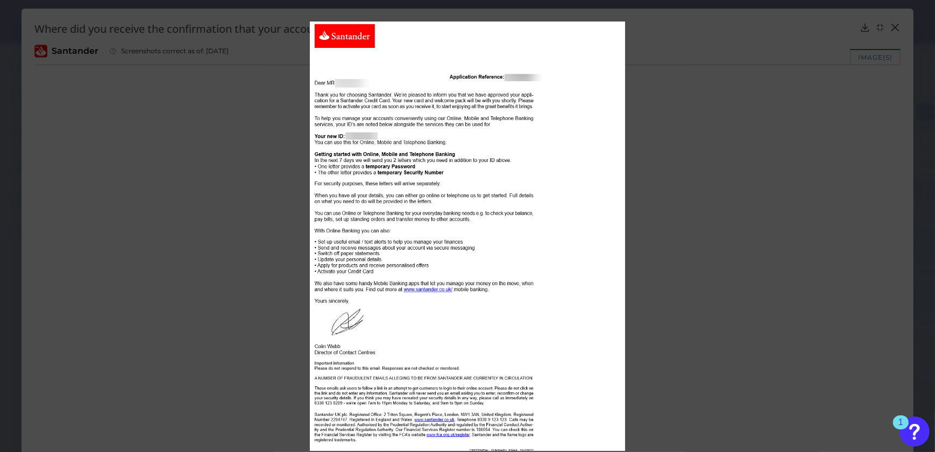
click at [748, 212] on div at bounding box center [467, 226] width 935 height 452
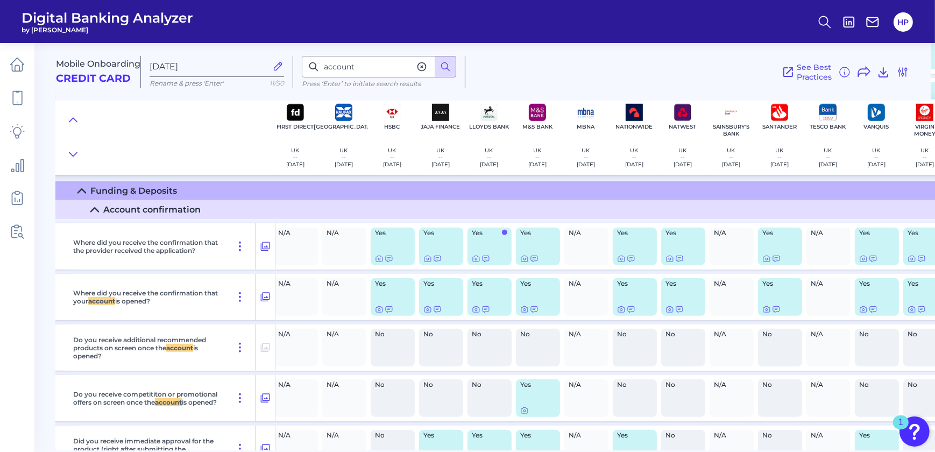
scroll to position [6252, 221]
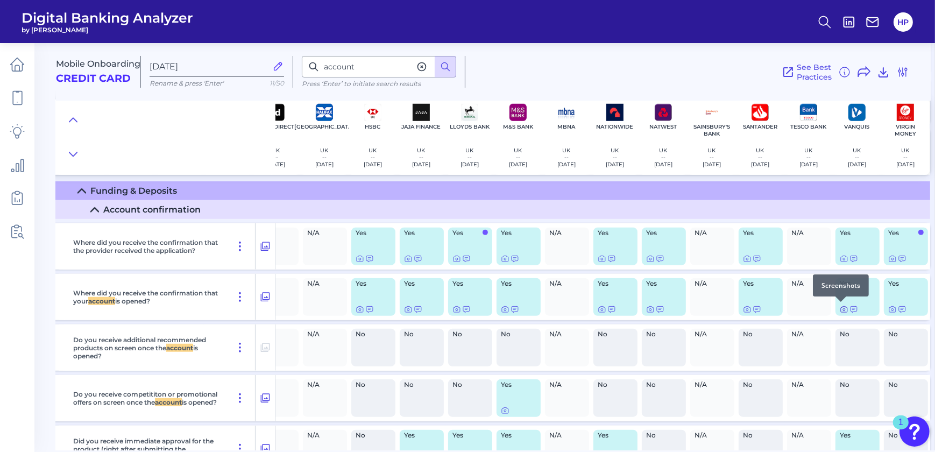
click at [841, 312] on icon at bounding box center [844, 310] width 6 height 6
click at [888, 310] on icon at bounding box center [892, 309] width 9 height 9
click at [840, 311] on icon at bounding box center [844, 309] width 9 height 9
click at [312, 391] on div "N/A" at bounding box center [325, 398] width 44 height 38
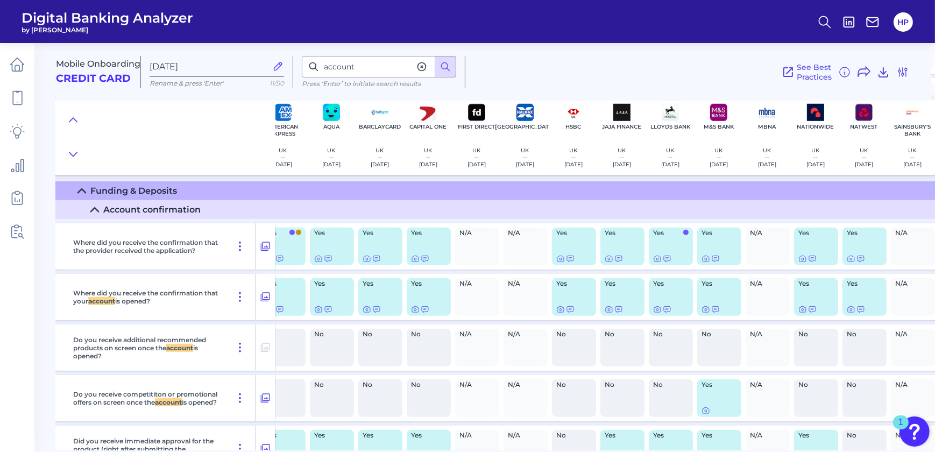
scroll to position [6252, 0]
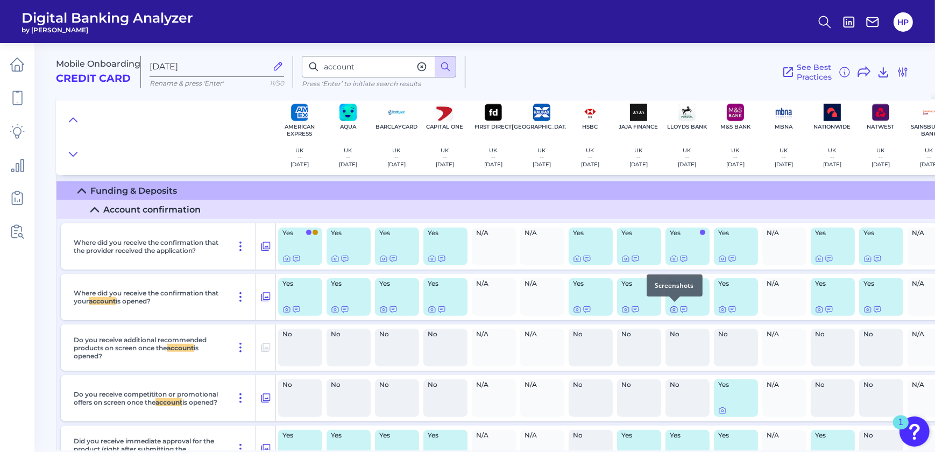
click at [673, 309] on icon at bounding box center [674, 309] width 9 height 9
drag, startPoint x: 376, startPoint y: 64, endPoint x: 334, endPoint y: 65, distance: 41.4
click at [334, 65] on input "account" at bounding box center [379, 67] width 154 height 22
click at [367, 68] on input "account" at bounding box center [379, 67] width 154 height 22
drag, startPoint x: 367, startPoint y: 68, endPoint x: 303, endPoint y: 68, distance: 64.0
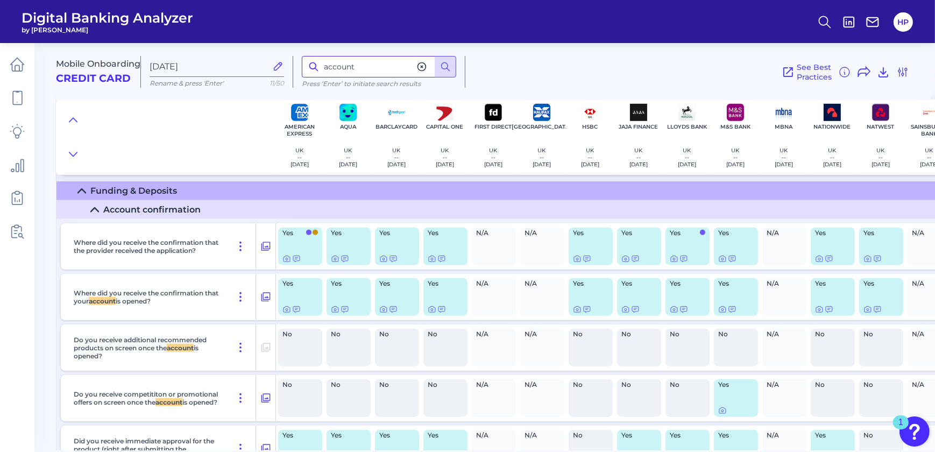
click at [303, 68] on input "account" at bounding box center [379, 67] width 154 height 22
type input "register"
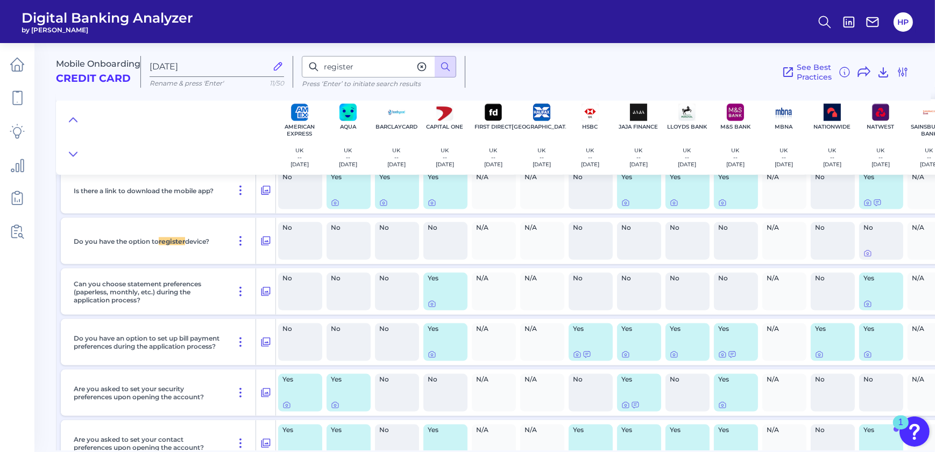
scroll to position [8829, 0]
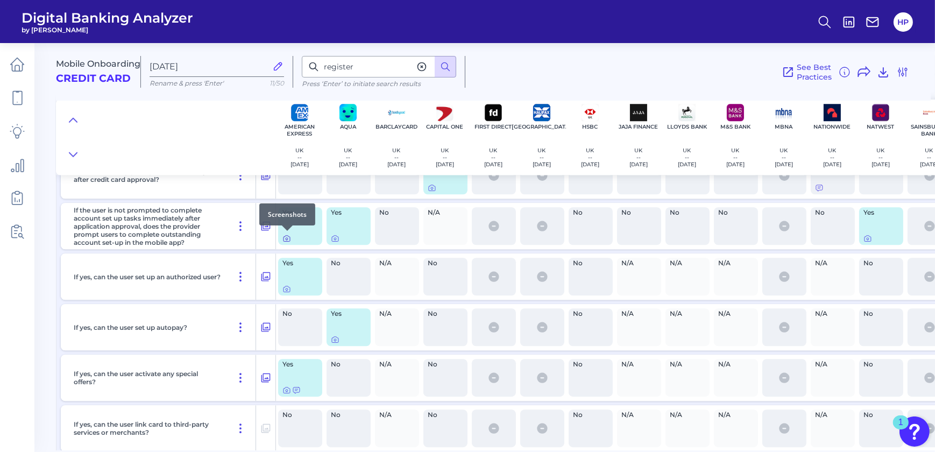
click at [287, 238] on icon at bounding box center [287, 239] width 2 height 2
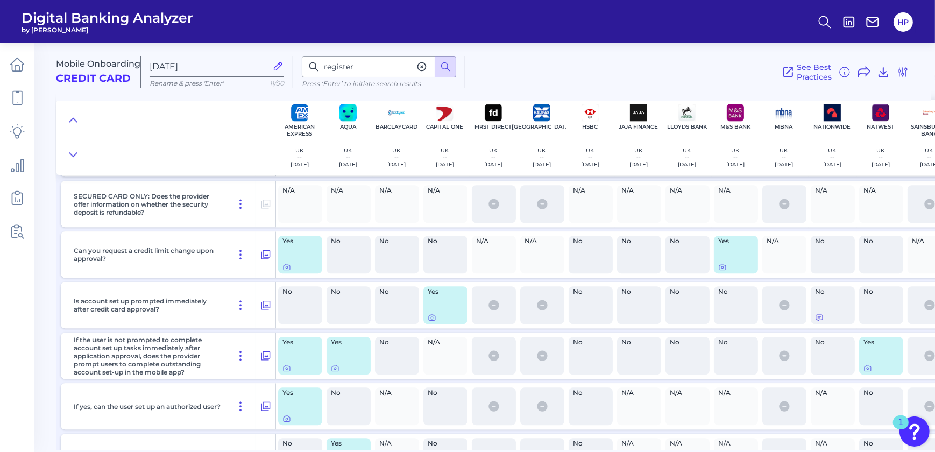
scroll to position [8683, 0]
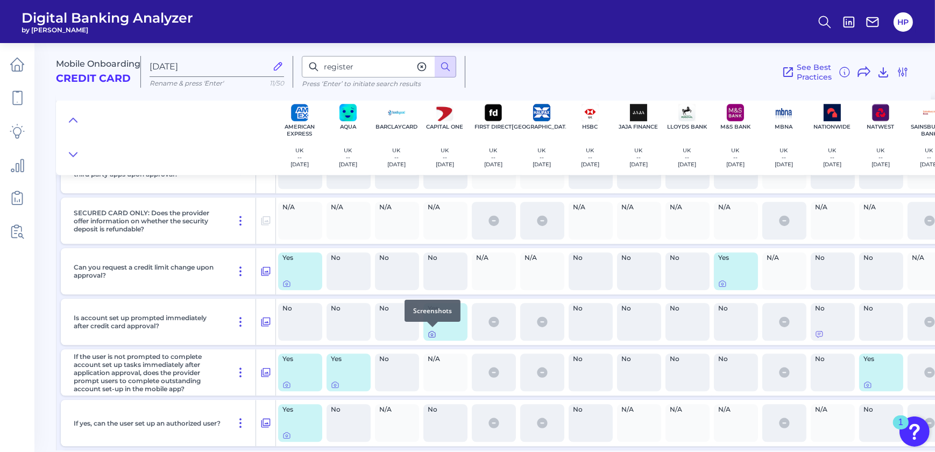
click at [429, 336] on icon at bounding box center [432, 334] width 6 height 6
click at [327, 323] on div "No" at bounding box center [349, 322] width 44 height 38
click at [335, 386] on icon at bounding box center [335, 384] width 9 height 9
click at [818, 334] on icon at bounding box center [819, 334] width 6 height 6
click at [336, 387] on icon at bounding box center [335, 384] width 9 height 9
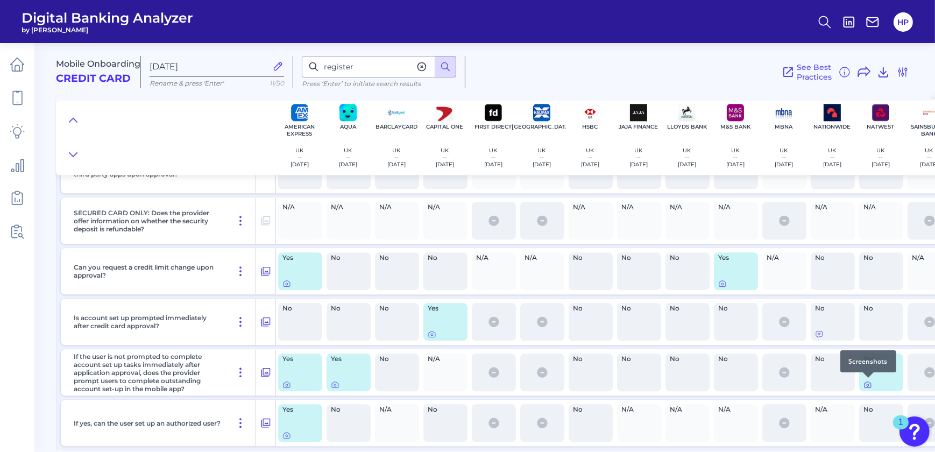
click at [869, 382] on icon at bounding box center [868, 385] width 6 height 6
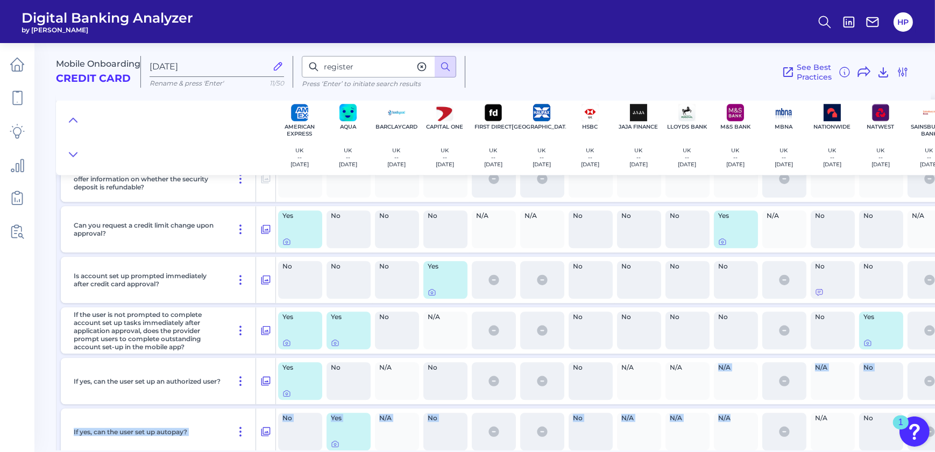
drag, startPoint x: 702, startPoint y: 446, endPoint x: 732, endPoint y: 441, distance: 30.5
click at [732, 441] on div "Can you choose your name on the card? Yes No No No N/A N/A No No No No N/A No N…" at bounding box center [603, 154] width 1095 height 917
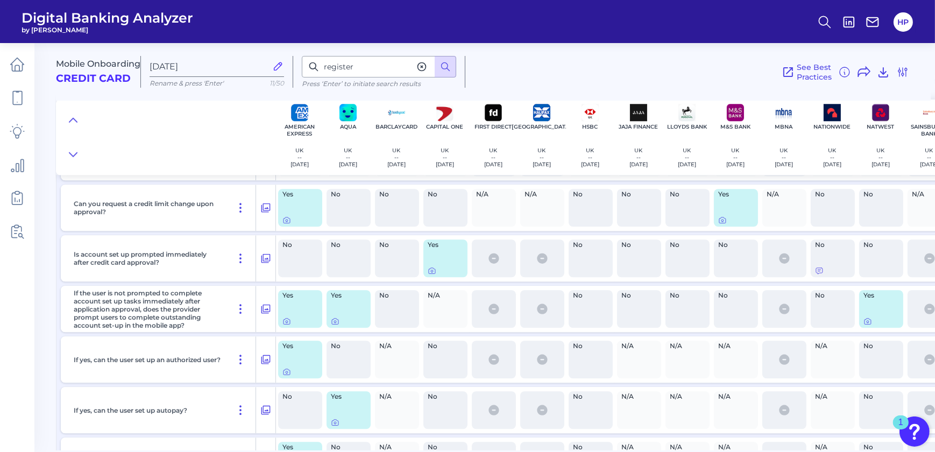
drag, startPoint x: 732, startPoint y: 441, endPoint x: 748, endPoint y: 310, distance: 132.2
click at [748, 309] on div "No" at bounding box center [736, 309] width 44 height 38
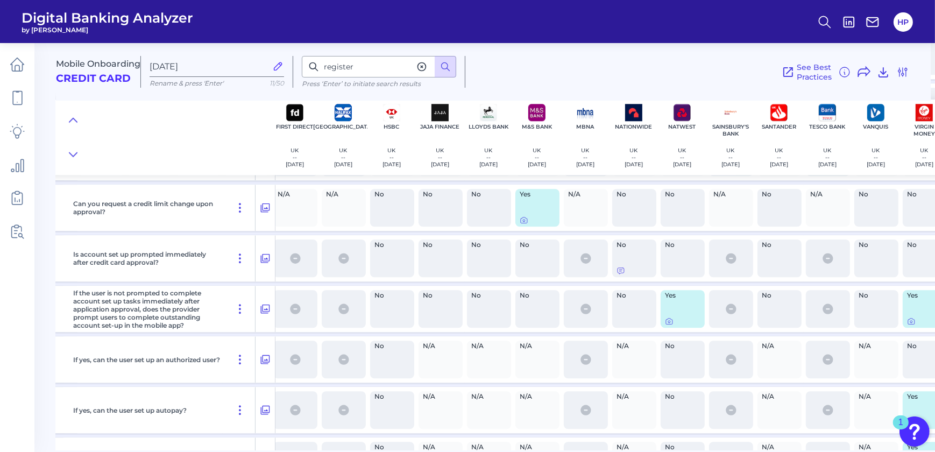
scroll to position [8746, 221]
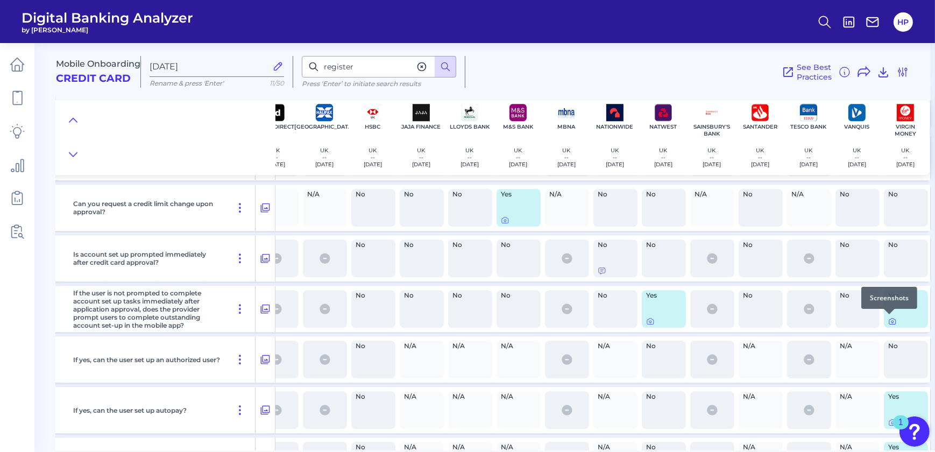
click at [888, 319] on icon at bounding box center [892, 321] width 9 height 9
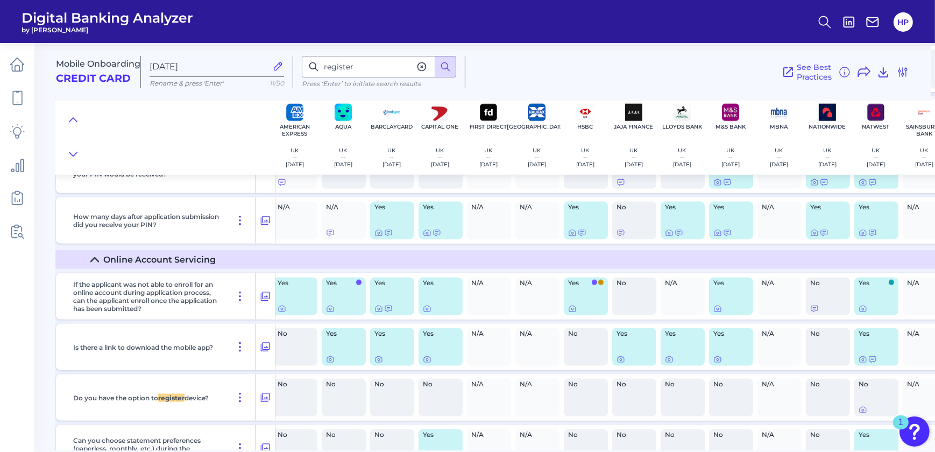
scroll to position [6985, 0]
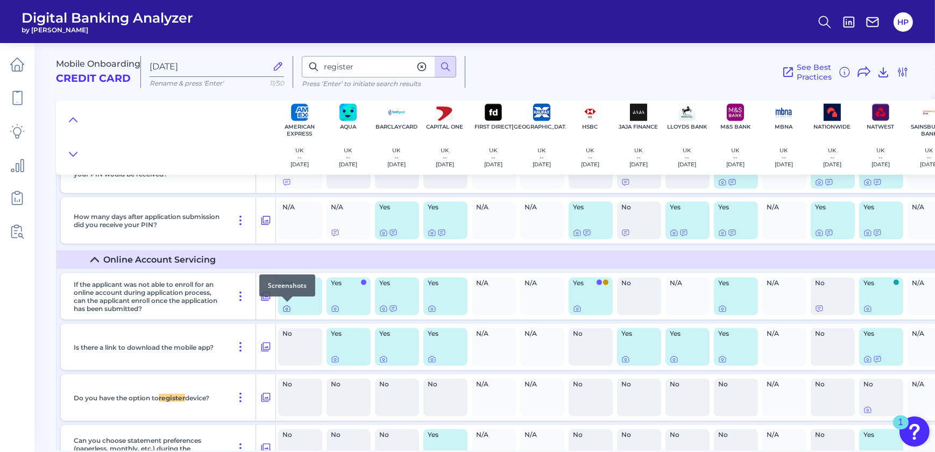
click at [284, 311] on icon at bounding box center [287, 309] width 6 height 6
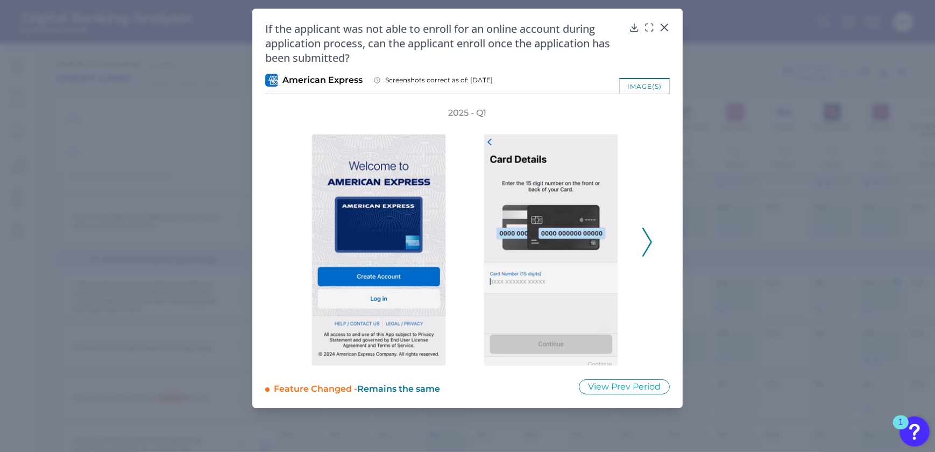
click at [678, 244] on div "If the applicant was not able to enroll for an online account during applicatio…" at bounding box center [467, 208] width 430 height 399
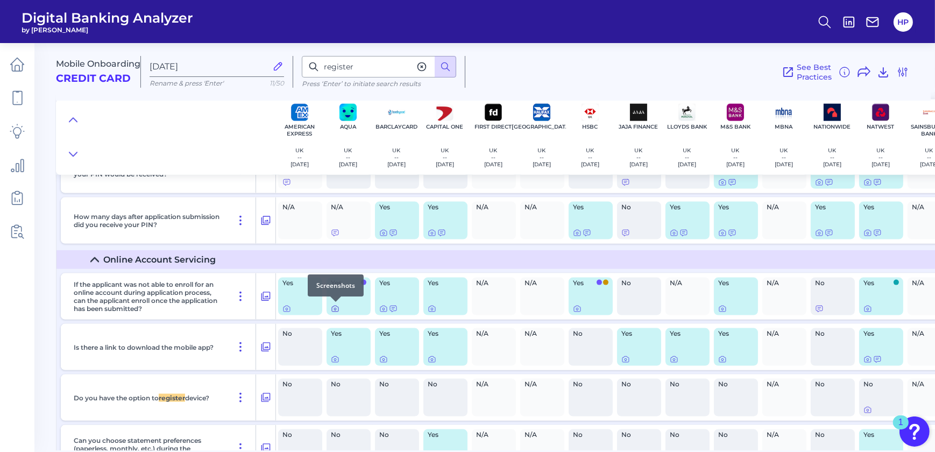
click at [337, 307] on icon at bounding box center [335, 309] width 9 height 9
click at [385, 308] on icon at bounding box center [383, 309] width 9 height 9
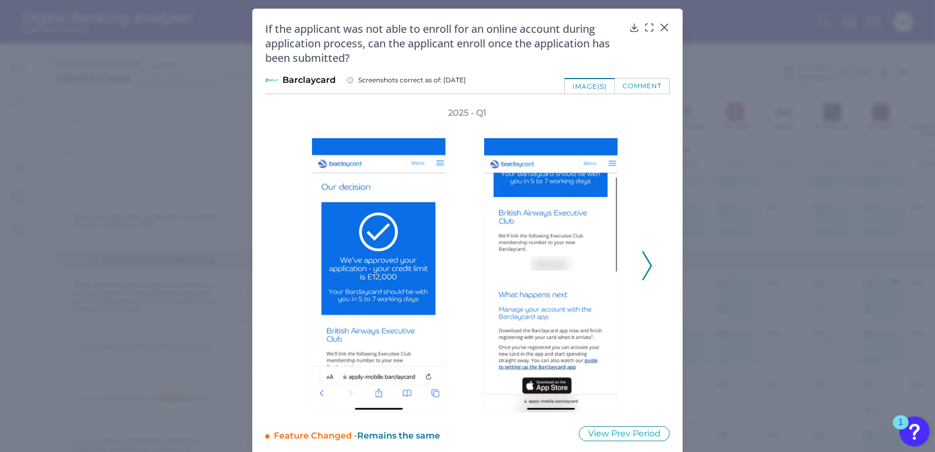
click at [642, 266] on icon at bounding box center [647, 265] width 10 height 29
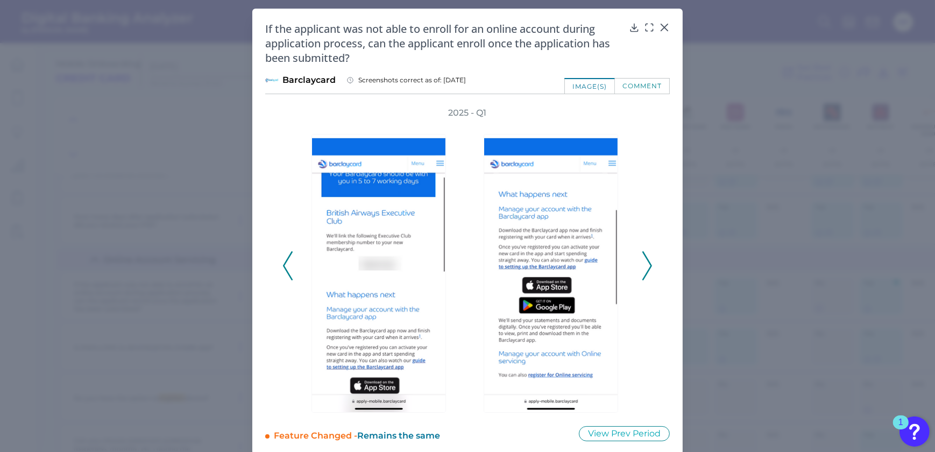
click at [642, 266] on icon at bounding box center [647, 265] width 10 height 29
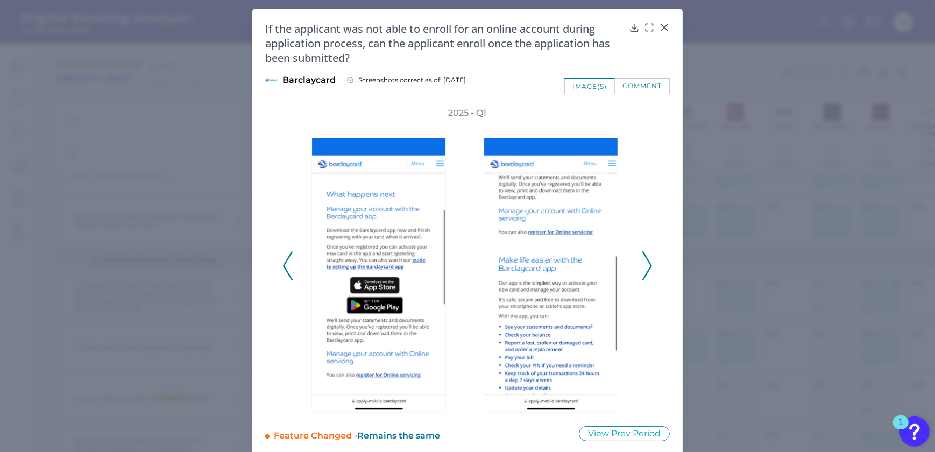
click at [647, 267] on icon at bounding box center [647, 265] width 10 height 29
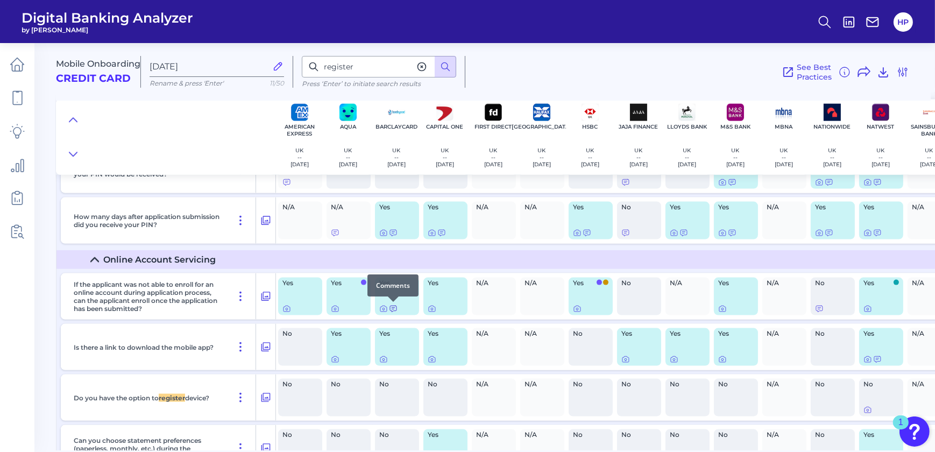
click at [391, 307] on icon at bounding box center [393, 309] width 9 height 9
click at [381, 307] on icon at bounding box center [383, 309] width 9 height 9
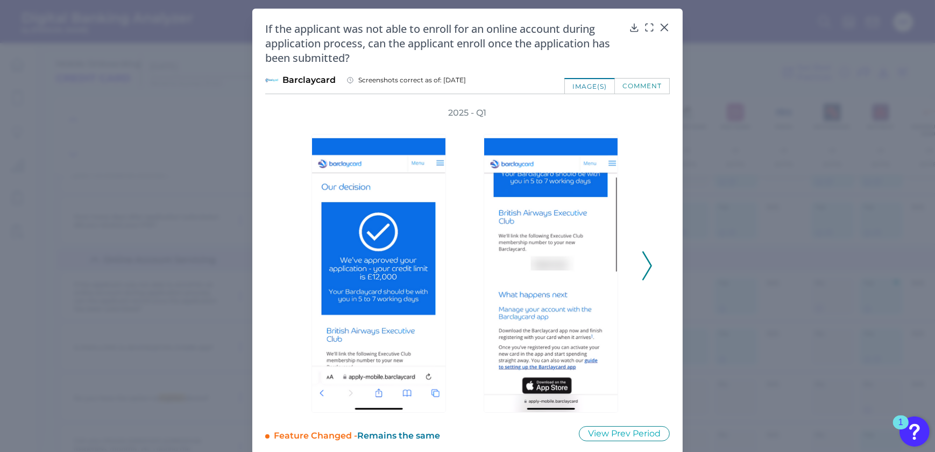
click at [647, 265] on icon at bounding box center [647, 265] width 10 height 29
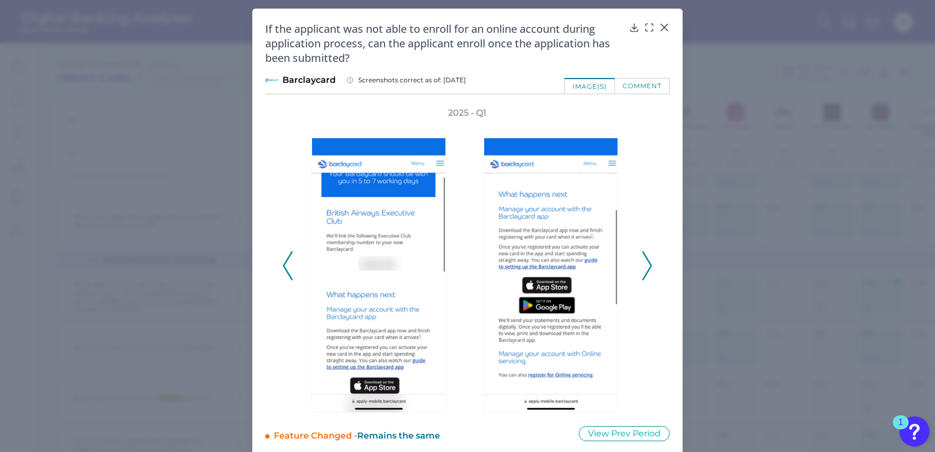
click at [647, 265] on icon at bounding box center [647, 265] width 10 height 29
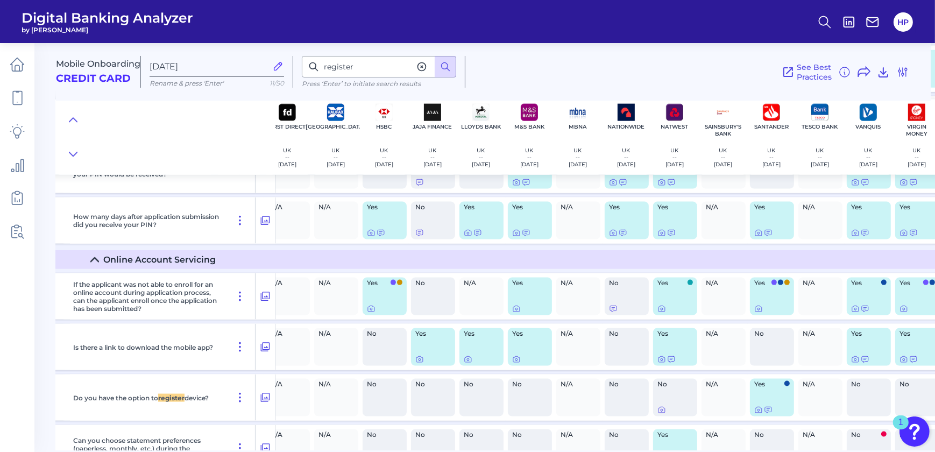
scroll to position [6985, 221]
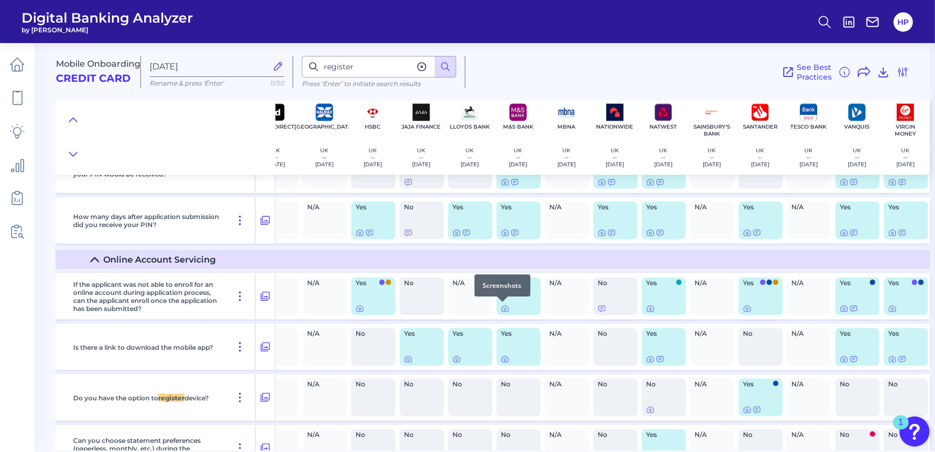
click at [503, 306] on div at bounding box center [502, 301] width 11 height 11
click at [501, 307] on icon at bounding box center [505, 309] width 9 height 9
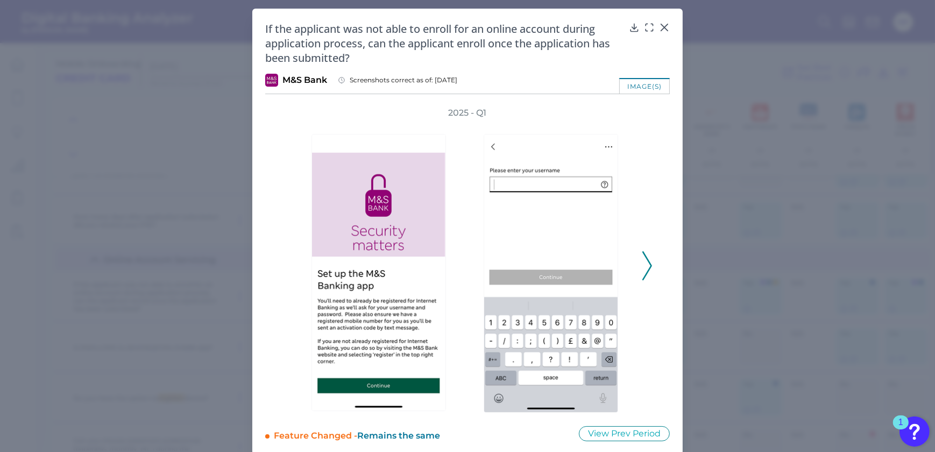
click at [648, 262] on polyline at bounding box center [647, 265] width 8 height 27
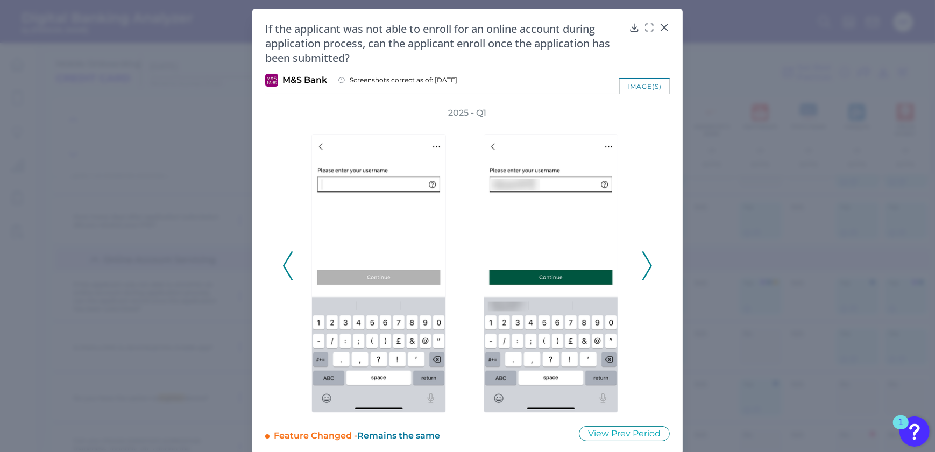
click at [648, 262] on polyline at bounding box center [647, 265] width 8 height 27
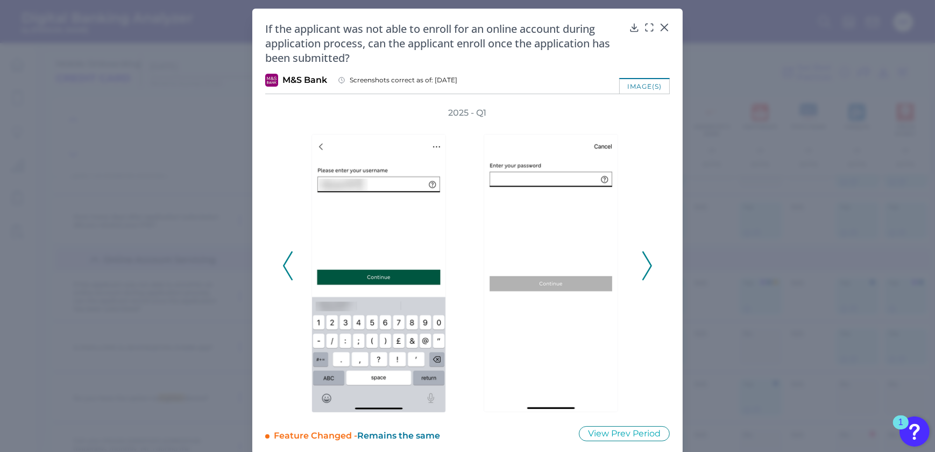
click at [296, 275] on div at bounding box center [381, 266] width 172 height 294
click at [288, 275] on polyline at bounding box center [288, 265] width 8 height 27
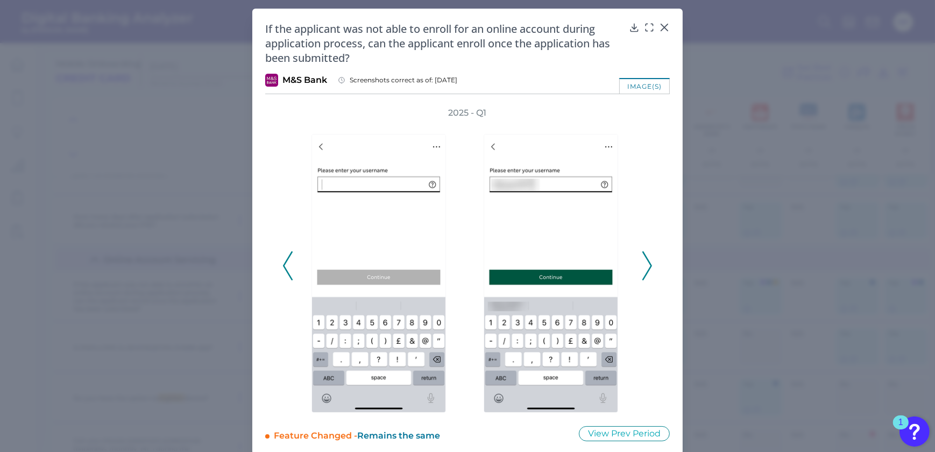
click at [288, 274] on icon at bounding box center [288, 265] width 10 height 29
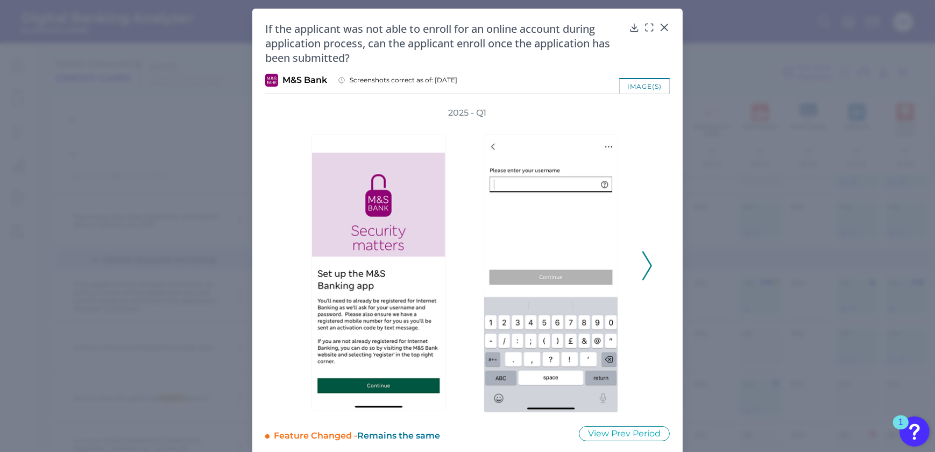
click at [643, 272] on icon at bounding box center [647, 265] width 10 height 29
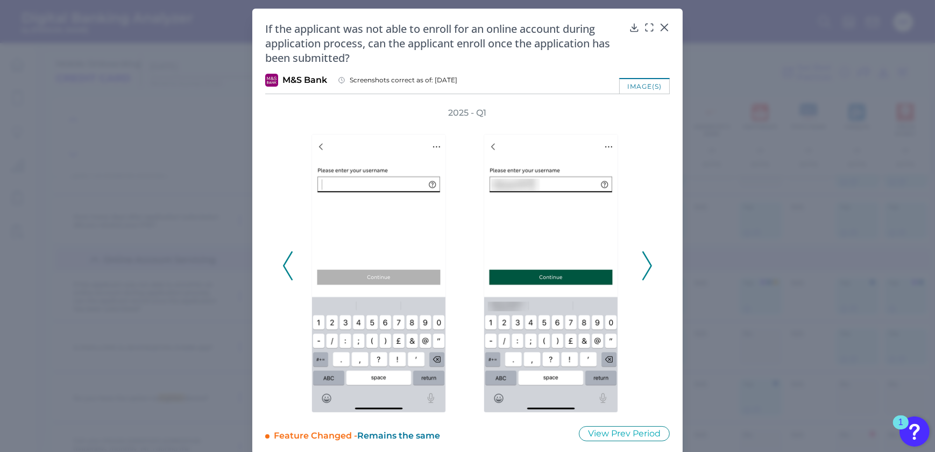
click at [643, 272] on icon at bounding box center [647, 265] width 10 height 29
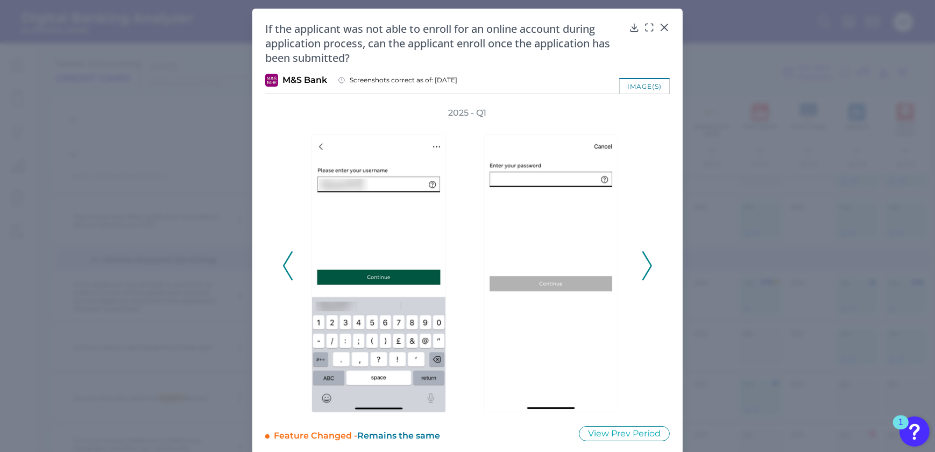
click at [643, 272] on icon at bounding box center [647, 265] width 10 height 29
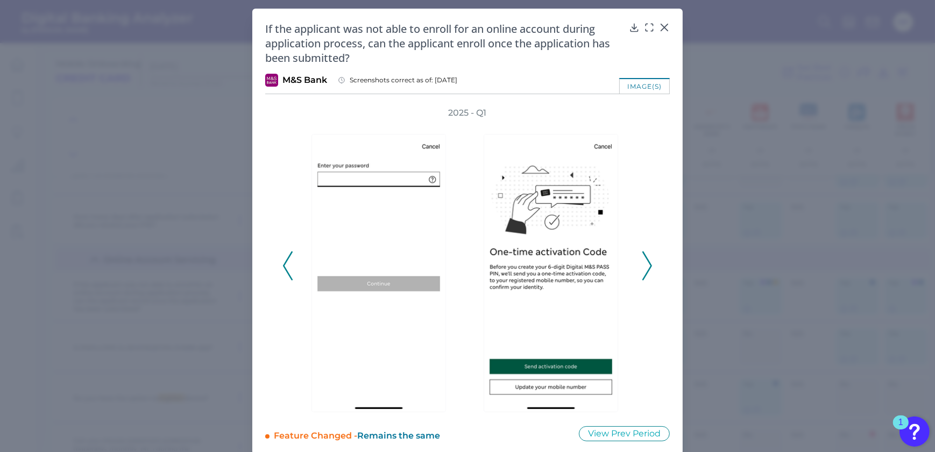
click at [643, 272] on icon at bounding box center [647, 265] width 10 height 29
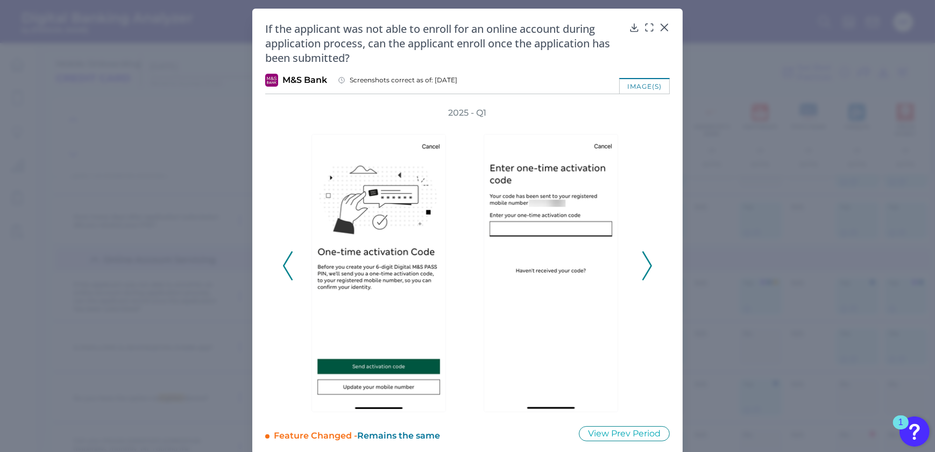
click at [643, 272] on icon at bounding box center [647, 265] width 10 height 29
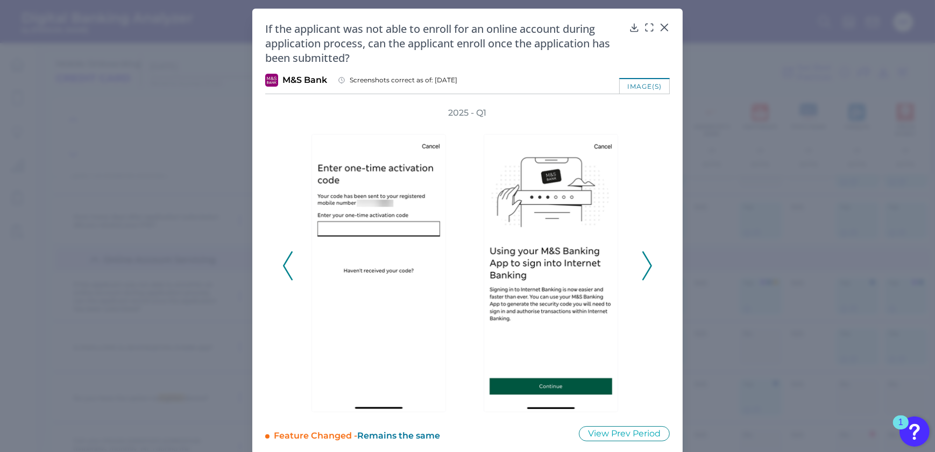
click at [643, 272] on icon at bounding box center [647, 265] width 10 height 29
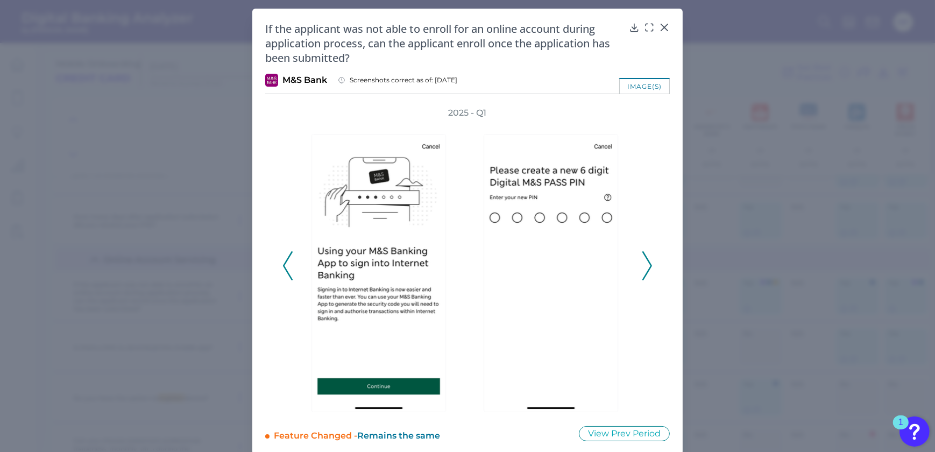
click at [643, 272] on icon at bounding box center [647, 265] width 10 height 29
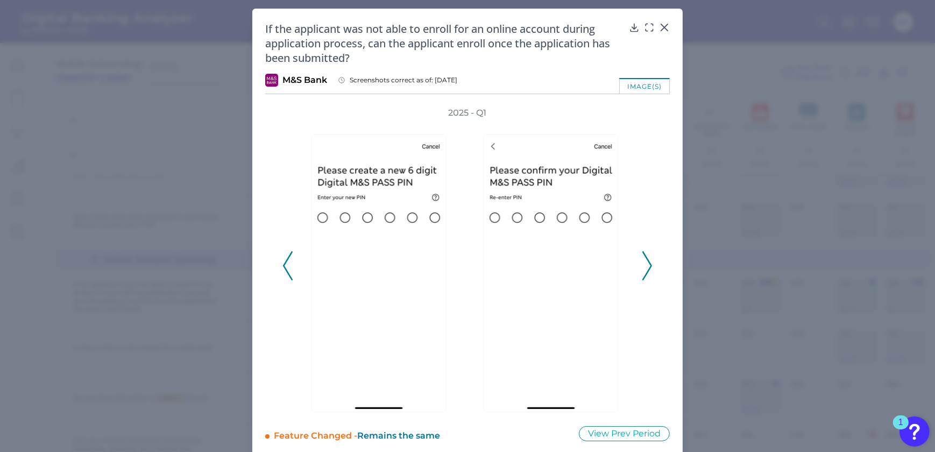
click at [643, 272] on icon at bounding box center [647, 265] width 10 height 29
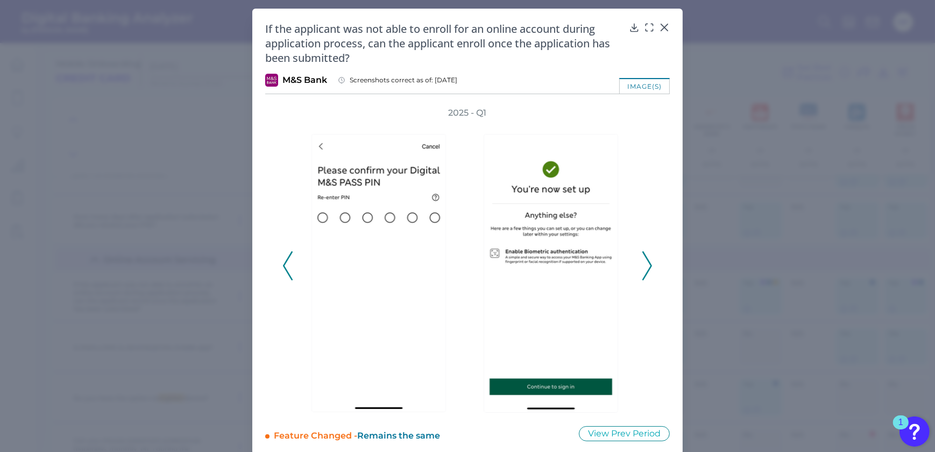
click at [643, 272] on icon at bounding box center [647, 265] width 10 height 29
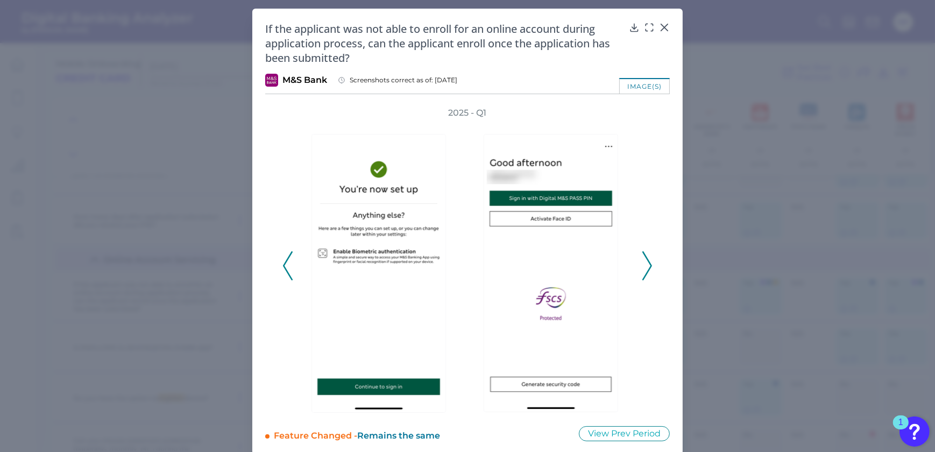
click at [643, 272] on icon at bounding box center [647, 265] width 10 height 29
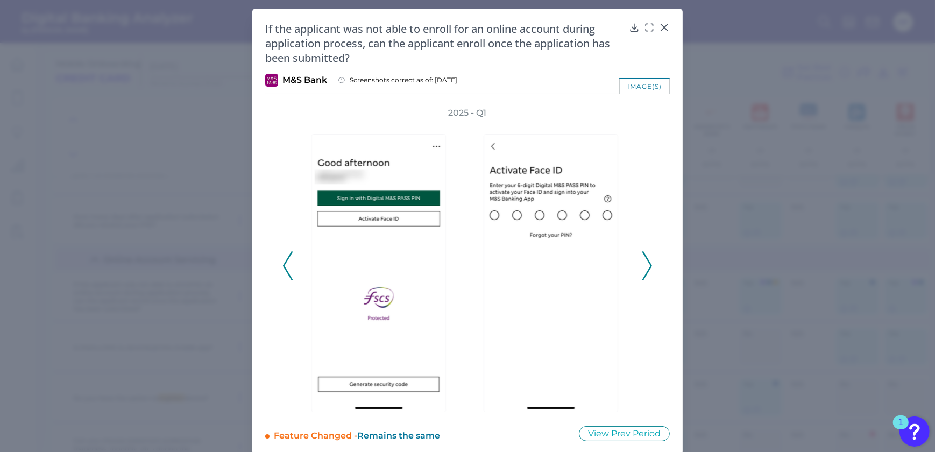
click at [643, 272] on icon at bounding box center [647, 265] width 10 height 29
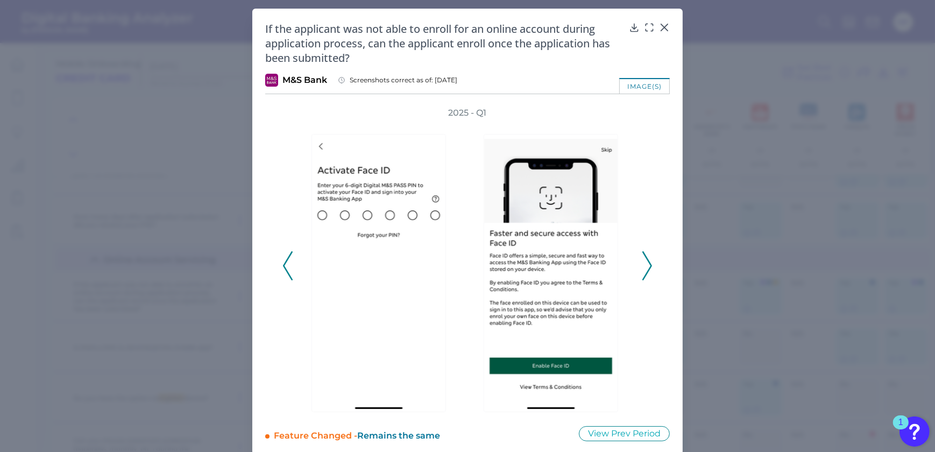
click at [643, 272] on icon at bounding box center [647, 265] width 10 height 29
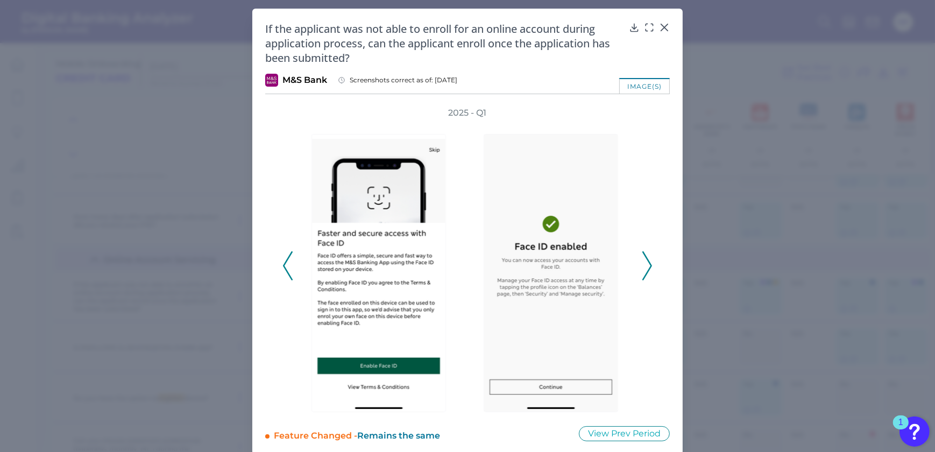
click at [643, 272] on icon at bounding box center [647, 265] width 10 height 29
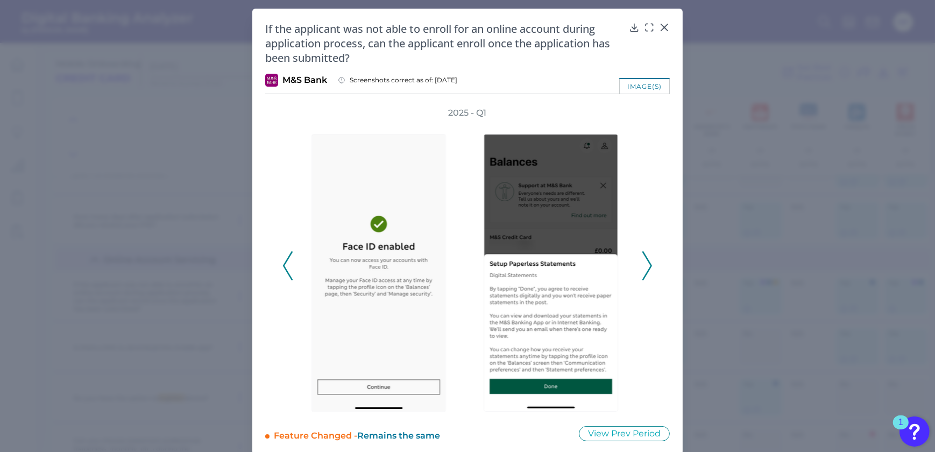
click at [643, 272] on icon at bounding box center [647, 265] width 10 height 29
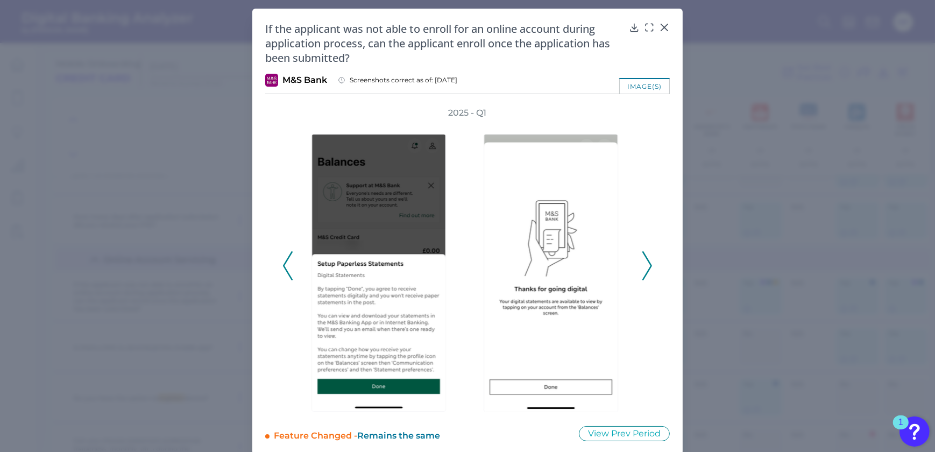
click at [643, 272] on icon at bounding box center [647, 265] width 10 height 29
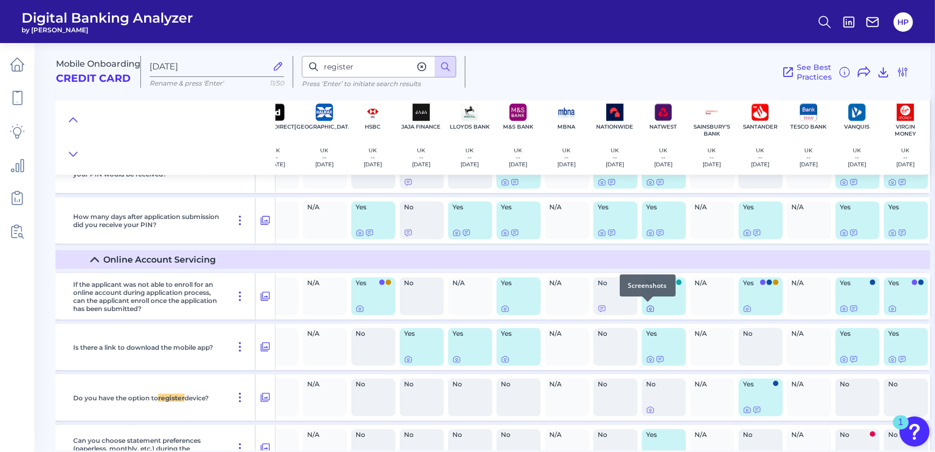
click at [649, 309] on icon at bounding box center [650, 309] width 9 height 9
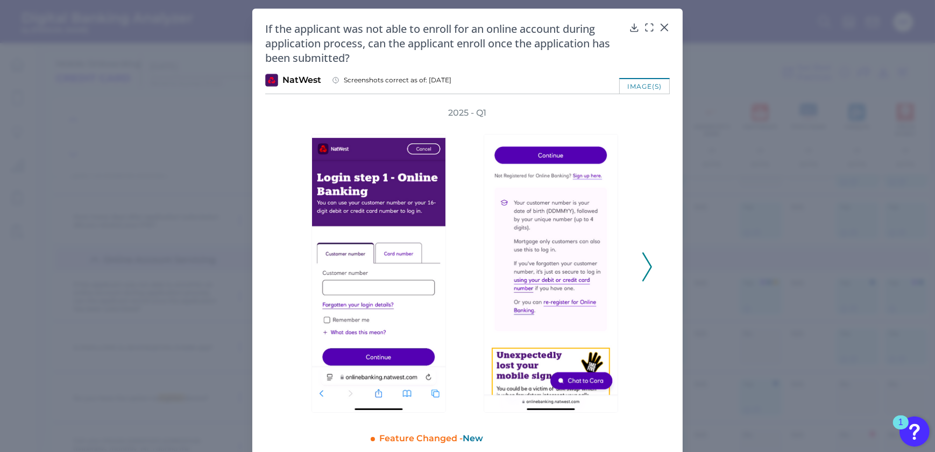
click at [639, 258] on div "2025 - Q1" at bounding box center [467, 261] width 370 height 308
click at [644, 261] on icon at bounding box center [647, 266] width 10 height 29
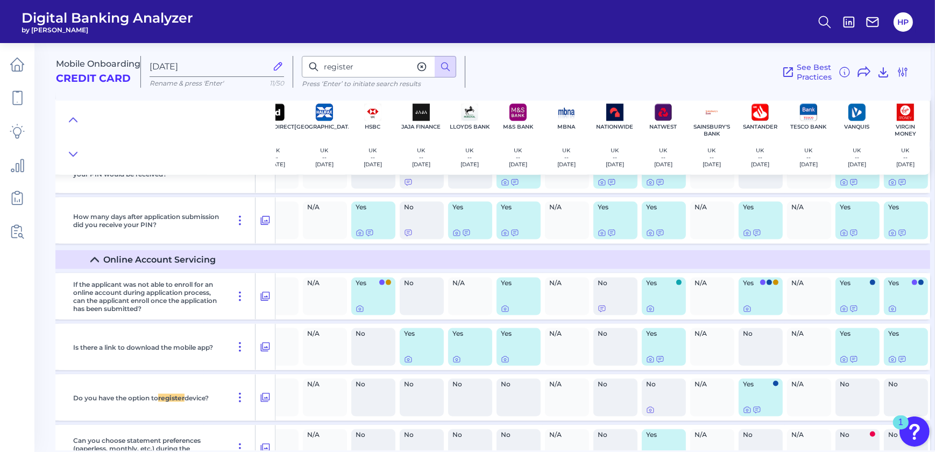
click at [281, 317] on div "N/A" at bounding box center [276, 296] width 48 height 46
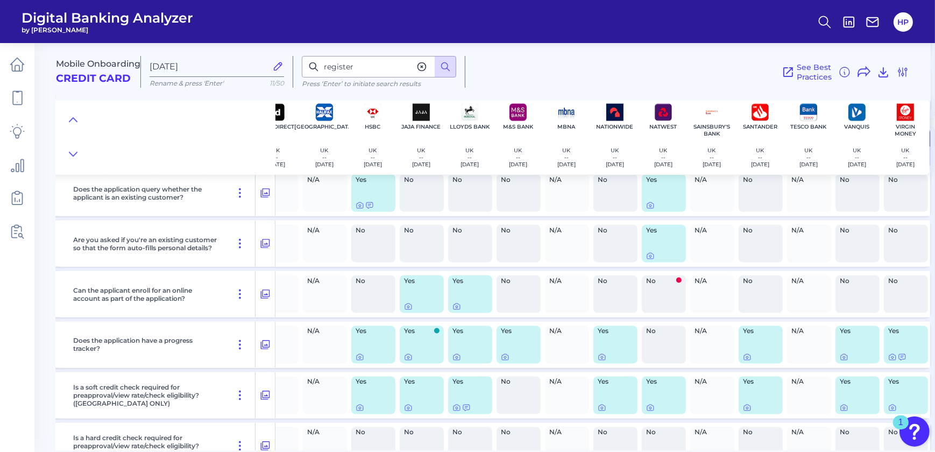
scroll to position [2290, 221]
click at [453, 306] on icon at bounding box center [456, 307] width 9 height 9
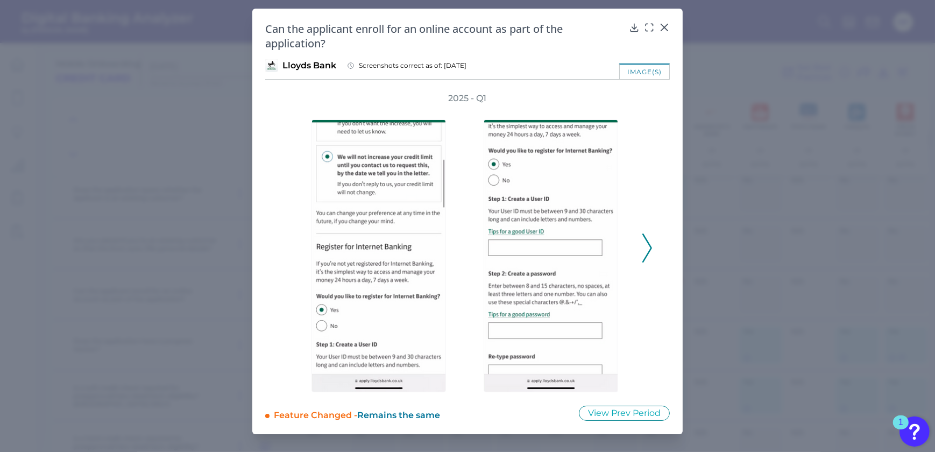
click at [648, 248] on icon at bounding box center [647, 247] width 10 height 29
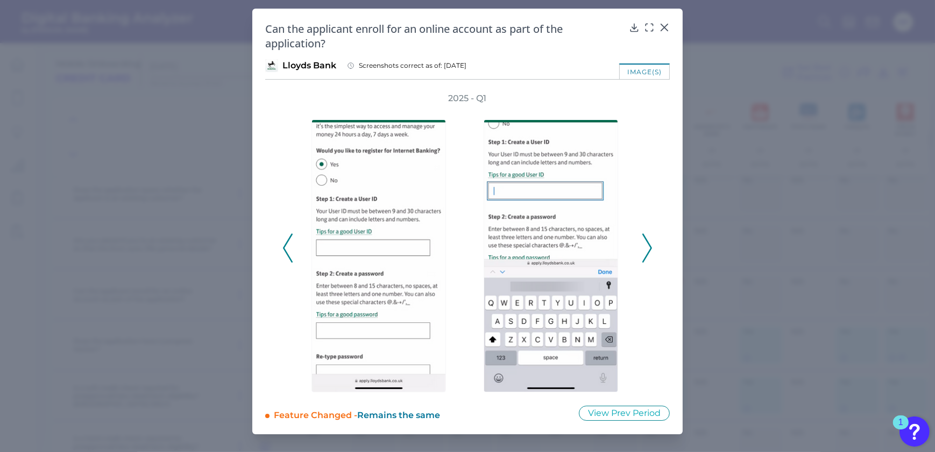
click at [648, 248] on icon at bounding box center [647, 247] width 10 height 29
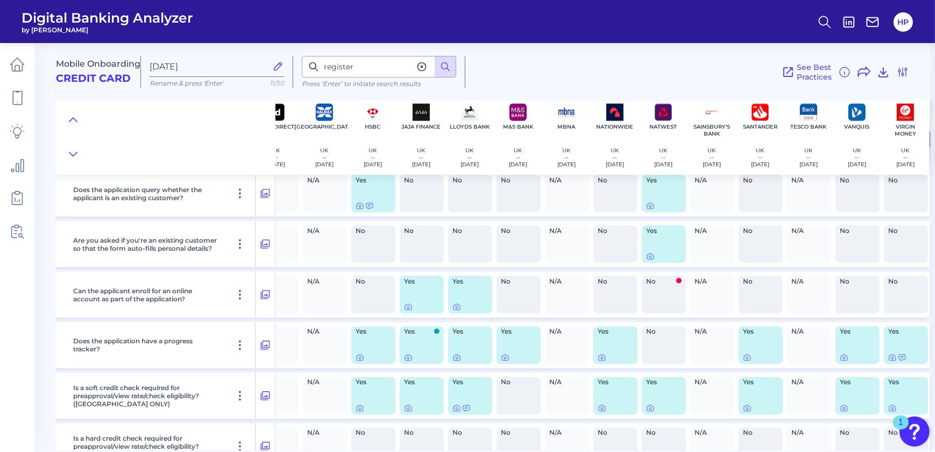
scroll to position [2388, 221]
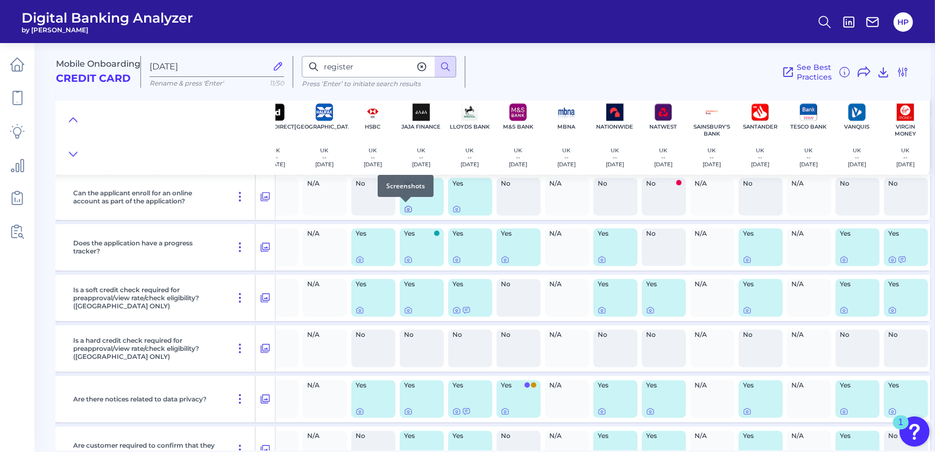
click at [404, 212] on icon at bounding box center [408, 209] width 9 height 9
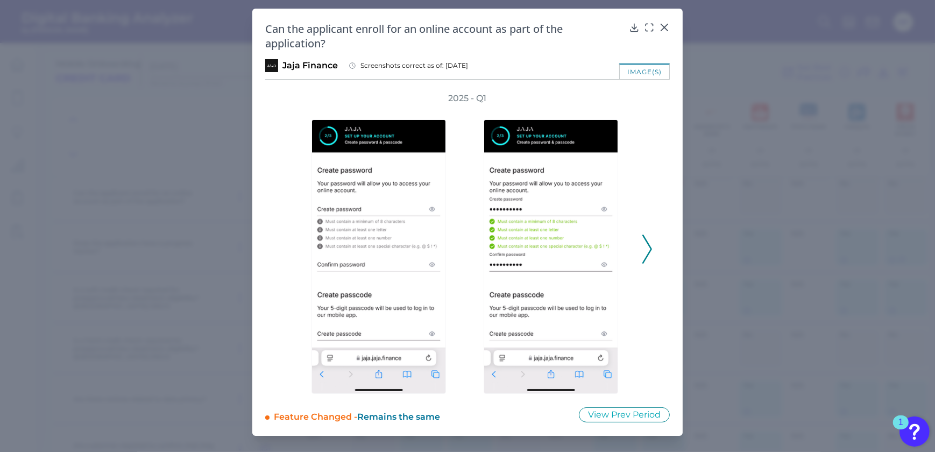
click at [661, 249] on div "2025 - Q1" at bounding box center [467, 243] width 405 height 301
click at [650, 249] on polyline at bounding box center [647, 248] width 8 height 27
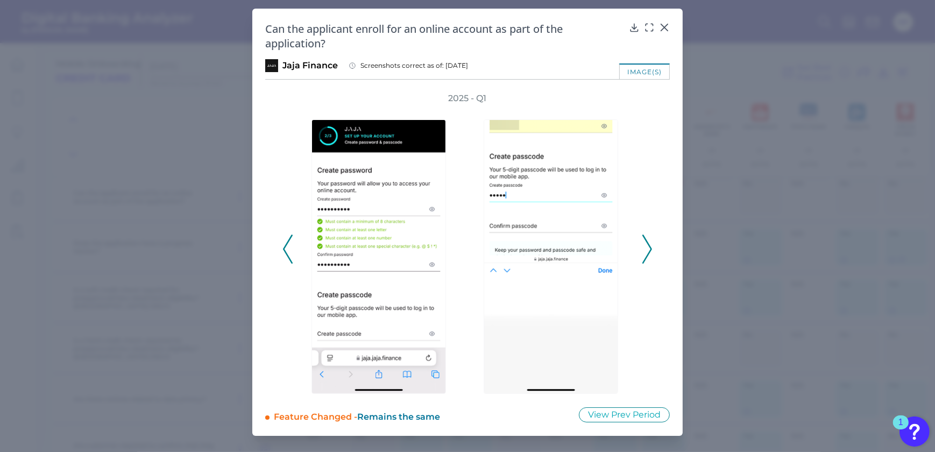
click at [284, 254] on icon at bounding box center [288, 249] width 10 height 29
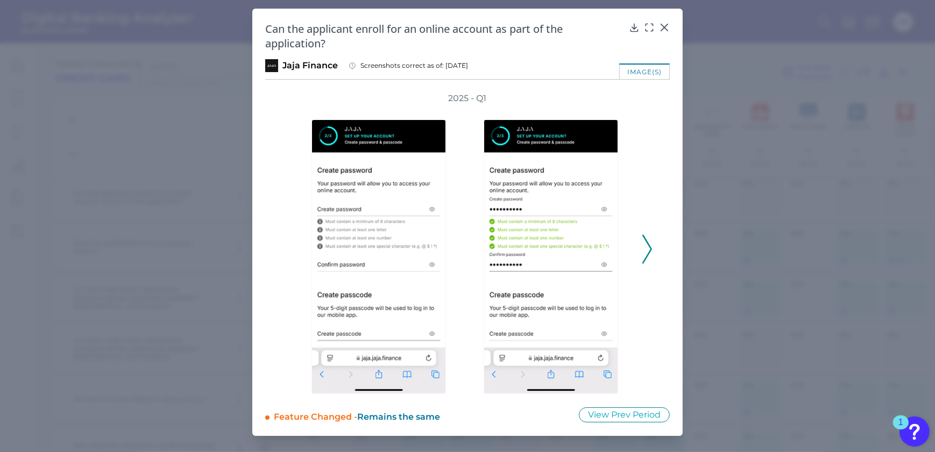
click at [658, 31] on div "Can the applicant enroll for an online account as part of the application?" at bounding box center [467, 36] width 405 height 29
click at [652, 31] on div at bounding box center [649, 35] width 11 height 11
click at [649, 22] on icon at bounding box center [649, 27] width 11 height 11
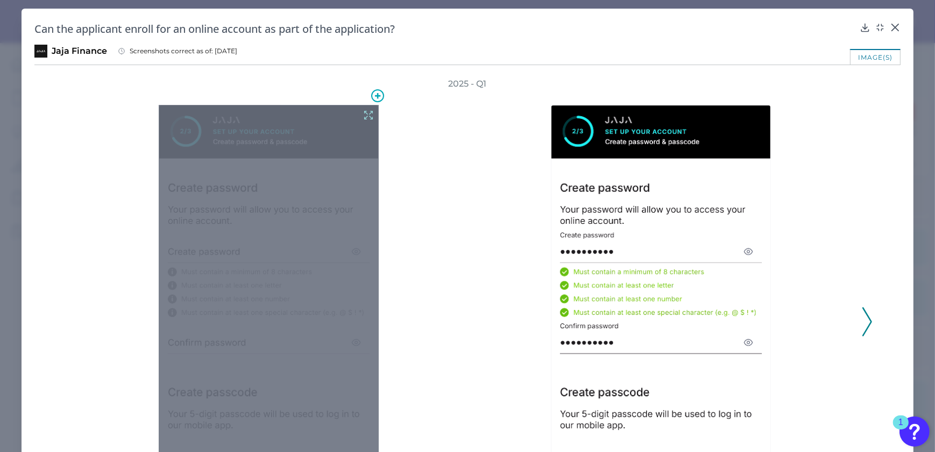
click at [371, 115] on icon at bounding box center [369, 115] width 12 height 12
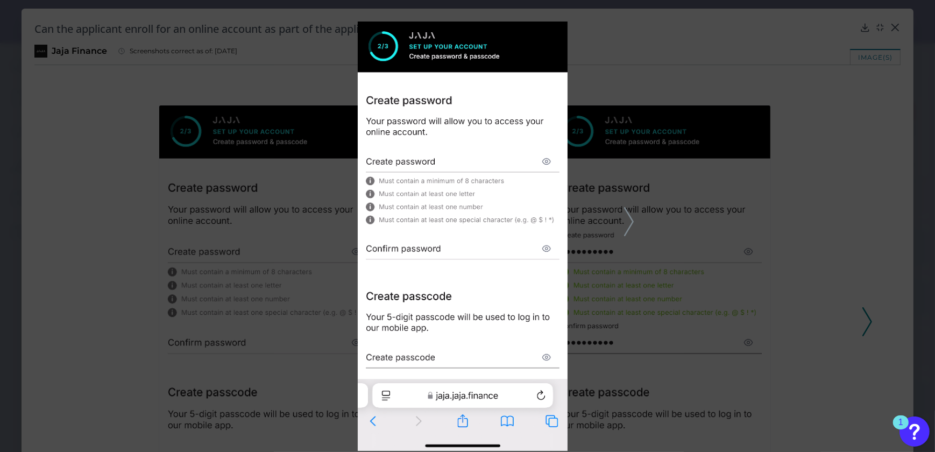
click at [652, 257] on div at bounding box center [467, 226] width 935 height 452
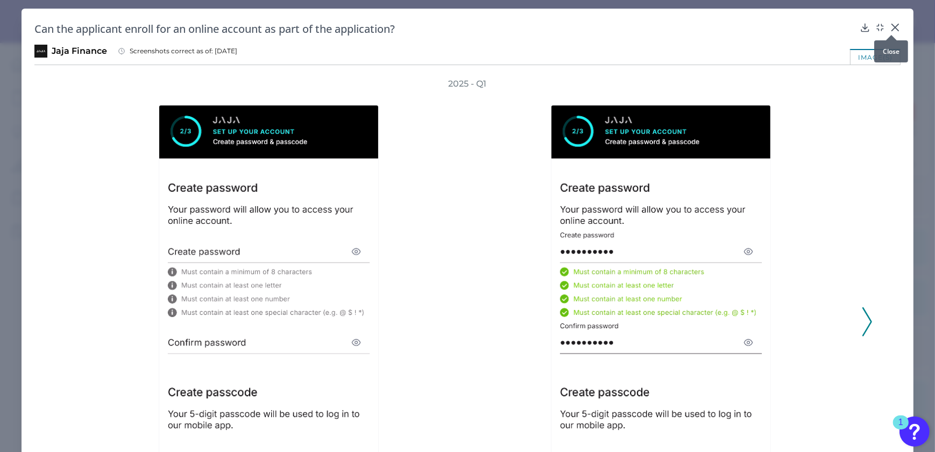
click at [888, 30] on div at bounding box center [891, 35] width 11 height 11
click at [895, 27] on icon at bounding box center [895, 27] width 11 height 11
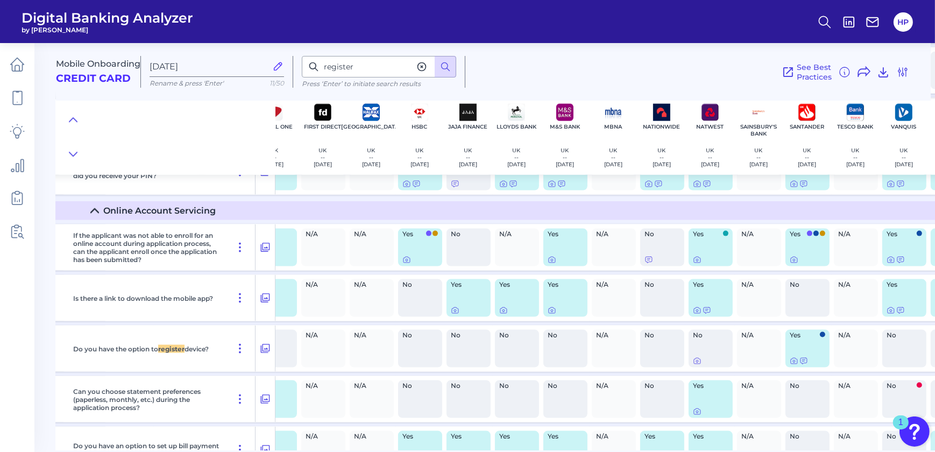
scroll to position [7034, 32]
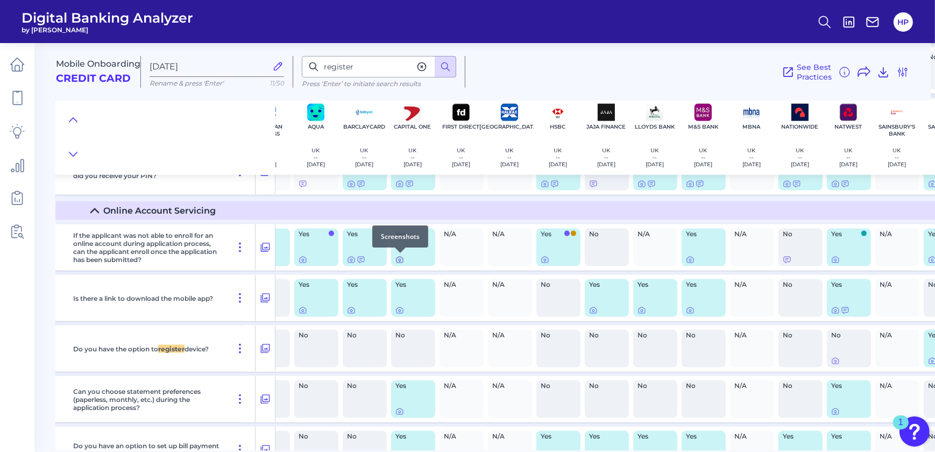
click at [401, 261] on icon at bounding box center [399, 260] width 9 height 9
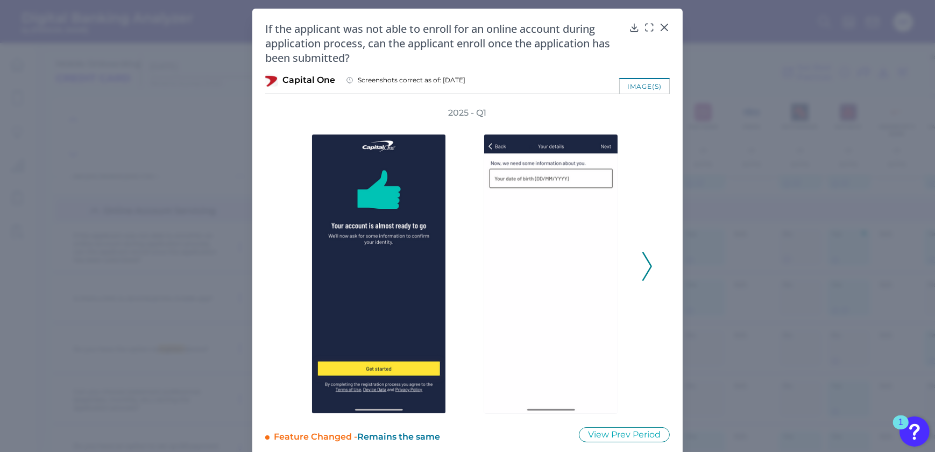
click at [648, 280] on icon at bounding box center [647, 266] width 10 height 29
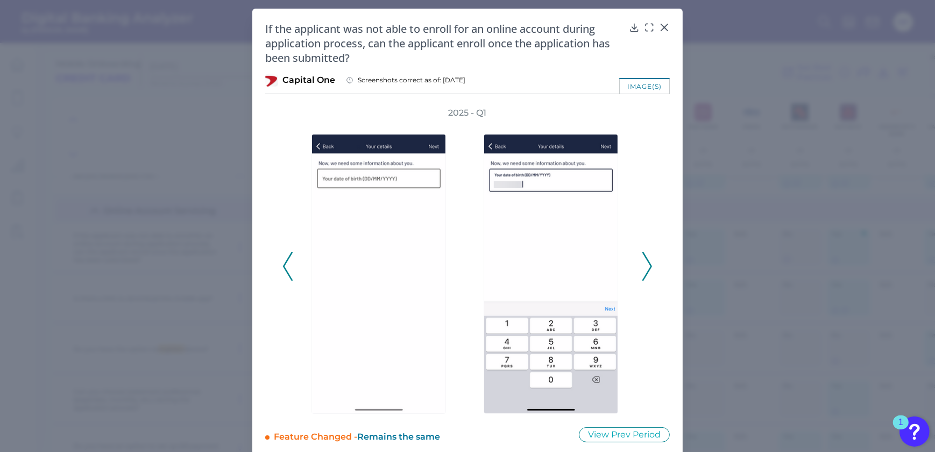
click at [648, 280] on icon at bounding box center [647, 266] width 10 height 29
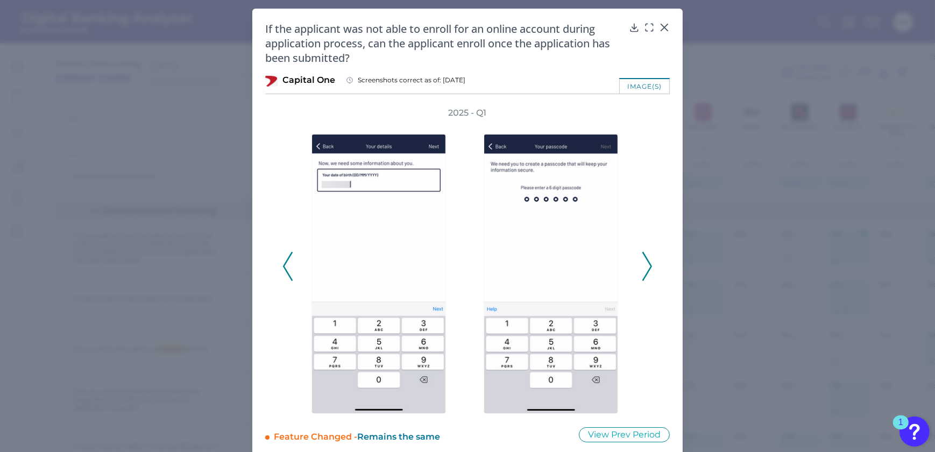
click at [648, 280] on icon at bounding box center [647, 266] width 10 height 29
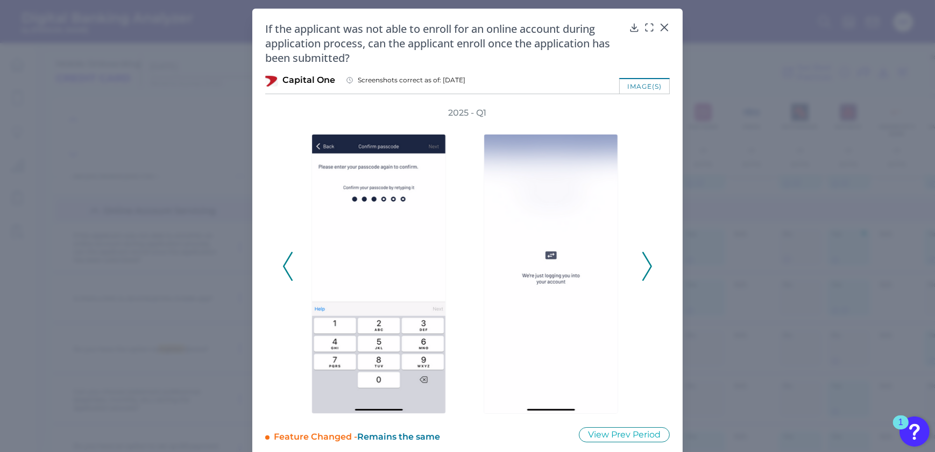
click at [648, 280] on icon at bounding box center [647, 266] width 10 height 29
click at [635, 264] on div at bounding box center [554, 266] width 172 height 295
click at [642, 264] on icon at bounding box center [647, 266] width 10 height 29
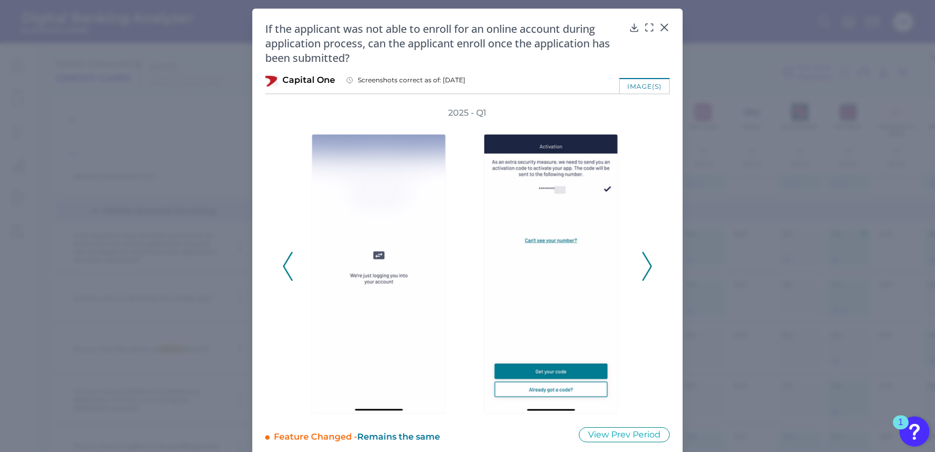
click at [642, 264] on icon at bounding box center [647, 266] width 10 height 29
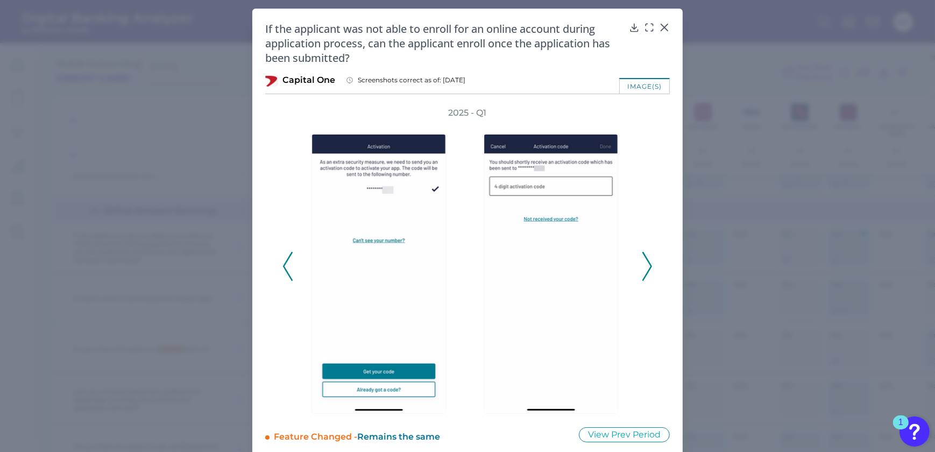
click at [642, 264] on icon at bounding box center [647, 266] width 10 height 29
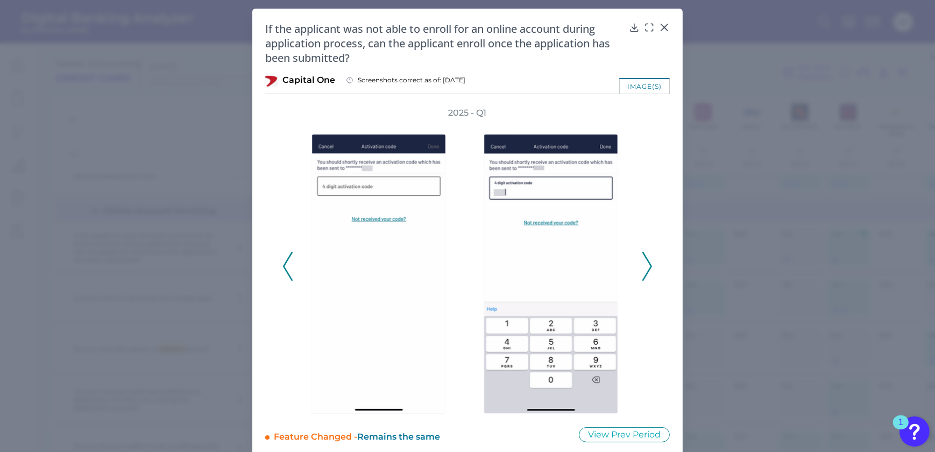
click at [642, 264] on icon at bounding box center [647, 266] width 10 height 29
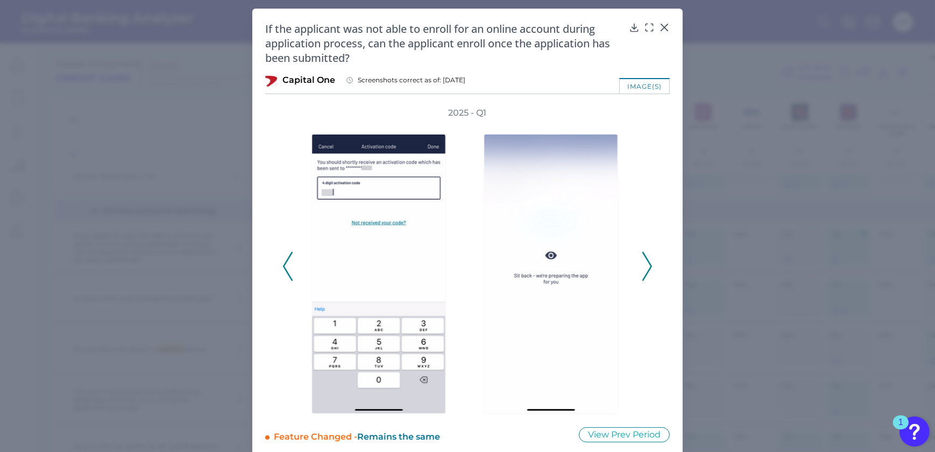
click at [642, 264] on icon at bounding box center [647, 266] width 10 height 29
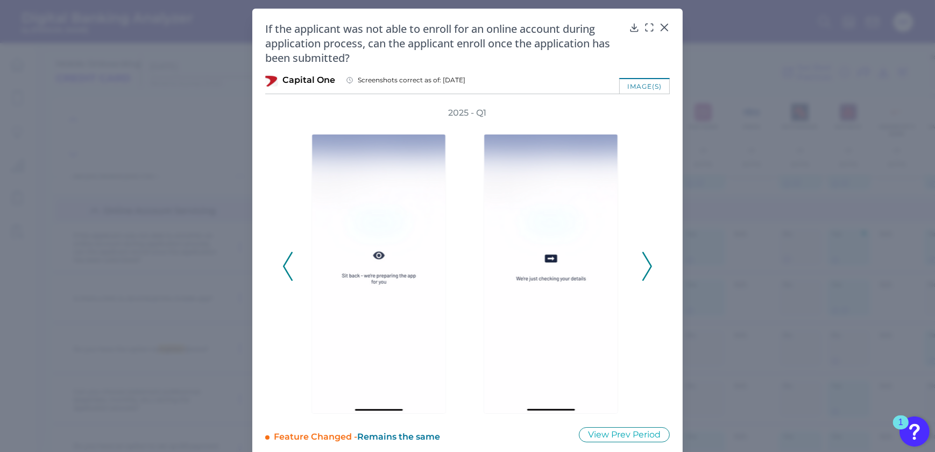
click at [642, 264] on icon at bounding box center [647, 266] width 10 height 29
click at [642, 264] on div "2025 - Q1" at bounding box center [467, 260] width 370 height 307
click at [295, 272] on div at bounding box center [381, 266] width 172 height 295
click at [291, 273] on div "2025 - Q1" at bounding box center [467, 260] width 370 height 307
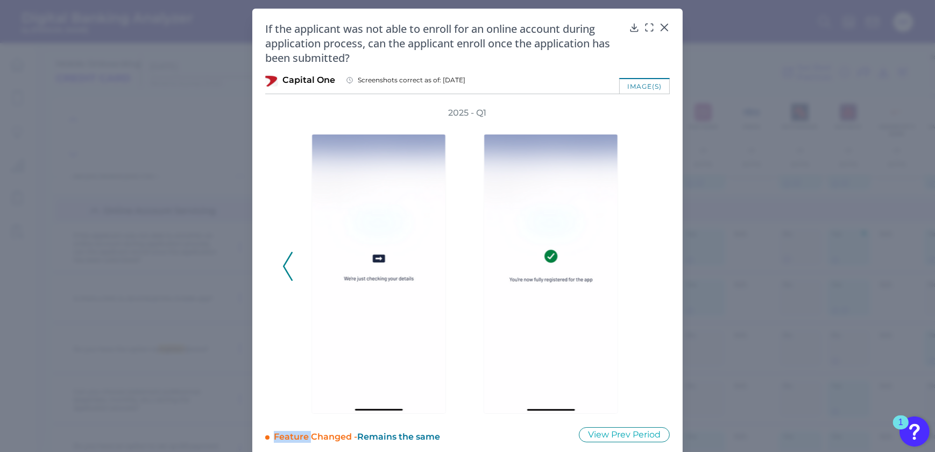
drag, startPoint x: 291, startPoint y: 273, endPoint x: 284, endPoint y: 273, distance: 7.6
click at [284, 273] on icon at bounding box center [288, 266] width 10 height 29
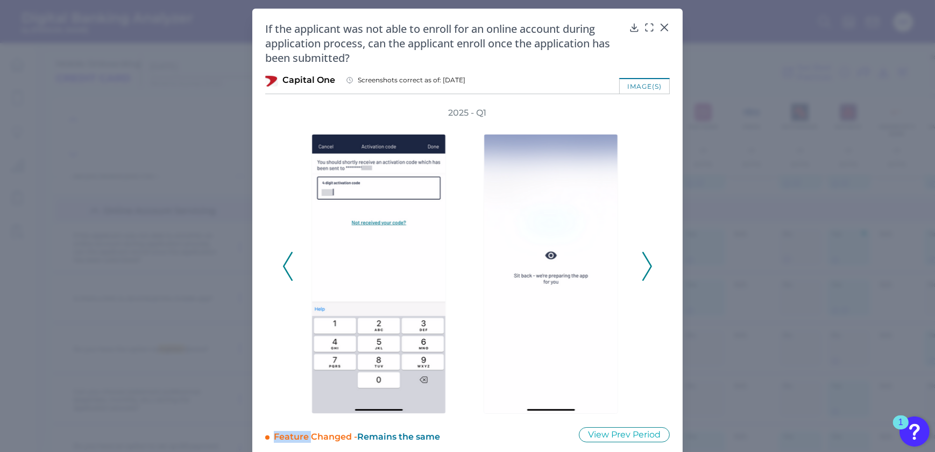
click at [284, 273] on icon at bounding box center [288, 266] width 10 height 29
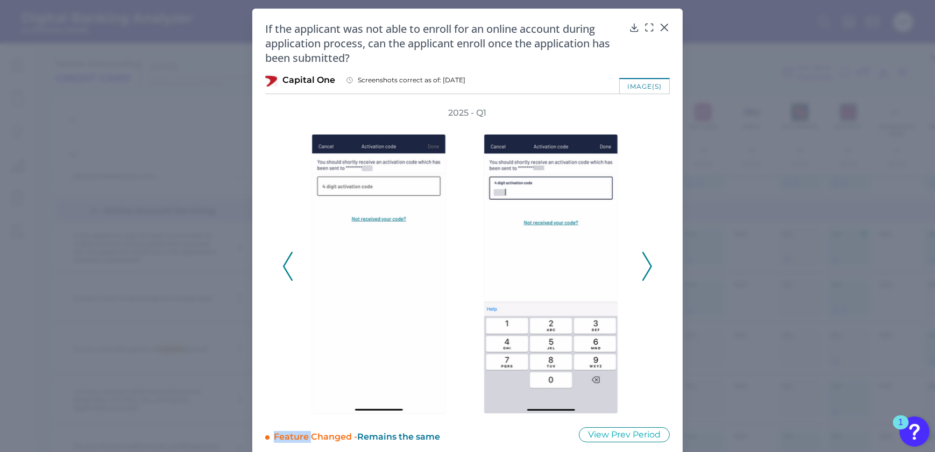
click at [284, 273] on icon at bounding box center [288, 266] width 10 height 29
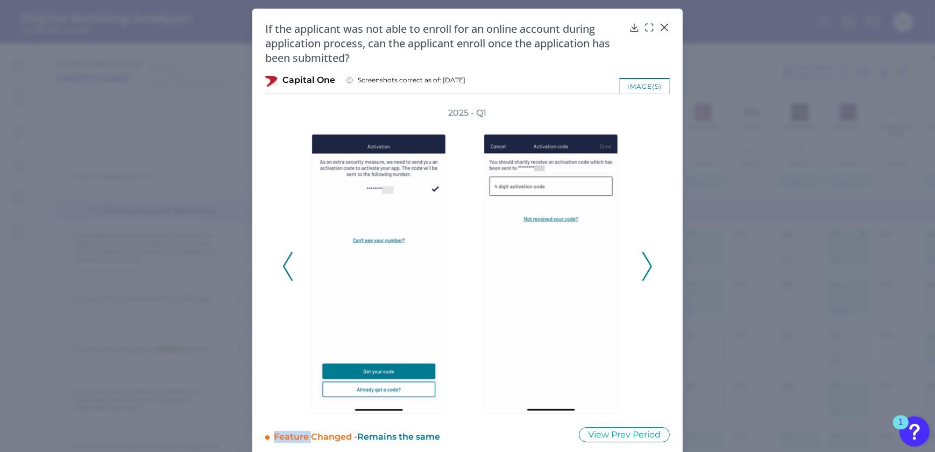
click at [284, 273] on icon at bounding box center [288, 266] width 10 height 29
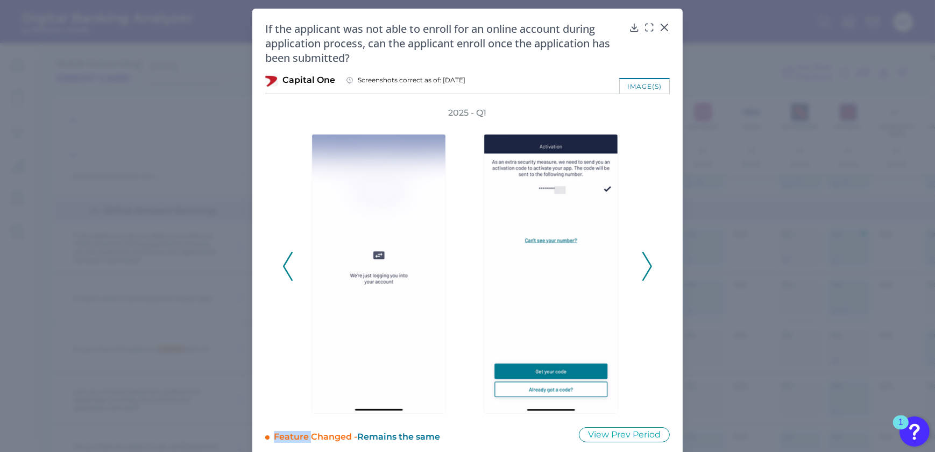
click at [284, 273] on icon at bounding box center [288, 266] width 10 height 29
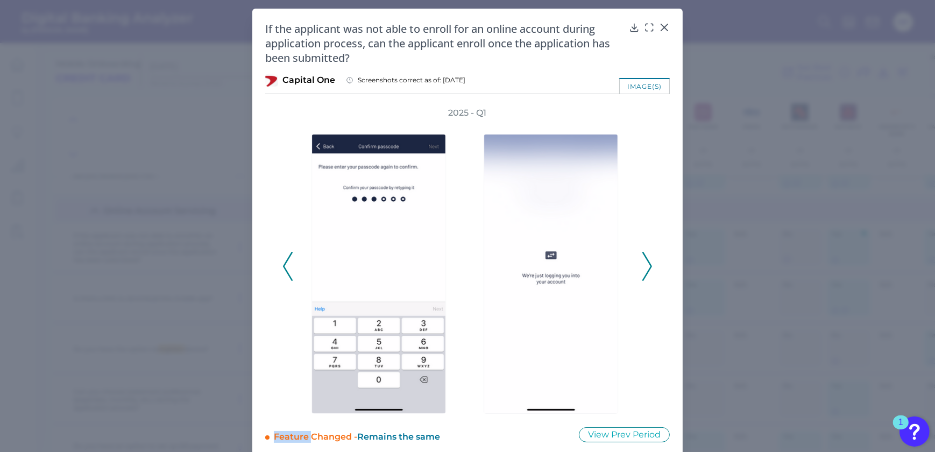
click at [285, 272] on icon at bounding box center [288, 266] width 10 height 29
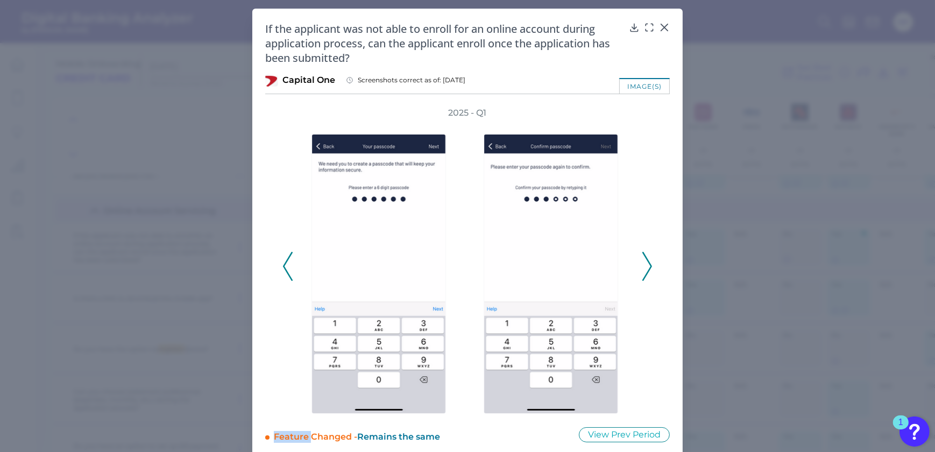
click at [285, 272] on icon at bounding box center [288, 266] width 10 height 29
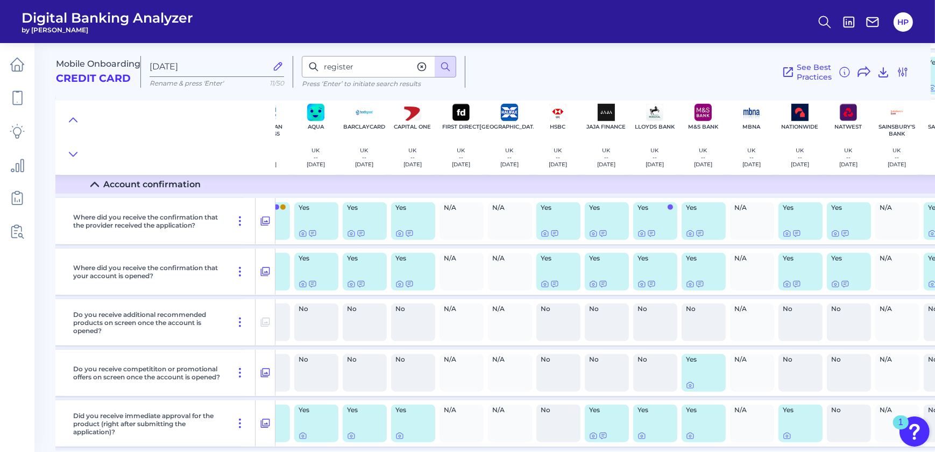
scroll to position [6252, 32]
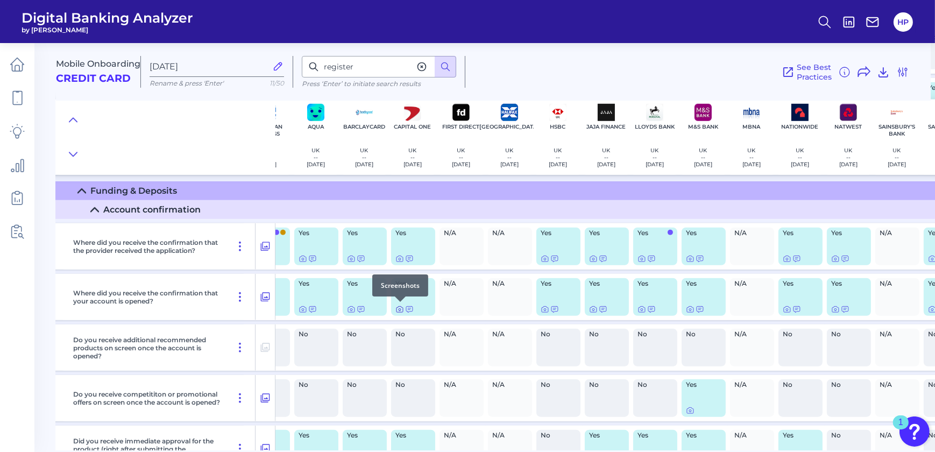
click at [398, 310] on icon at bounding box center [399, 309] width 9 height 9
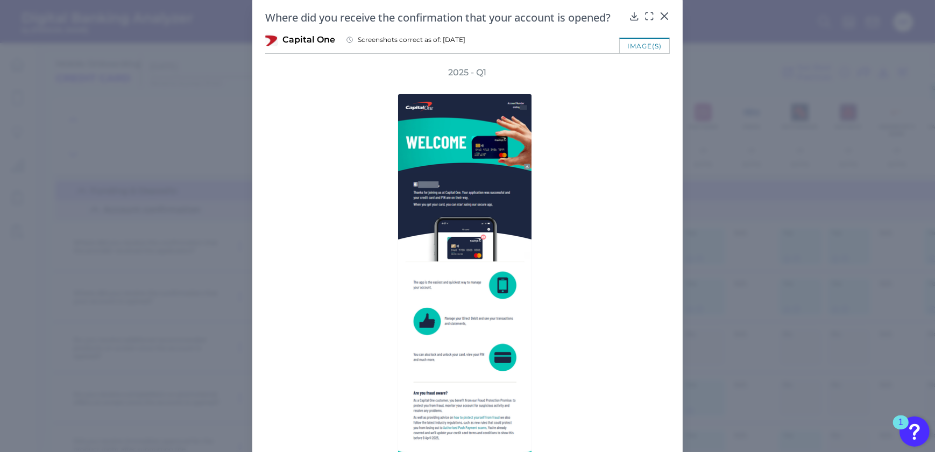
scroll to position [0, 0]
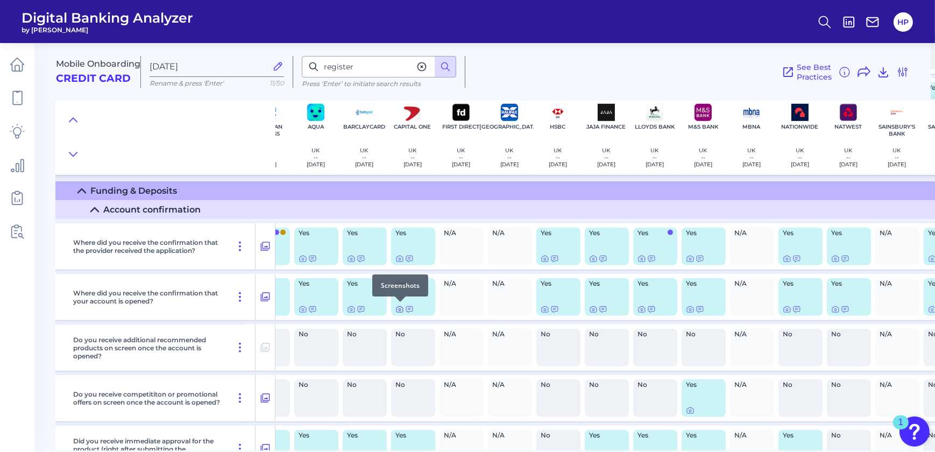
click at [398, 309] on icon at bounding box center [399, 309] width 9 height 9
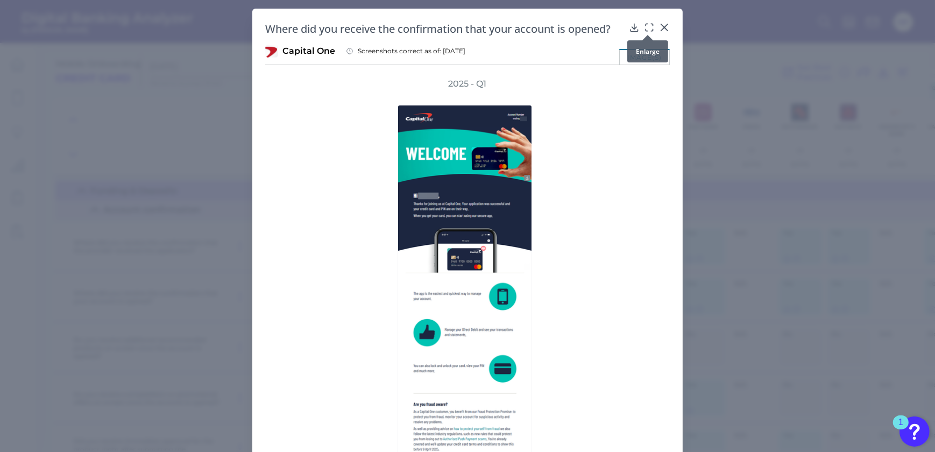
click at [646, 26] on icon at bounding box center [649, 27] width 11 height 11
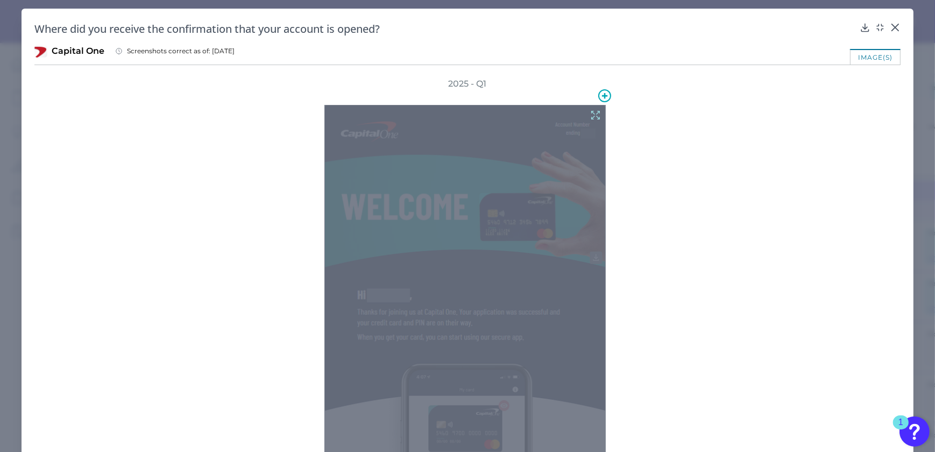
click at [592, 110] on icon at bounding box center [596, 115] width 12 height 12
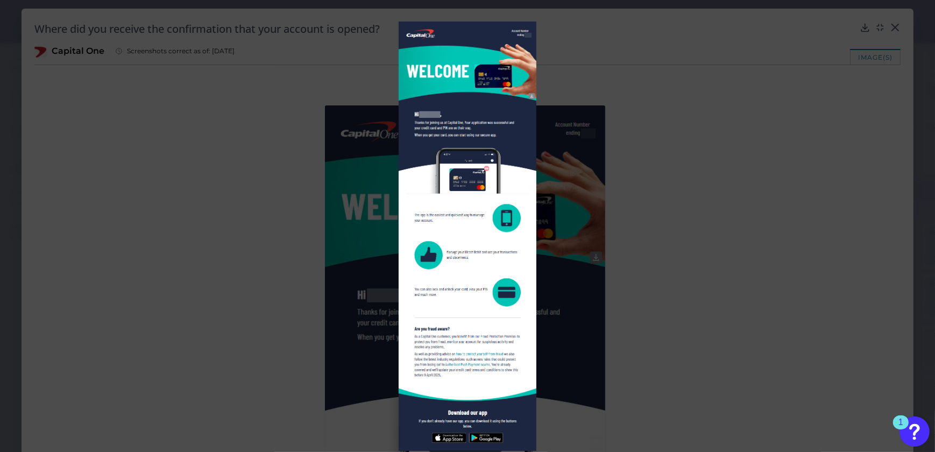
click at [575, 261] on div at bounding box center [467, 236] width 269 height 429
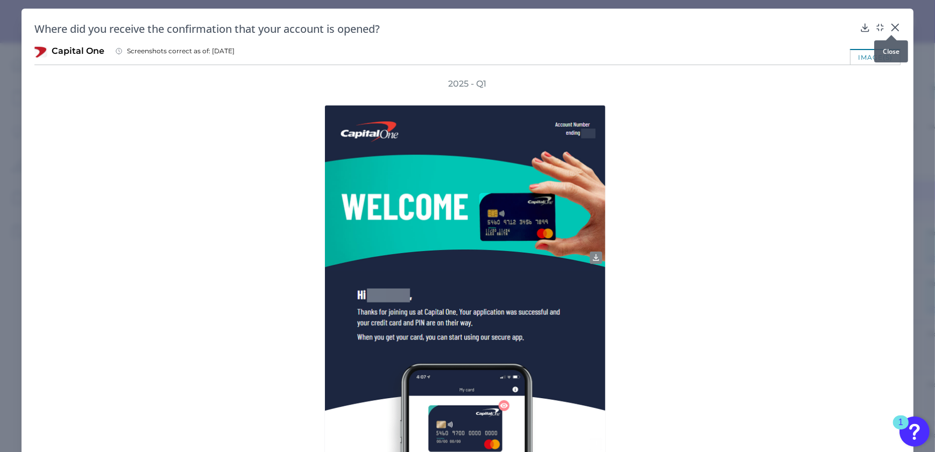
click at [888, 31] on div at bounding box center [891, 35] width 11 height 11
click at [890, 30] on div at bounding box center [891, 35] width 11 height 11
click at [893, 27] on icon at bounding box center [895, 27] width 11 height 11
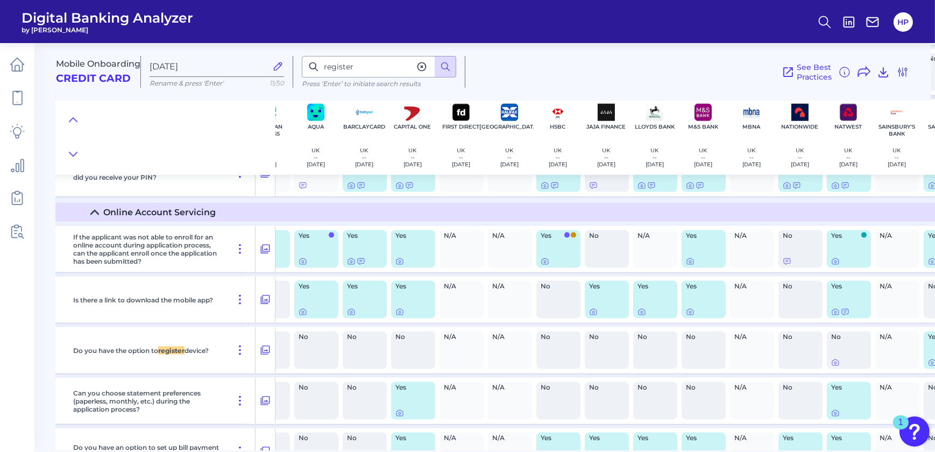
scroll to position [7034, 32]
click at [395, 258] on icon at bounding box center [399, 260] width 9 height 9
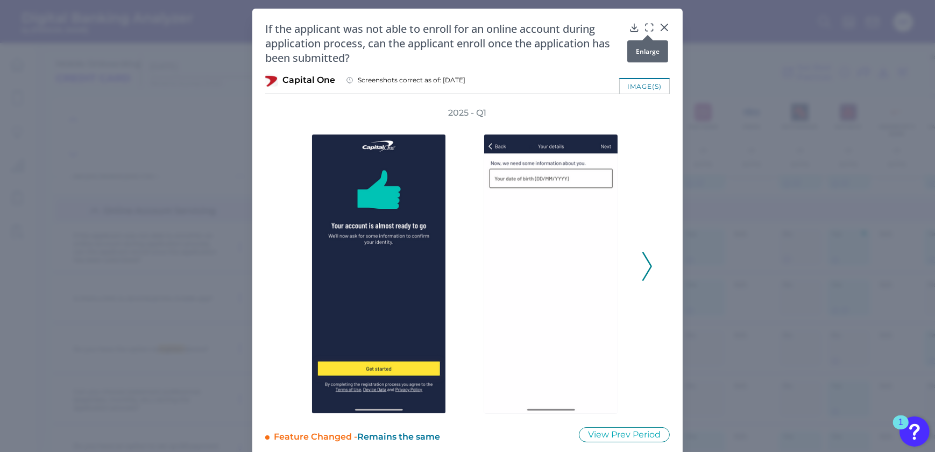
click at [649, 29] on icon at bounding box center [649, 27] width 11 height 11
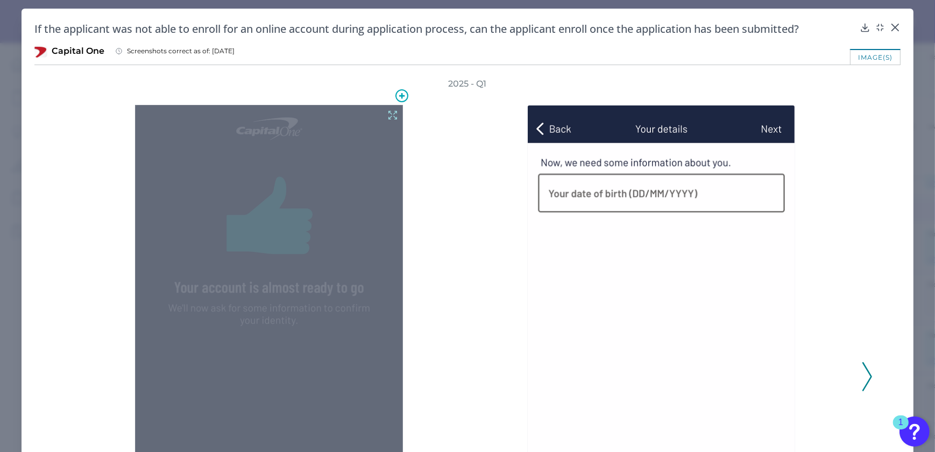
click at [393, 112] on icon at bounding box center [393, 115] width 12 height 12
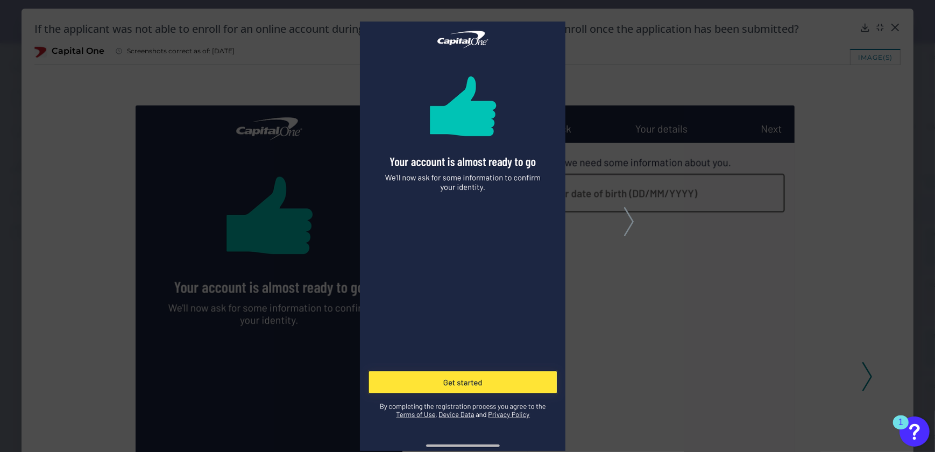
click at [622, 217] on div at bounding box center [467, 226] width 935 height 452
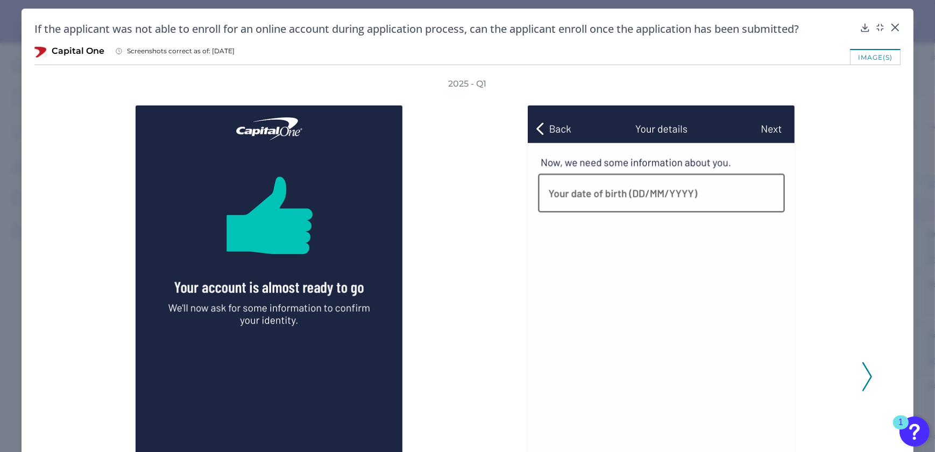
click at [867, 378] on icon at bounding box center [867, 376] width 10 height 29
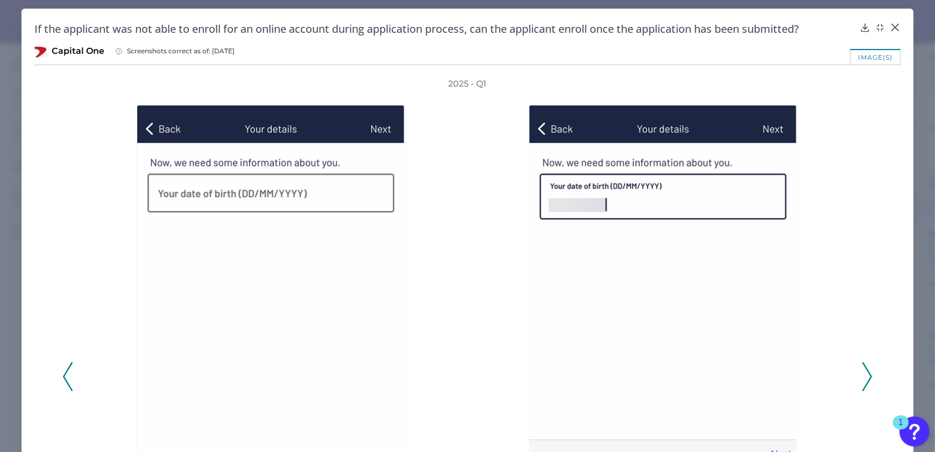
click at [854, 376] on div at bounding box center [665, 377] width 392 height 574
click at [874, 375] on div "2025 - Q1" at bounding box center [467, 370] width 866 height 585
click at [866, 377] on polyline at bounding box center [867, 376] width 8 height 27
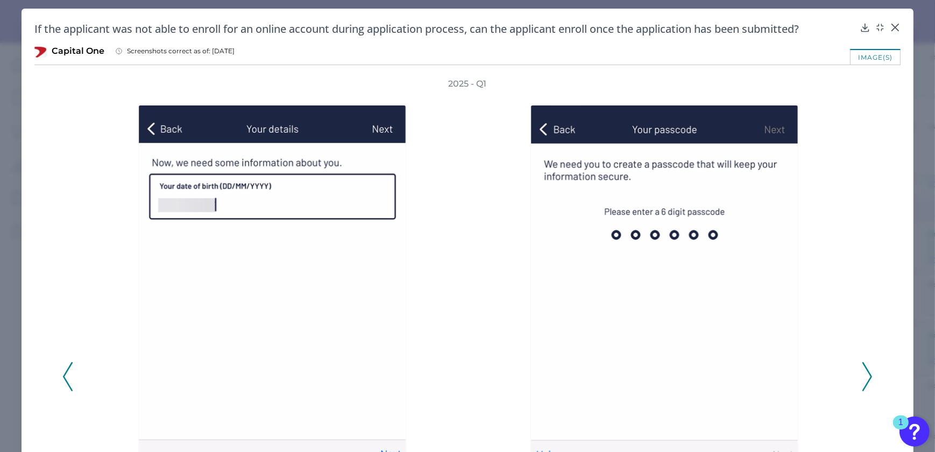
click at [866, 377] on polyline at bounding box center [867, 376] width 8 height 27
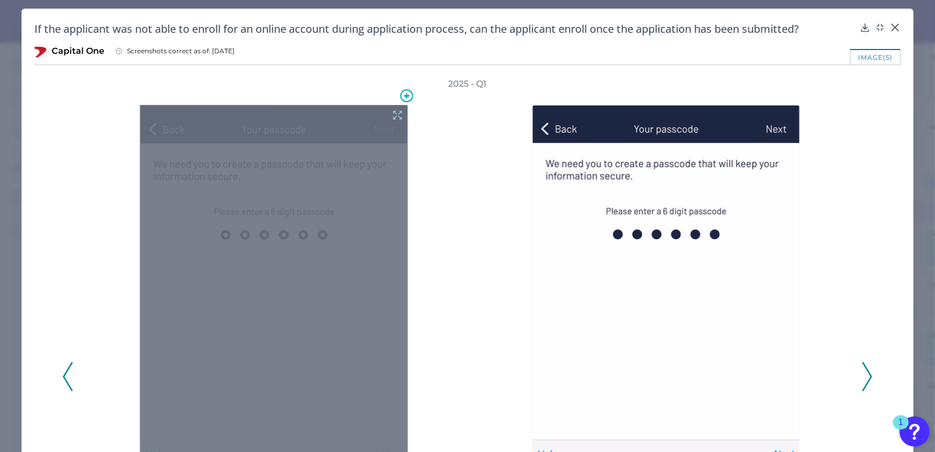
drag, startPoint x: 317, startPoint y: 152, endPoint x: 240, endPoint y: 148, distance: 77.0
click at [237, 151] on div at bounding box center [274, 384] width 268 height 558
click at [384, 110] on div at bounding box center [274, 384] width 268 height 558
click at [392, 115] on icon at bounding box center [398, 115] width 12 height 12
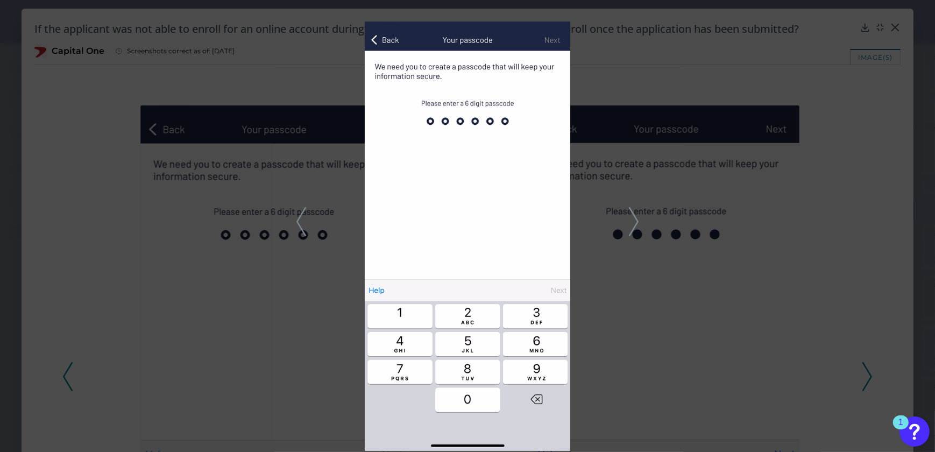
click at [635, 218] on icon at bounding box center [634, 221] width 10 height 29
click at [631, 213] on icon at bounding box center [634, 221] width 10 height 29
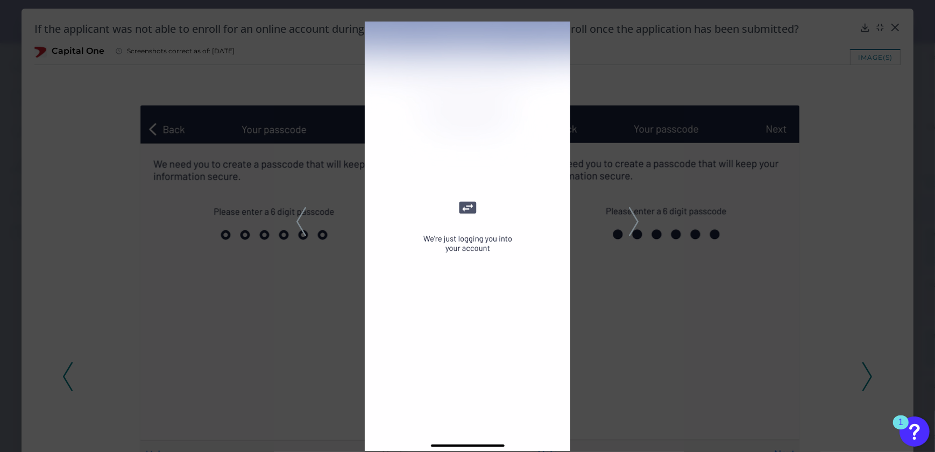
click at [631, 213] on icon at bounding box center [634, 221] width 10 height 29
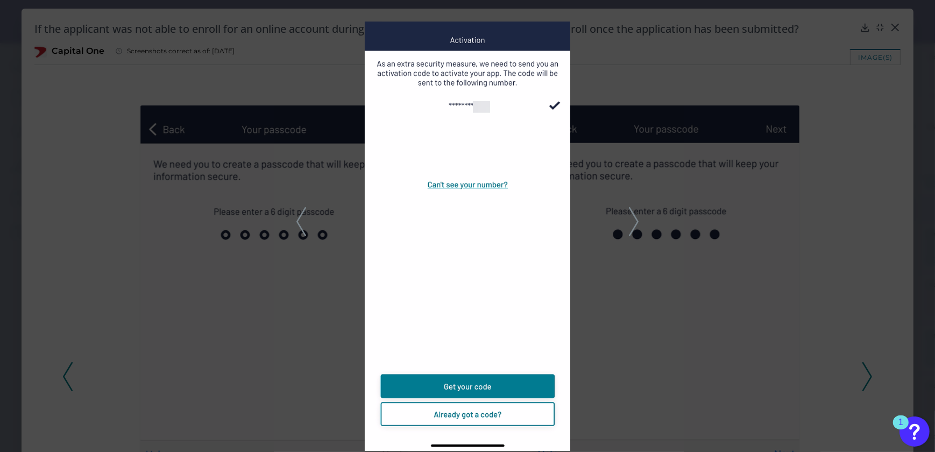
click at [641, 224] on div at bounding box center [467, 226] width 935 height 452
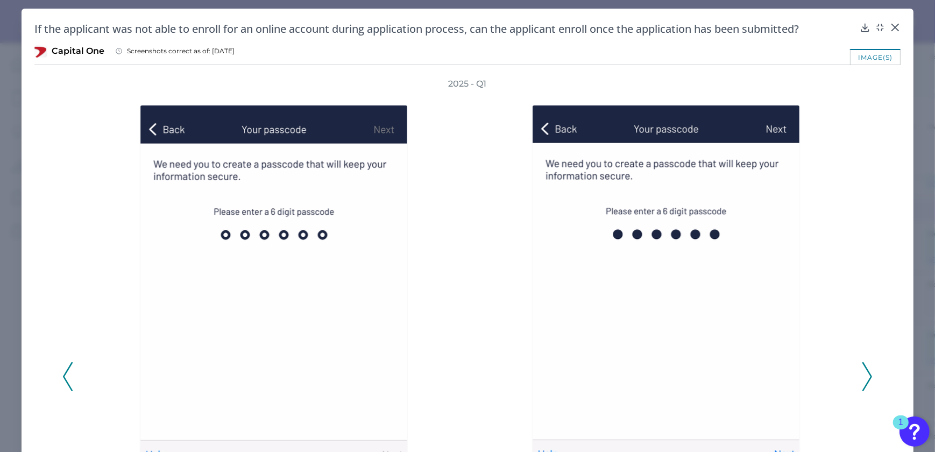
click at [862, 376] on icon at bounding box center [867, 376] width 10 height 29
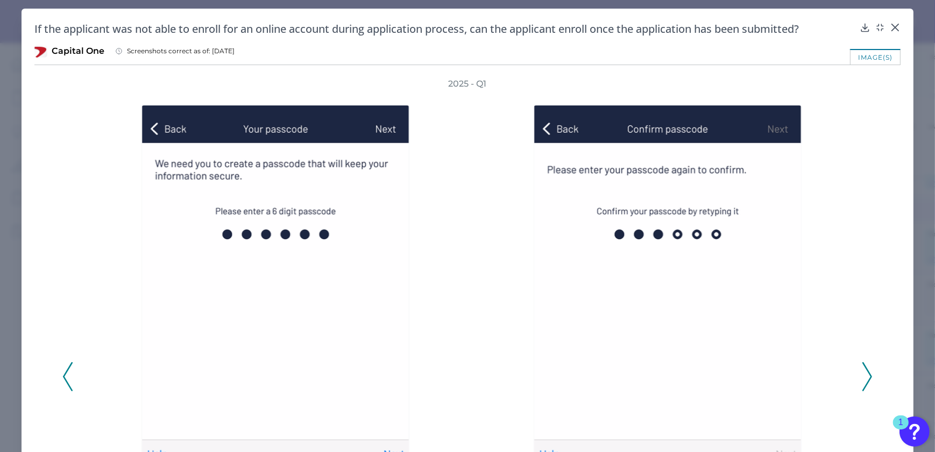
click at [862, 376] on icon at bounding box center [867, 376] width 10 height 29
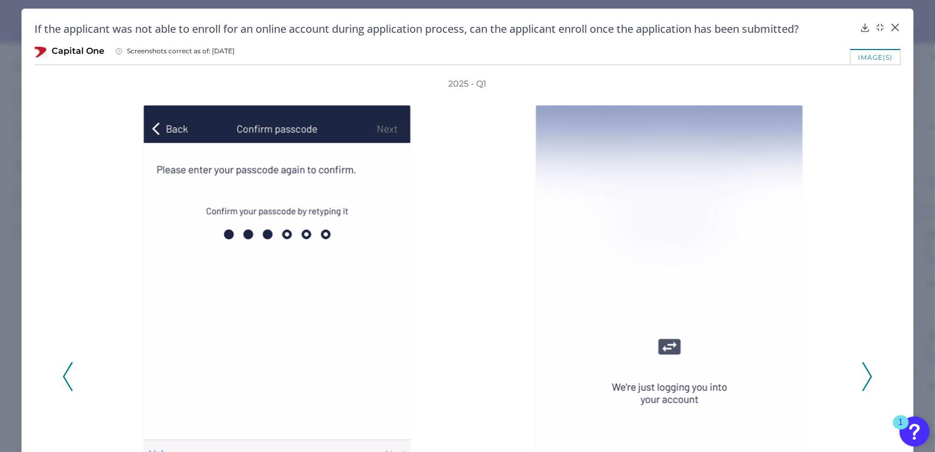
click at [862, 376] on icon at bounding box center [867, 376] width 10 height 29
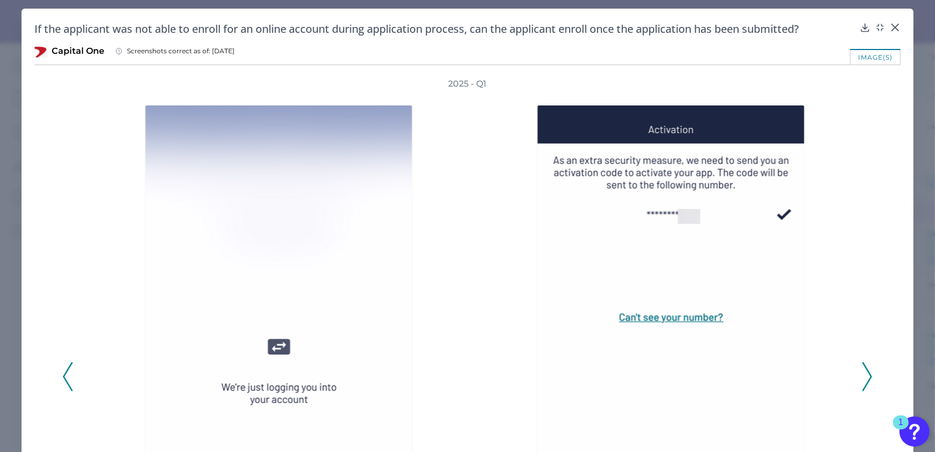
click at [862, 376] on icon at bounding box center [867, 376] width 10 height 29
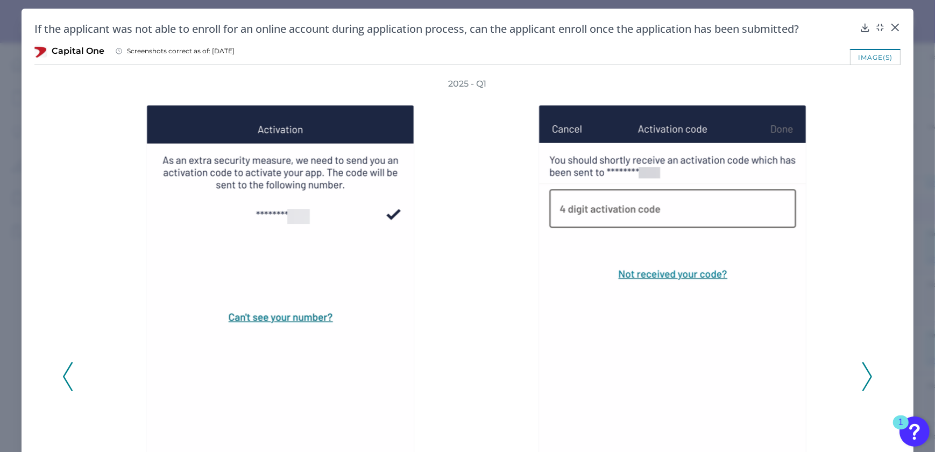
click at [862, 376] on icon at bounding box center [867, 376] width 10 height 29
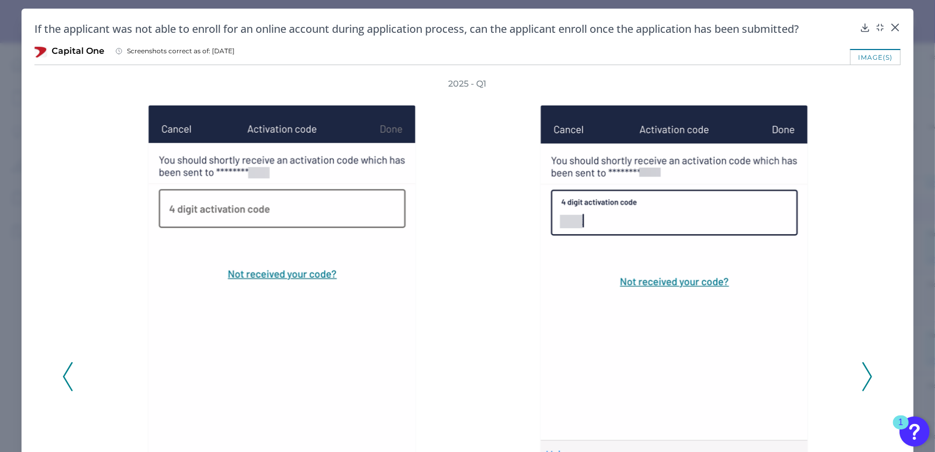
click at [863, 376] on icon at bounding box center [867, 376] width 10 height 29
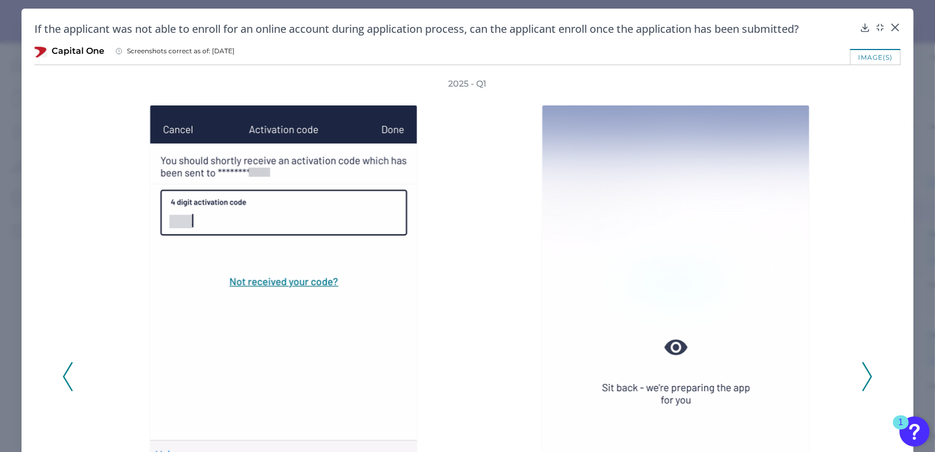
click at [863, 376] on icon at bounding box center [867, 376] width 10 height 29
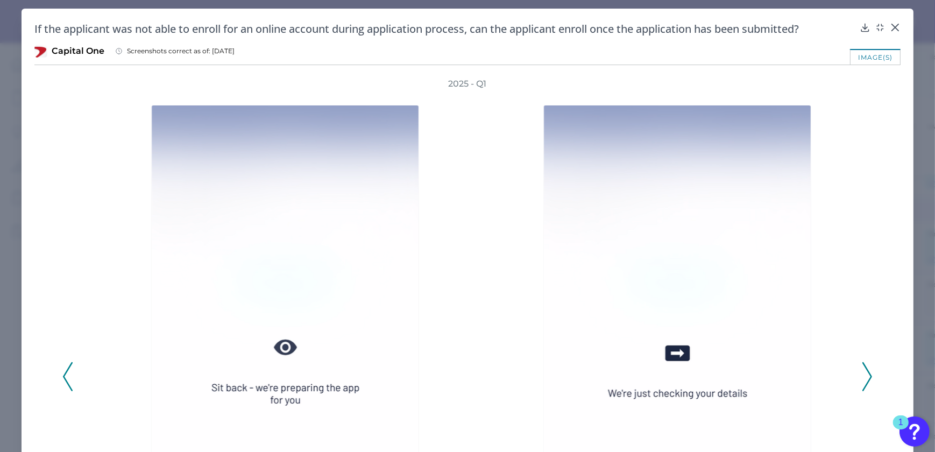
click at [70, 369] on icon at bounding box center [68, 376] width 10 height 29
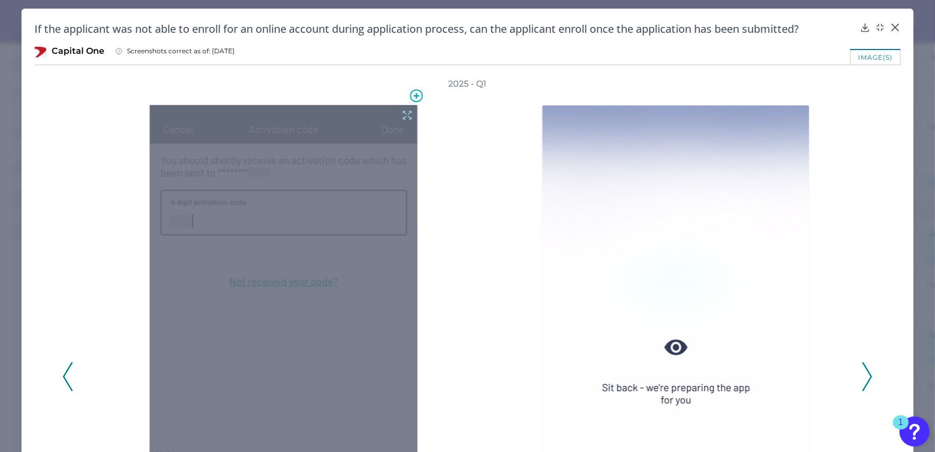
click at [401, 115] on icon at bounding box center [407, 115] width 12 height 12
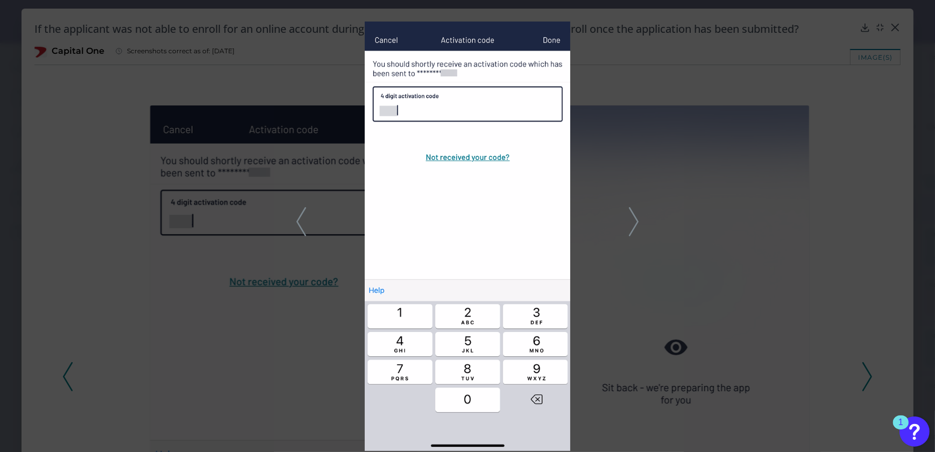
click at [707, 210] on div at bounding box center [467, 226] width 935 height 452
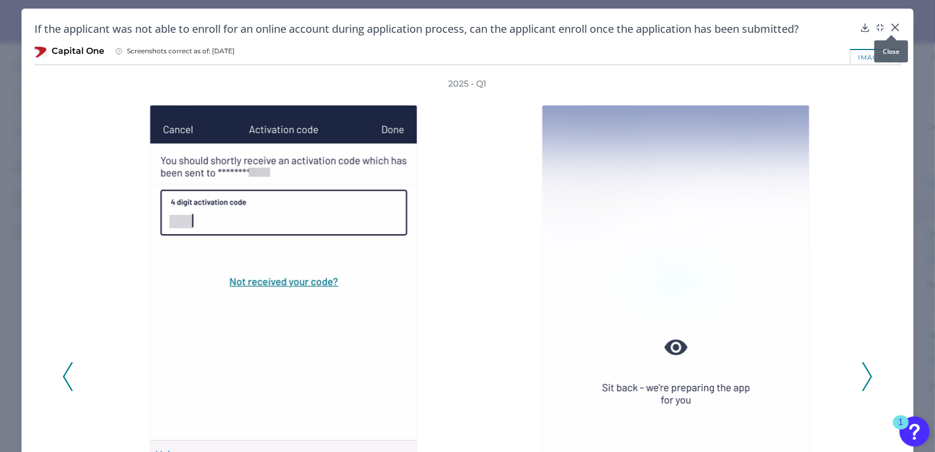
click at [896, 24] on icon at bounding box center [895, 27] width 11 height 11
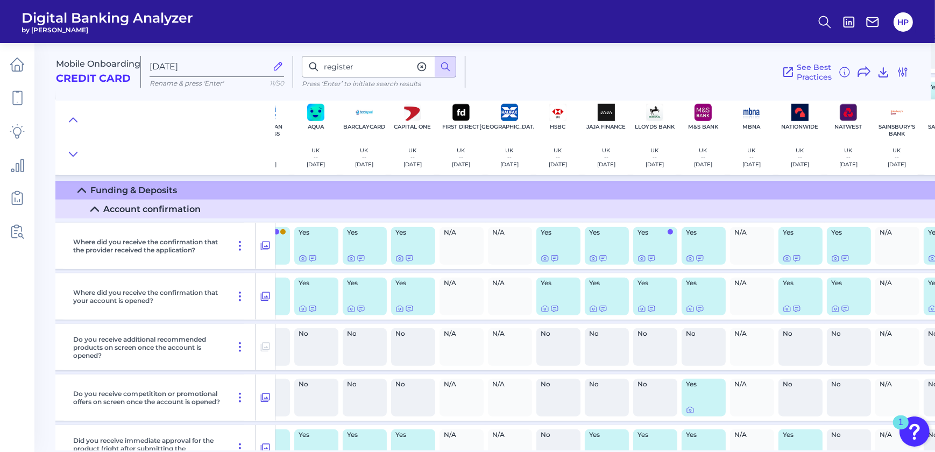
scroll to position [6252, 32]
click at [548, 309] on icon at bounding box center [545, 309] width 9 height 9
click at [592, 310] on icon at bounding box center [593, 310] width 2 height 2
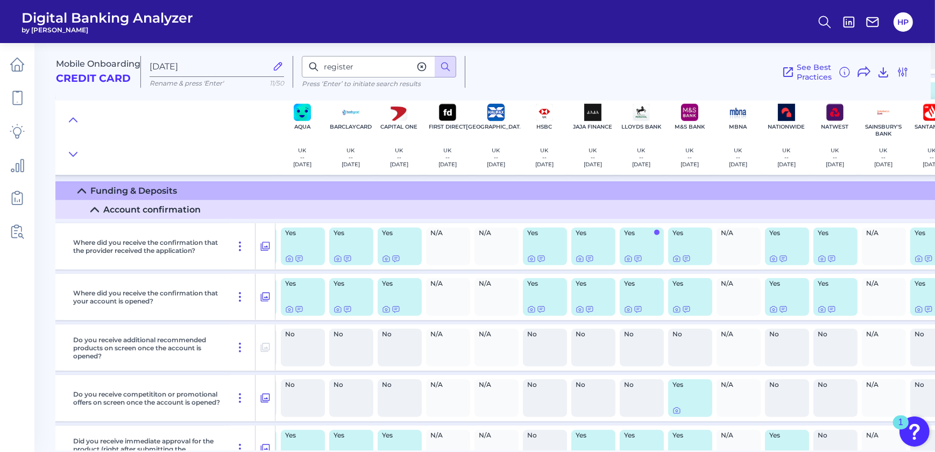
scroll to position [6252, 0]
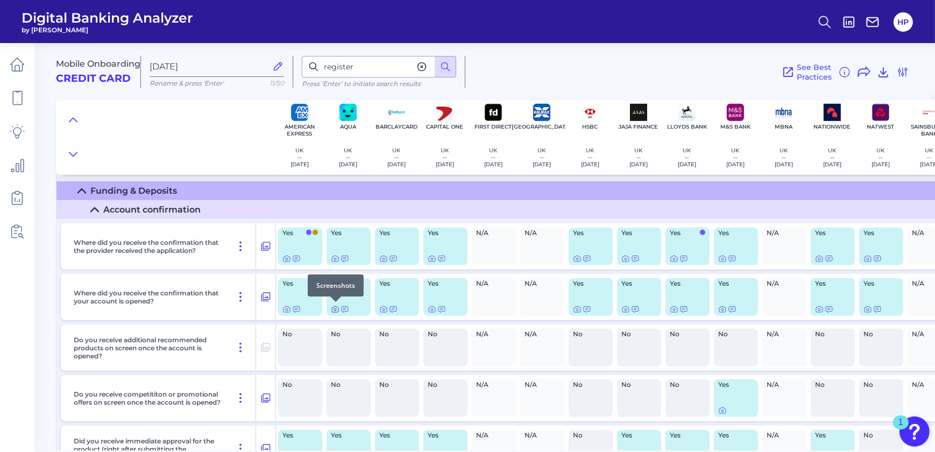
click at [338, 308] on icon at bounding box center [335, 309] width 9 height 9
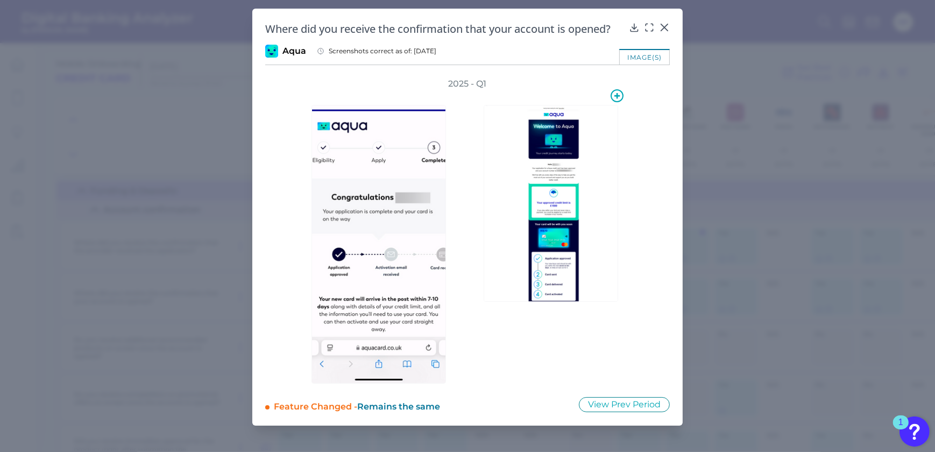
click at [576, 153] on img at bounding box center [551, 203] width 135 height 197
click at [652, 27] on icon at bounding box center [649, 27] width 11 height 11
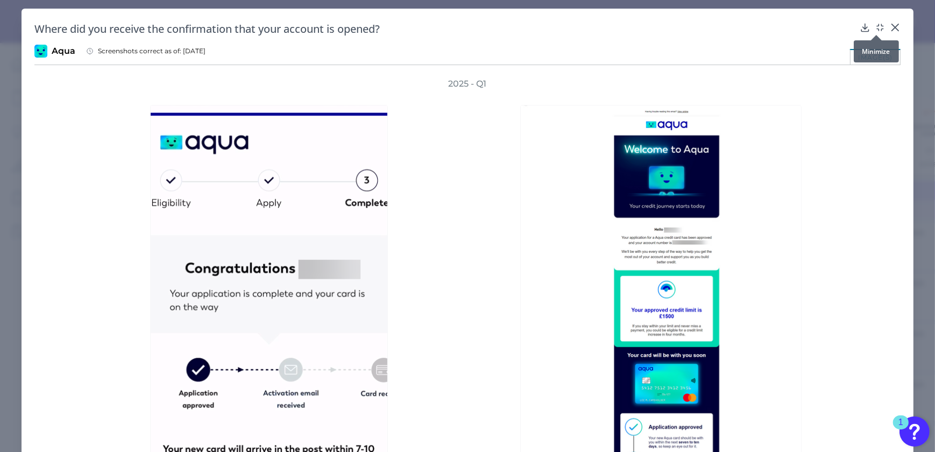
click at [875, 25] on icon at bounding box center [880, 27] width 11 height 11
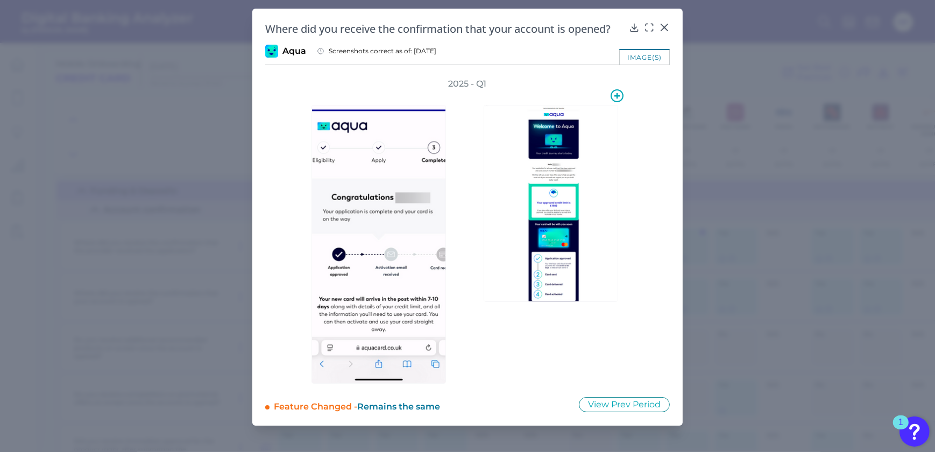
click at [555, 199] on img at bounding box center [551, 203] width 135 height 197
click at [652, 23] on icon at bounding box center [649, 27] width 11 height 11
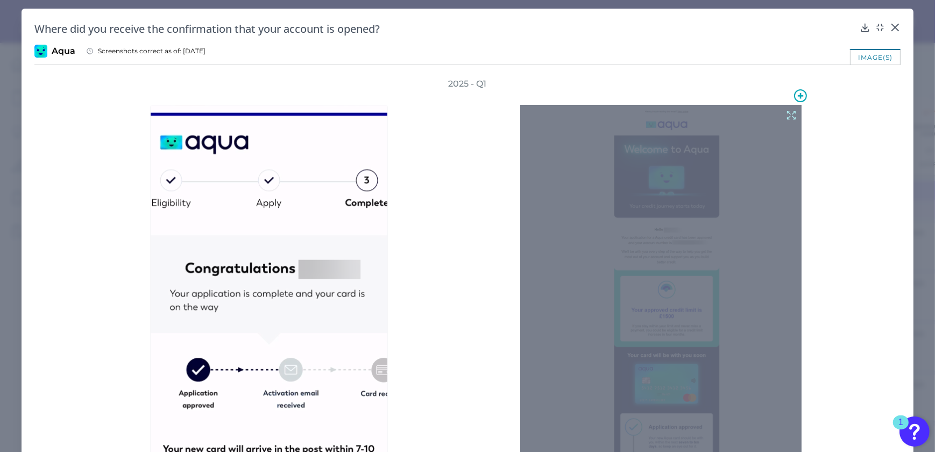
click at [789, 114] on icon at bounding box center [791, 115] width 12 height 12
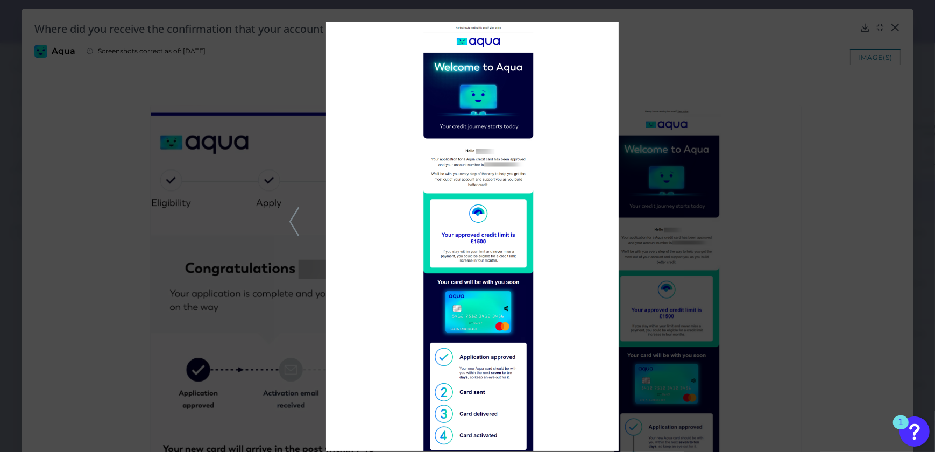
click at [790, 232] on div at bounding box center [467, 226] width 935 height 452
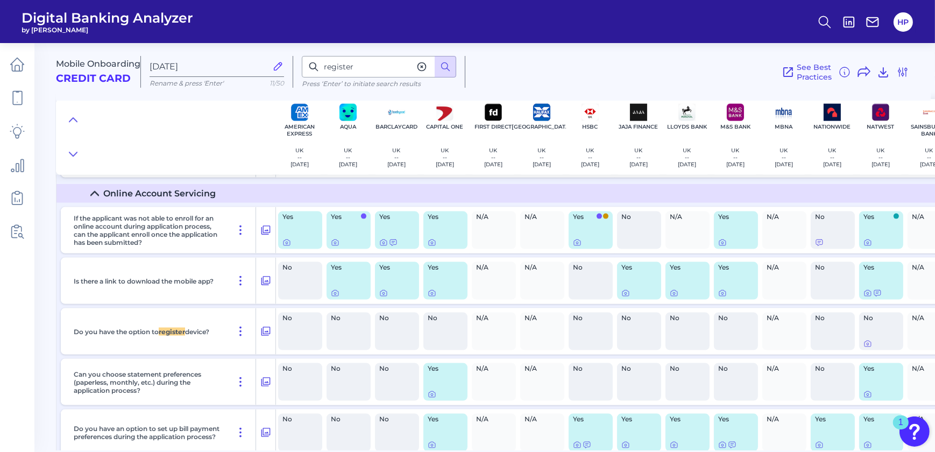
scroll to position [7034, 0]
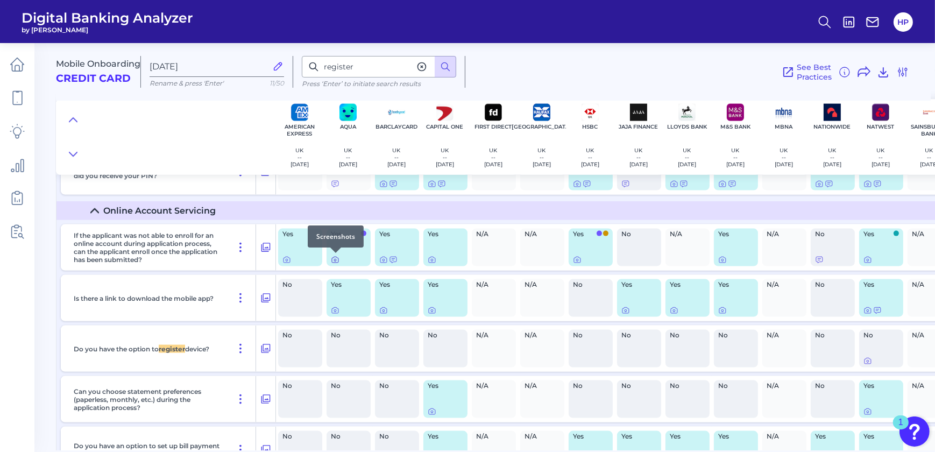
click at [335, 261] on icon at bounding box center [335, 260] width 9 height 9
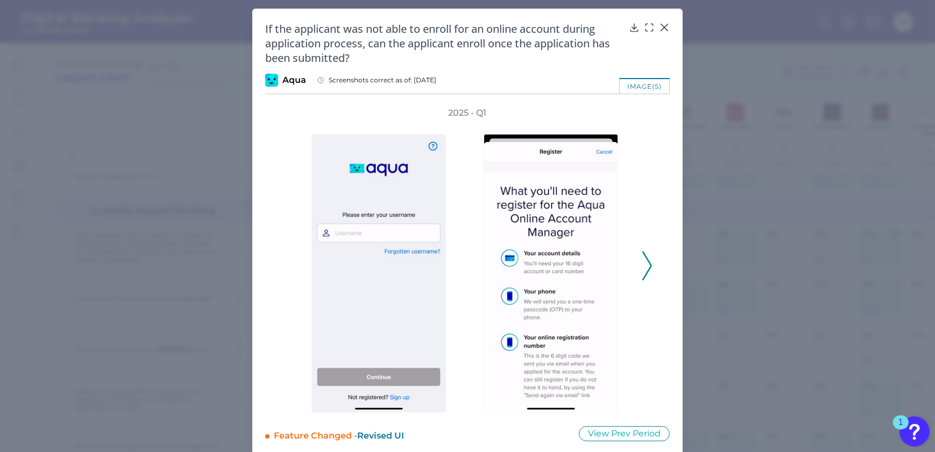
click at [647, 255] on icon at bounding box center [647, 265] width 10 height 29
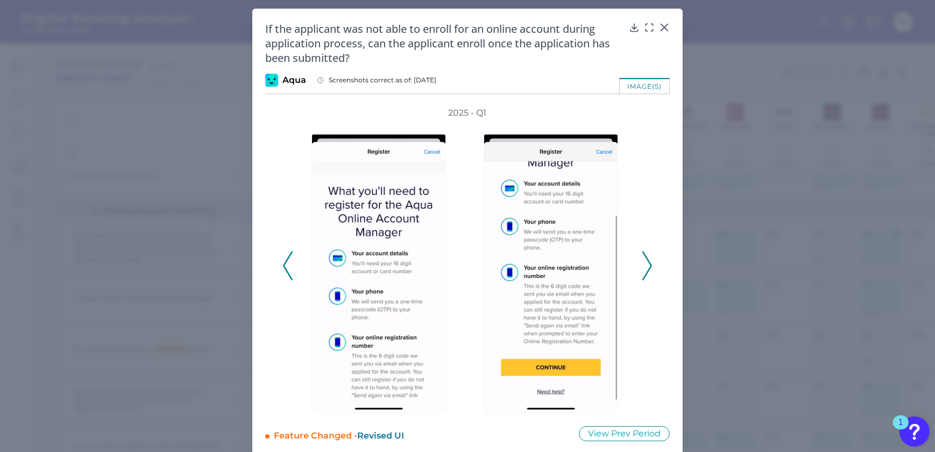
click at [285, 266] on icon at bounding box center [288, 265] width 10 height 29
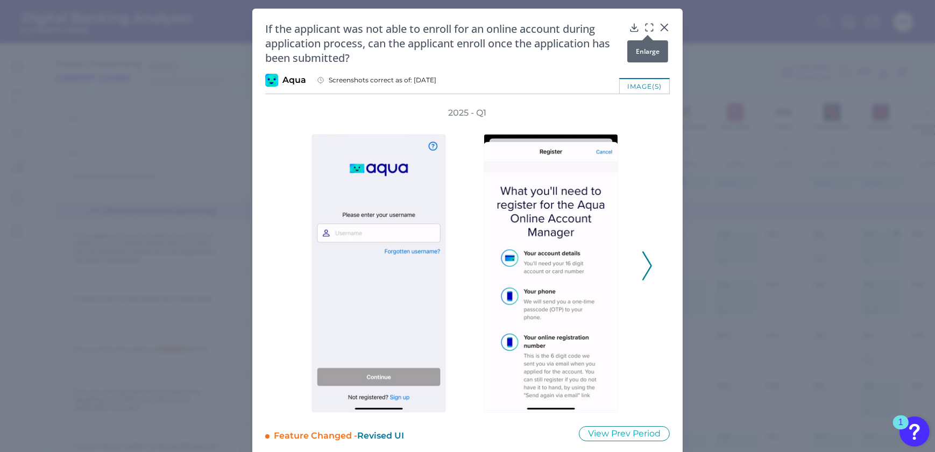
click at [646, 22] on button at bounding box center [649, 27] width 11 height 11
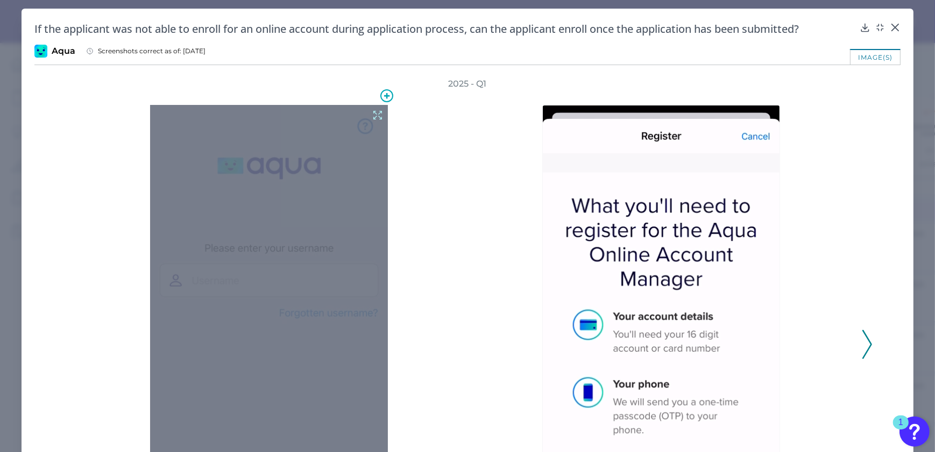
click at [379, 111] on icon at bounding box center [377, 115] width 8 height 8
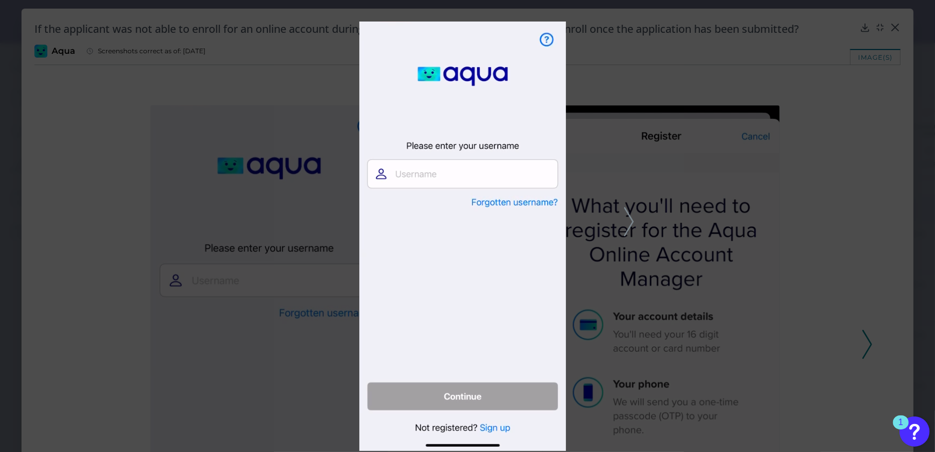
click at [627, 215] on icon at bounding box center [629, 221] width 10 height 29
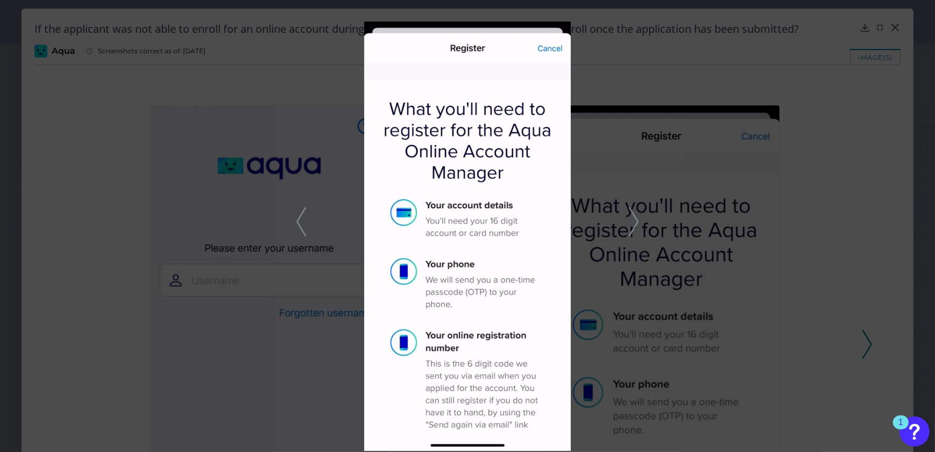
click at [640, 217] on div at bounding box center [467, 226] width 935 height 452
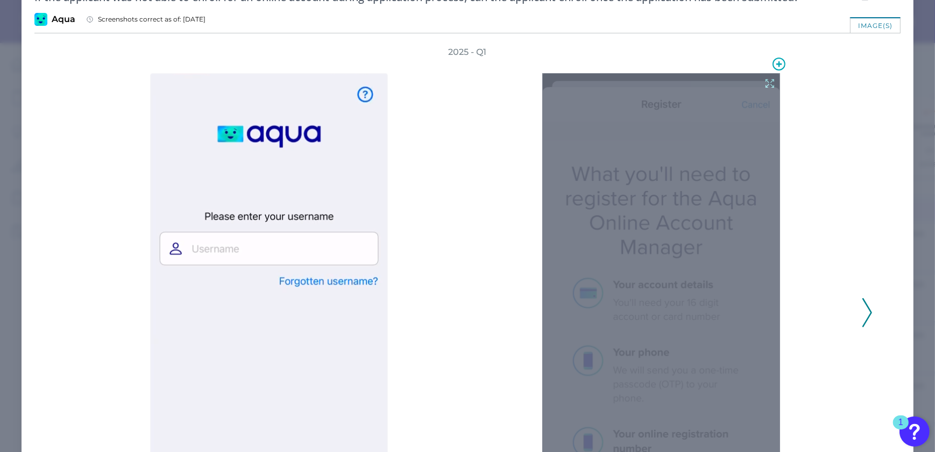
scroll to position [48, 0]
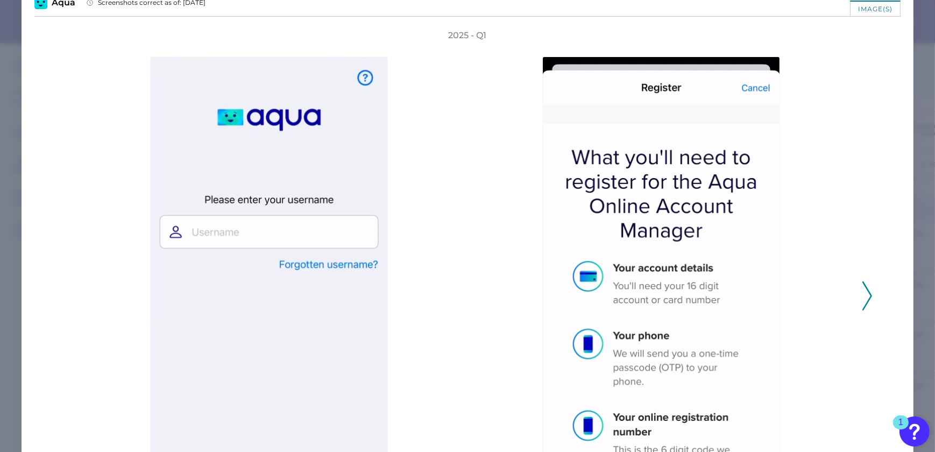
click at [855, 284] on div at bounding box center [664, 295] width 392 height 509
click at [864, 289] on polyline at bounding box center [867, 295] width 8 height 27
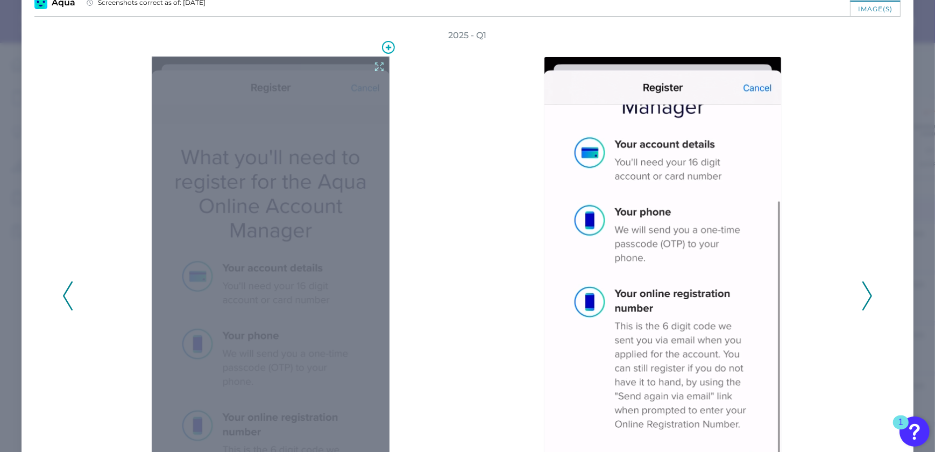
click at [375, 63] on icon at bounding box center [379, 67] width 8 height 8
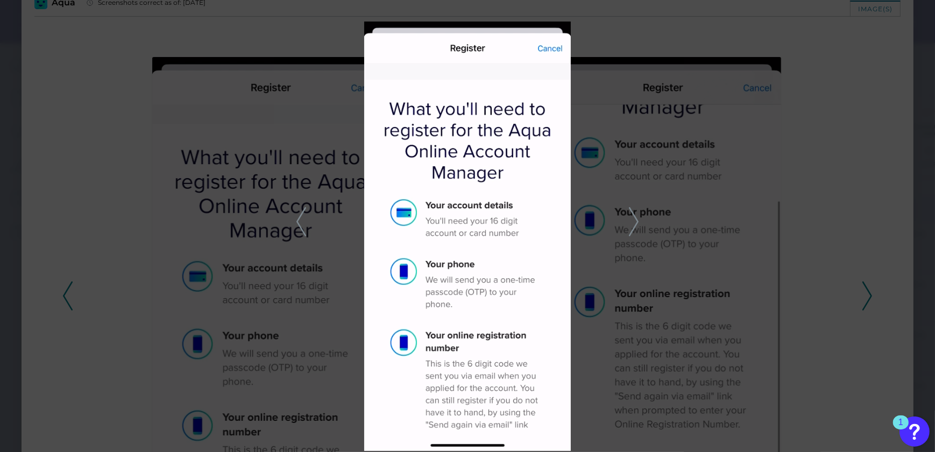
click at [629, 221] on icon at bounding box center [634, 221] width 10 height 29
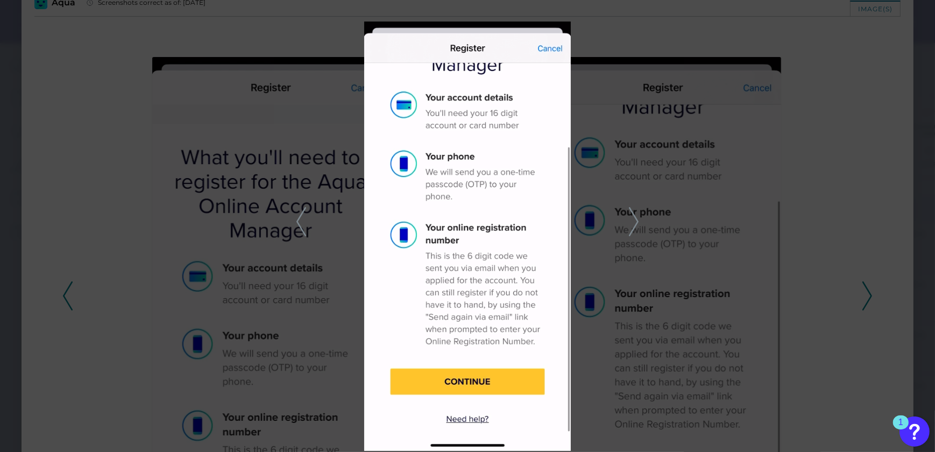
click at [634, 220] on icon at bounding box center [634, 221] width 10 height 29
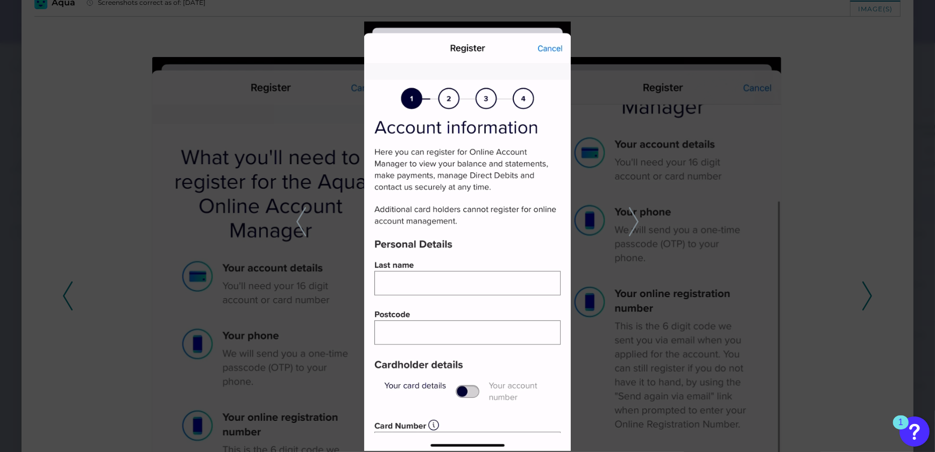
click at [634, 220] on icon at bounding box center [634, 221] width 10 height 29
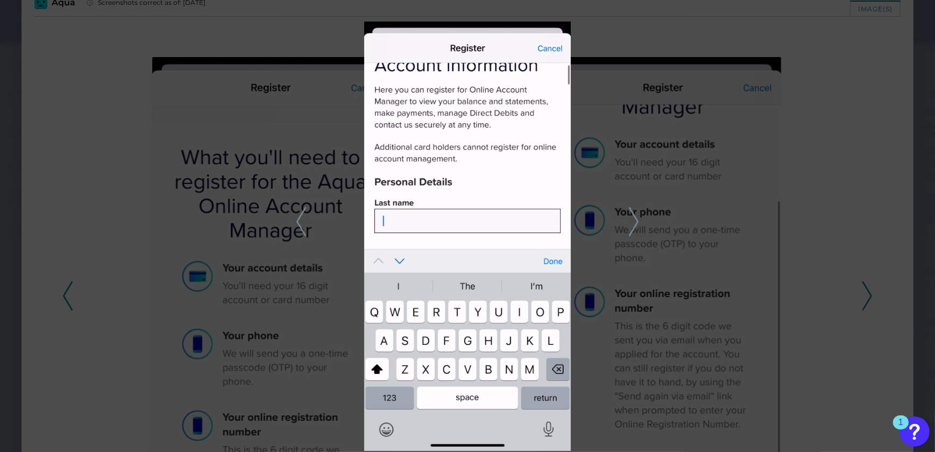
click at [634, 220] on icon at bounding box center [634, 221] width 10 height 29
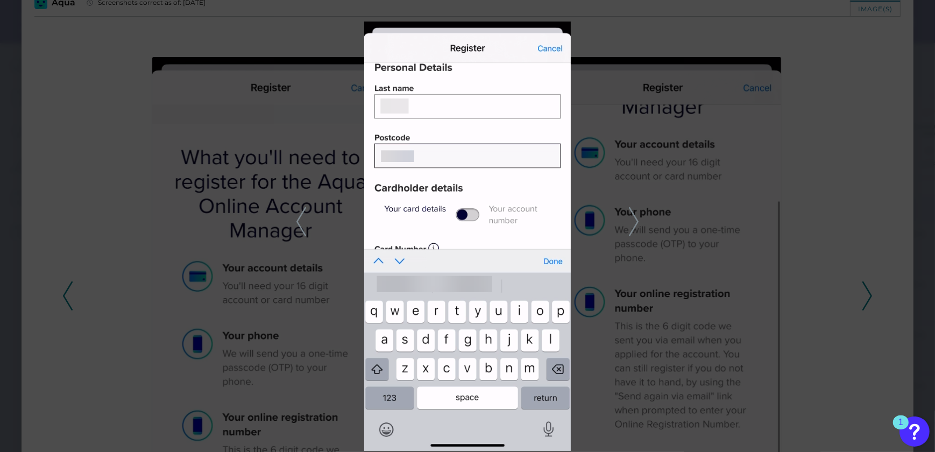
click at [295, 220] on div at bounding box center [467, 226] width 935 height 452
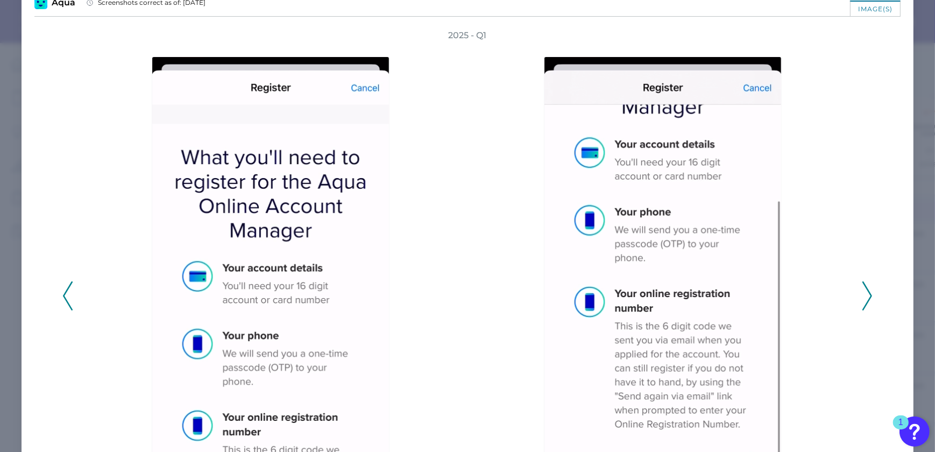
click at [863, 283] on polyline at bounding box center [867, 295] width 8 height 27
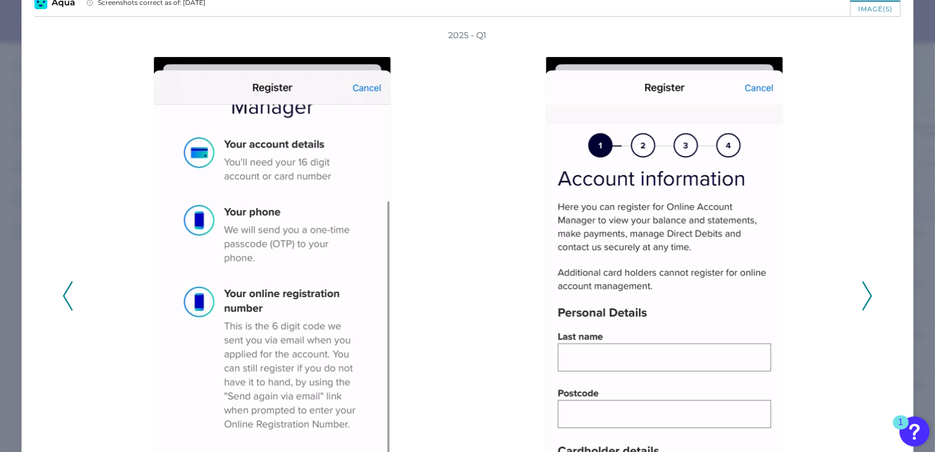
click at [863, 283] on polyline at bounding box center [867, 295] width 8 height 27
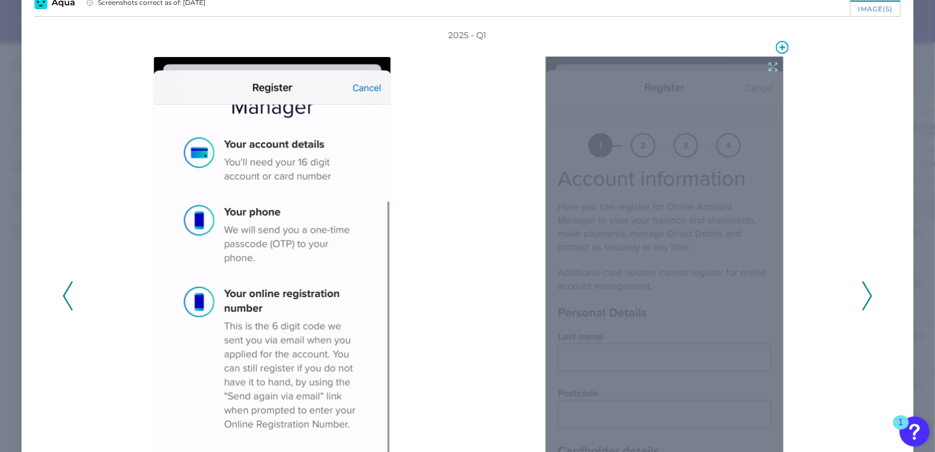
drag, startPoint x: 764, startPoint y: 65, endPoint x: 758, endPoint y: 48, distance: 17.7
click at [762, 54] on div at bounding box center [667, 295] width 243 height 509
click at [767, 67] on icon at bounding box center [773, 67] width 12 height 12
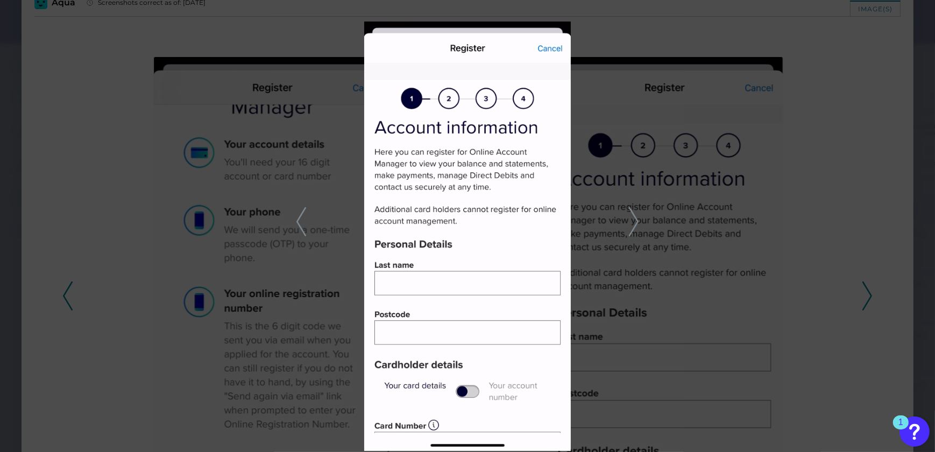
click at [636, 221] on icon at bounding box center [634, 221] width 10 height 29
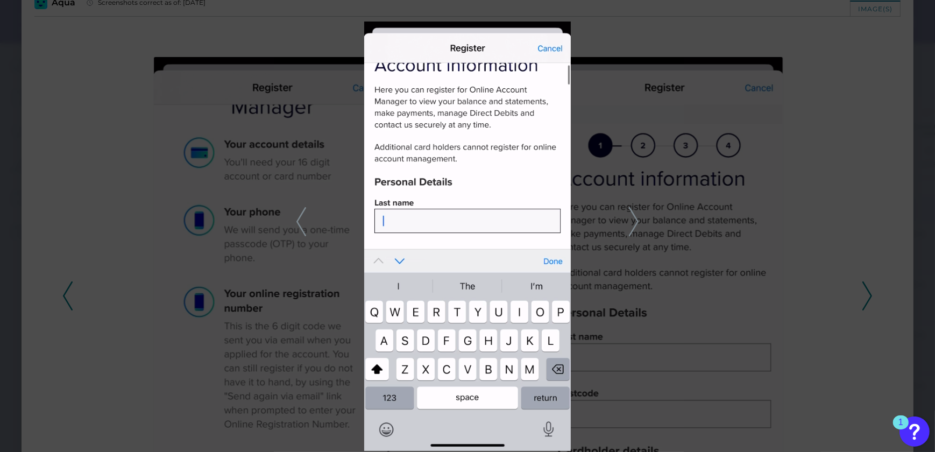
click at [636, 221] on icon at bounding box center [634, 221] width 10 height 29
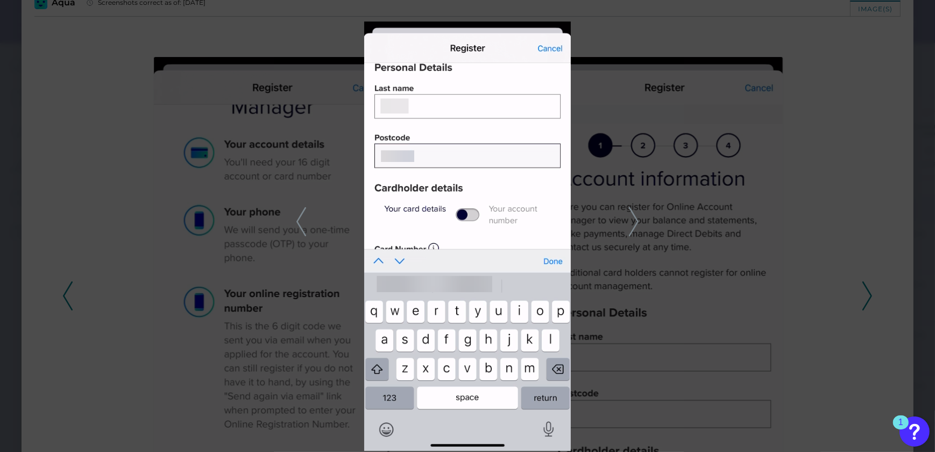
click at [636, 221] on icon at bounding box center [634, 221] width 10 height 29
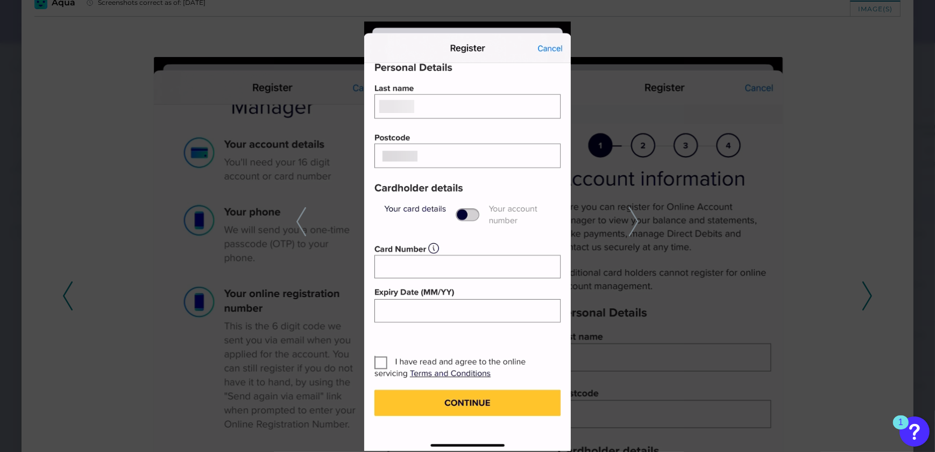
click at [635, 220] on icon at bounding box center [634, 221] width 10 height 29
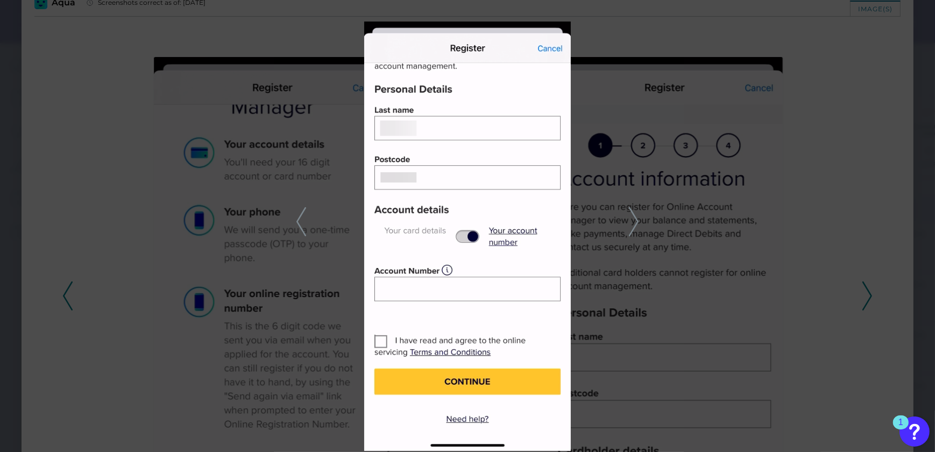
click at [299, 221] on icon at bounding box center [301, 221] width 10 height 29
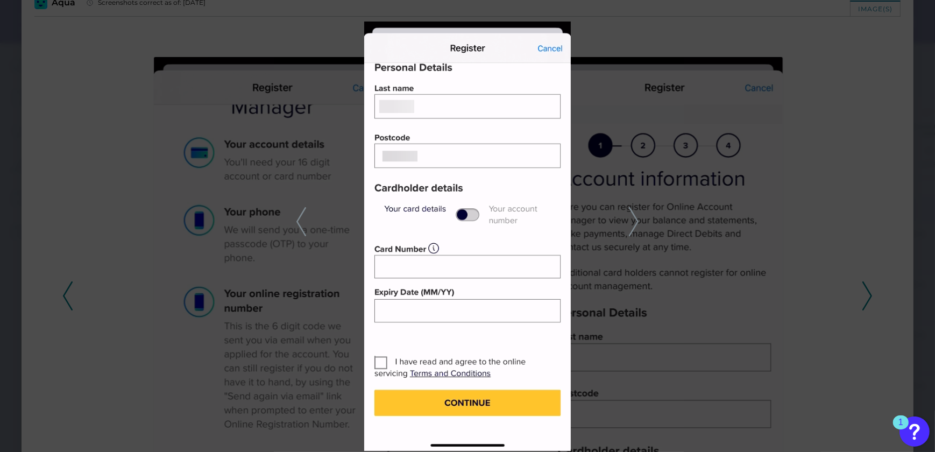
click at [635, 215] on icon at bounding box center [634, 221] width 10 height 29
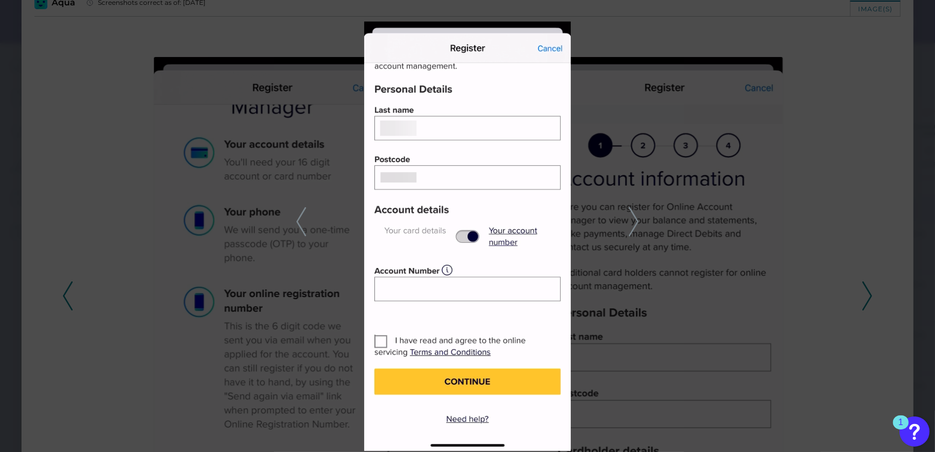
click at [635, 215] on icon at bounding box center [634, 221] width 10 height 29
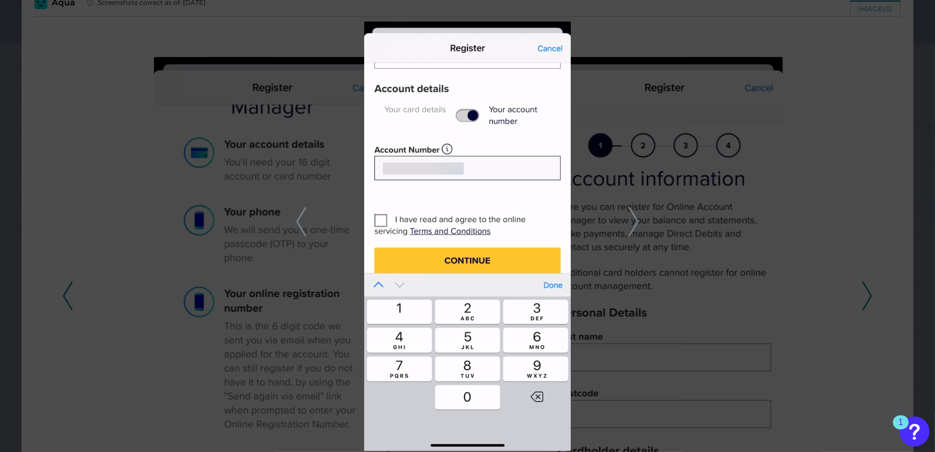
click at [635, 216] on icon at bounding box center [634, 221] width 10 height 29
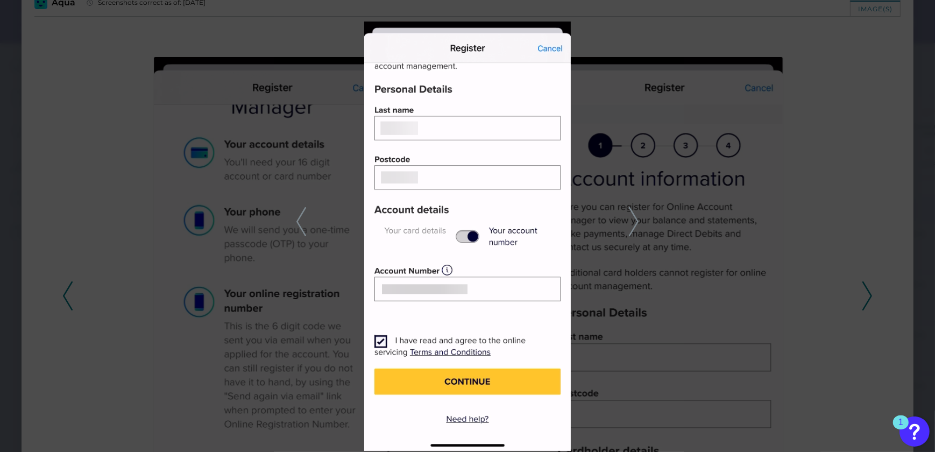
click at [298, 221] on polyline at bounding box center [301, 221] width 8 height 27
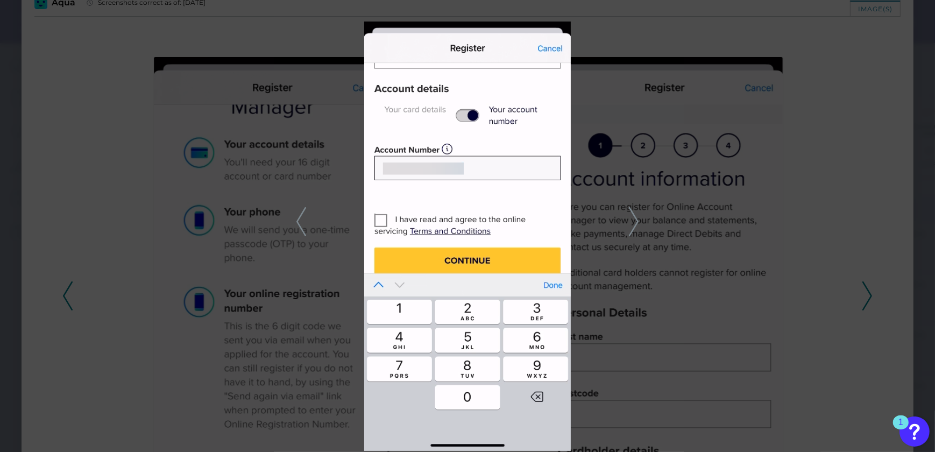
click at [631, 219] on icon at bounding box center [634, 221] width 10 height 29
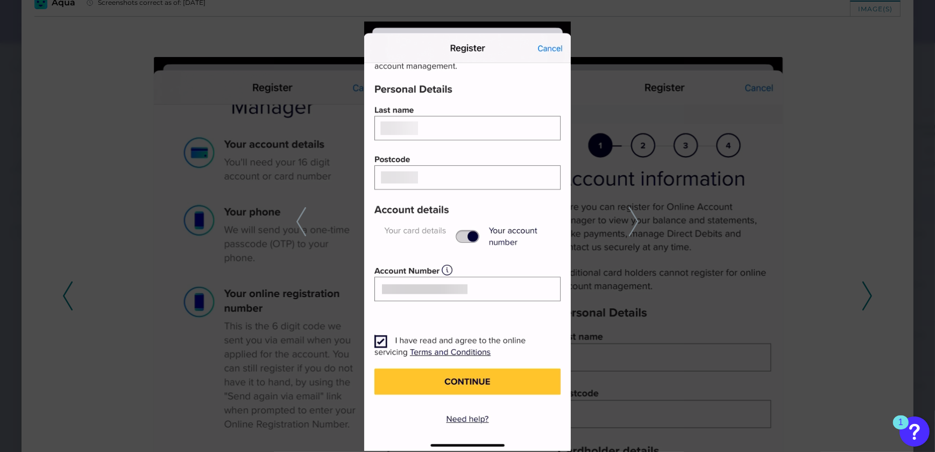
click at [631, 219] on icon at bounding box center [634, 221] width 10 height 29
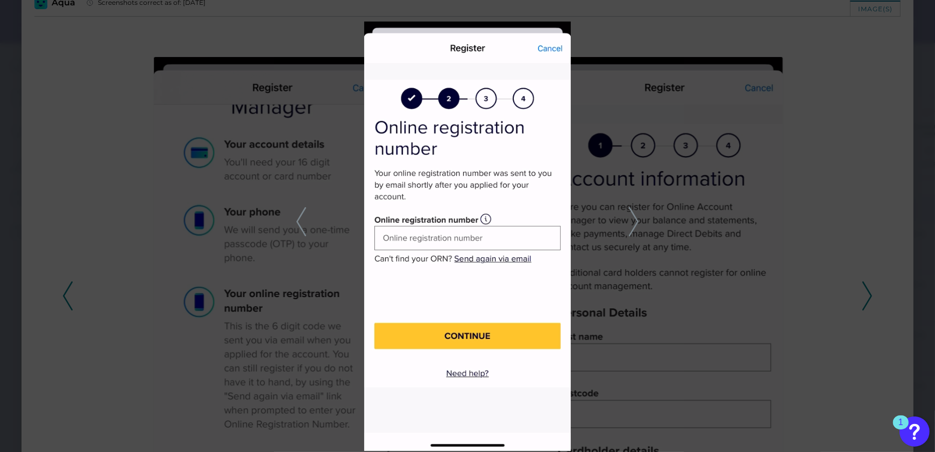
click at [632, 228] on icon at bounding box center [634, 221] width 10 height 29
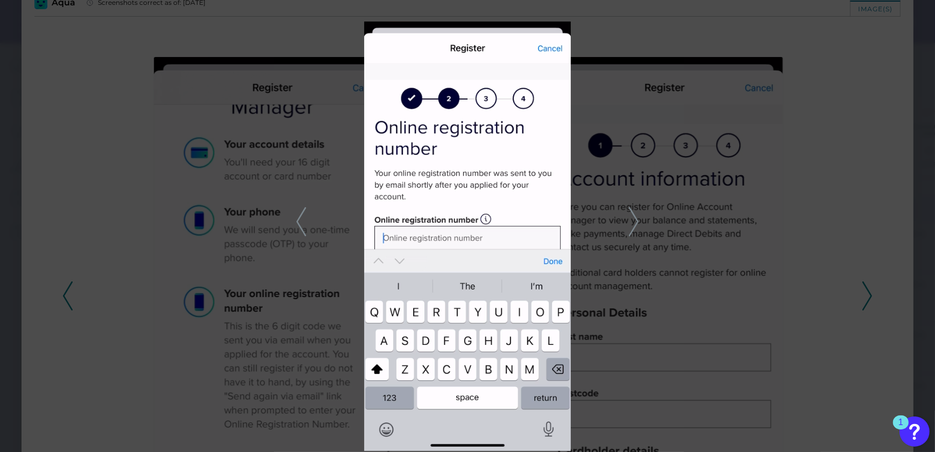
click at [302, 215] on icon at bounding box center [301, 221] width 10 height 29
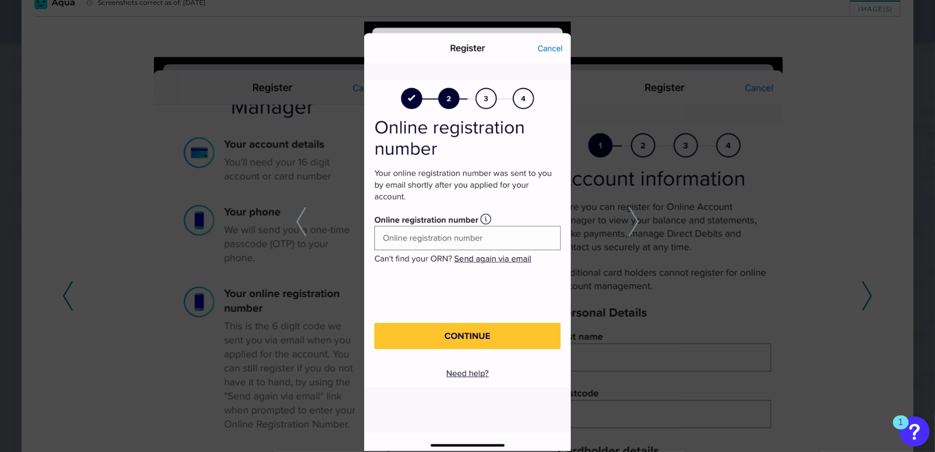
click at [301, 216] on icon at bounding box center [301, 221] width 10 height 29
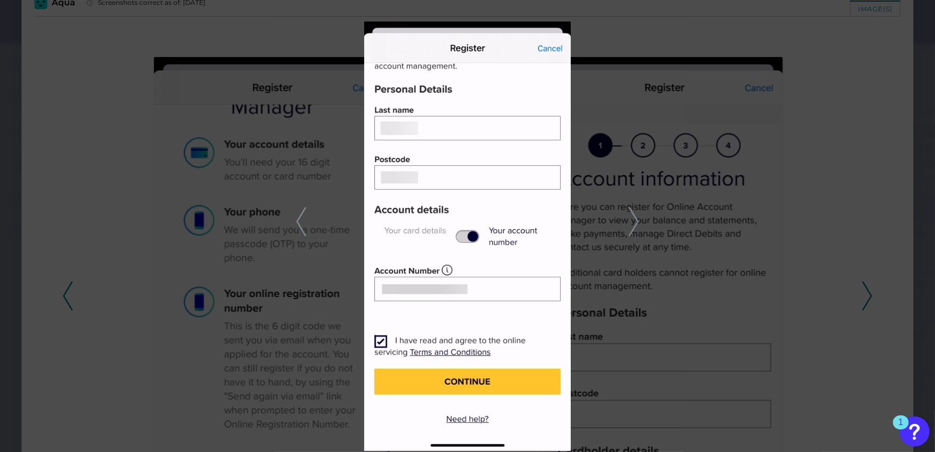
click at [631, 216] on icon at bounding box center [634, 221] width 10 height 29
